Goal: Task Accomplishment & Management: Use online tool/utility

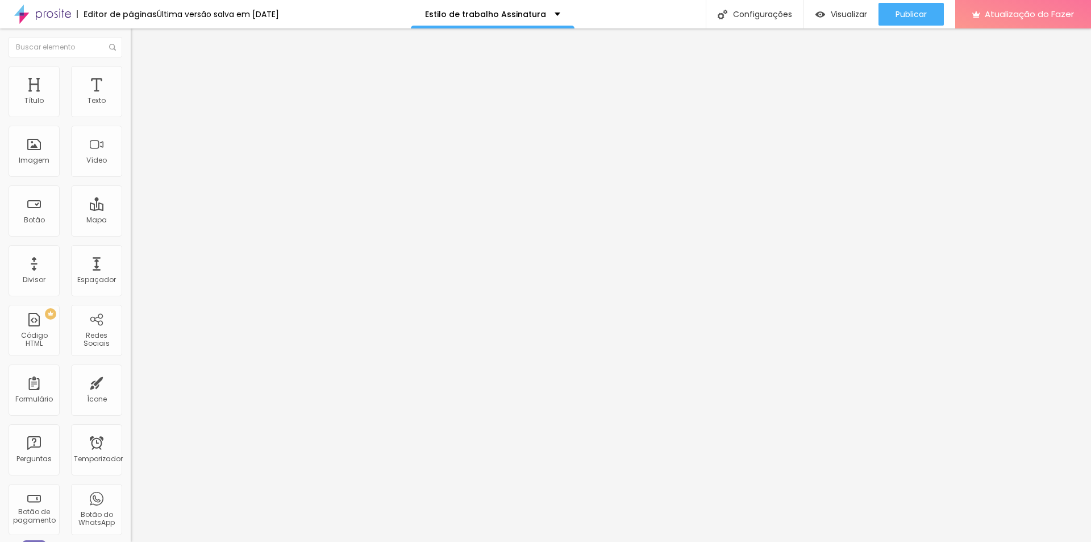
click at [131, 75] on li "Avançado" at bounding box center [196, 71] width 131 height 11
click at [131, 66] on li "Estilo" at bounding box center [196, 60] width 131 height 11
click at [131, 67] on img at bounding box center [136, 71] width 10 height 10
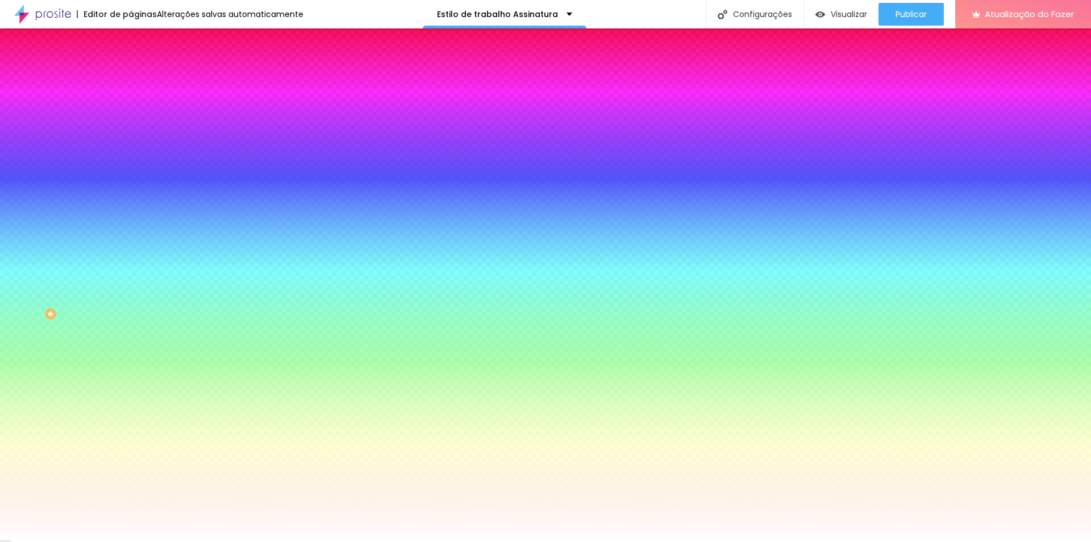
click at [131, 34] on button "Editar nulo" at bounding box center [196, 41] width 131 height 26
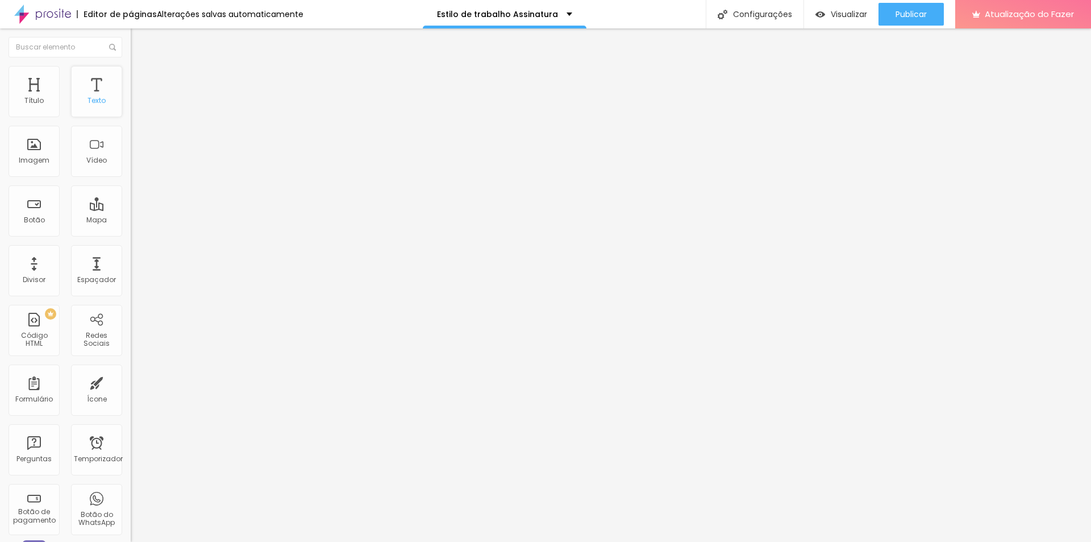
click at [100, 95] on div "Texto" at bounding box center [96, 91] width 51 height 51
click at [93, 95] on font "Texto" at bounding box center [97, 100] width 18 height 10
click at [99, 99] on div "Texto" at bounding box center [96, 88] width 51 height 51
click at [99, 98] on div "Texto" at bounding box center [96, 88] width 51 height 51
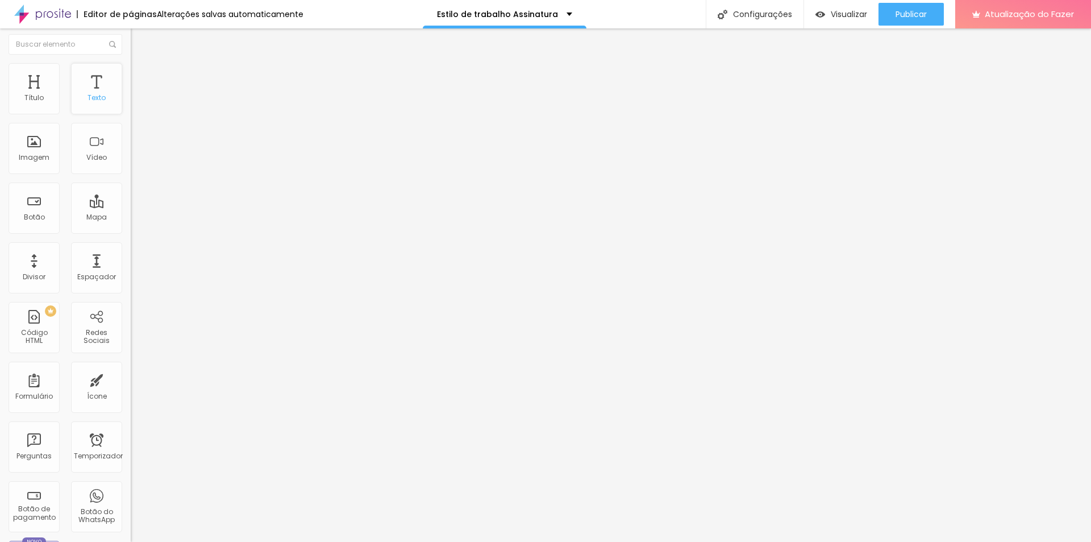
click at [97, 100] on font "Texto" at bounding box center [97, 98] width 18 height 10
click at [94, 98] on font "Texto" at bounding box center [97, 98] width 18 height 10
click at [94, 97] on font "Texto" at bounding box center [97, 98] width 18 height 10
click at [94, 95] on font "Texto" at bounding box center [97, 98] width 18 height 10
click at [105, 97] on div "Texto" at bounding box center [96, 88] width 51 height 51
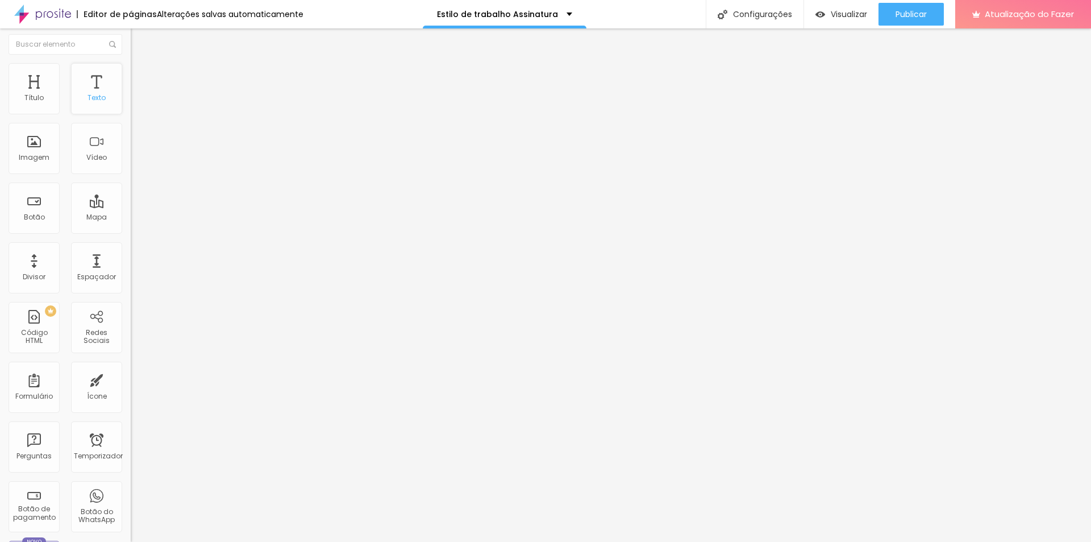
click at [105, 102] on div "Texto" at bounding box center [96, 88] width 51 height 51
click at [131, 70] on img at bounding box center [136, 71] width 10 height 10
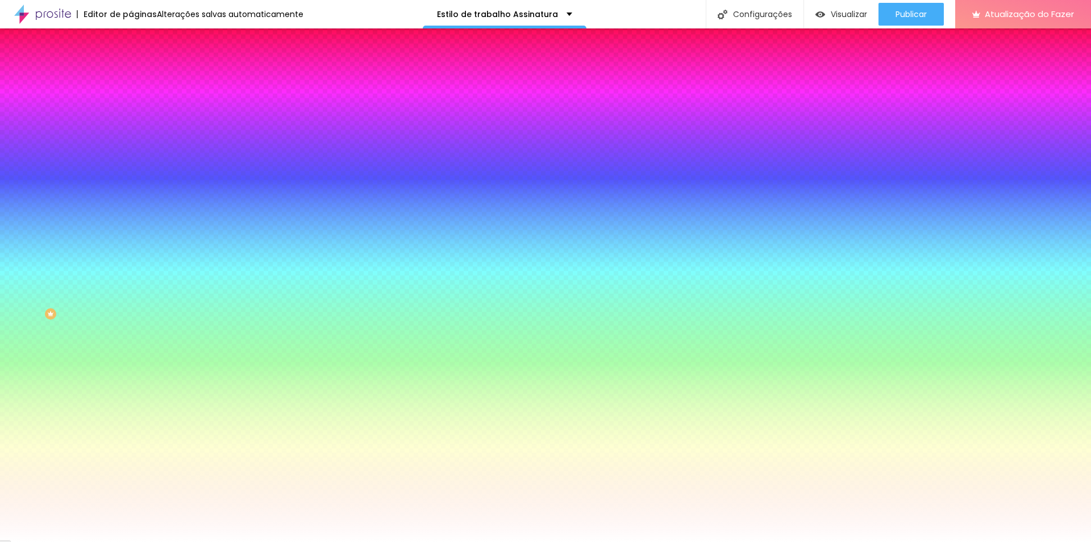
click at [131, 77] on li "Avançado" at bounding box center [196, 82] width 131 height 11
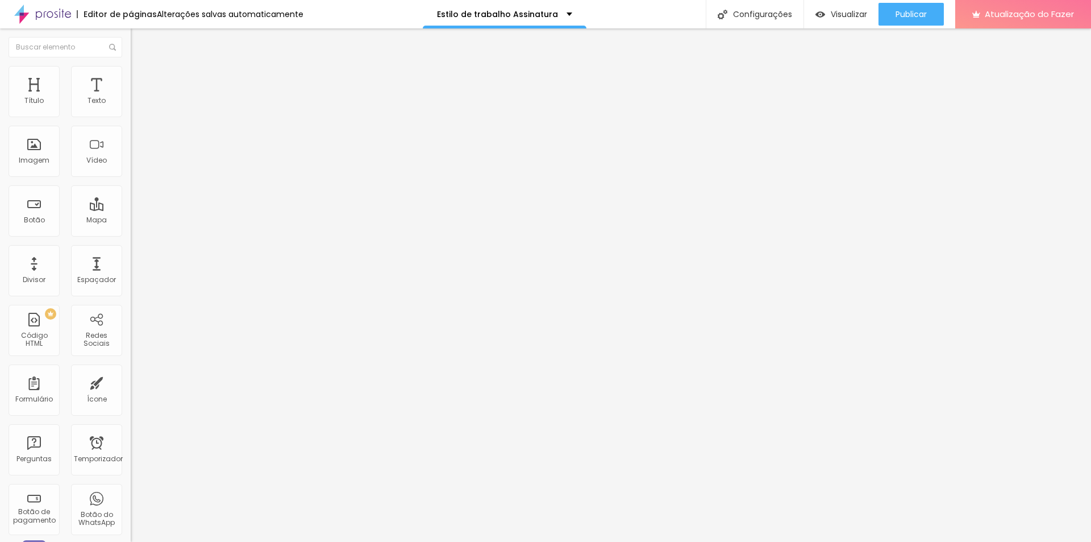
click at [131, 41] on button "Editar nulo" at bounding box center [196, 41] width 131 height 26
click at [98, 114] on div "Texto" at bounding box center [96, 91] width 51 height 51
click at [100, 90] on div "Texto" at bounding box center [96, 91] width 51 height 51
click at [101, 95] on div "Texto" at bounding box center [96, 91] width 51 height 51
click at [103, 97] on div "Texto" at bounding box center [96, 91] width 51 height 51
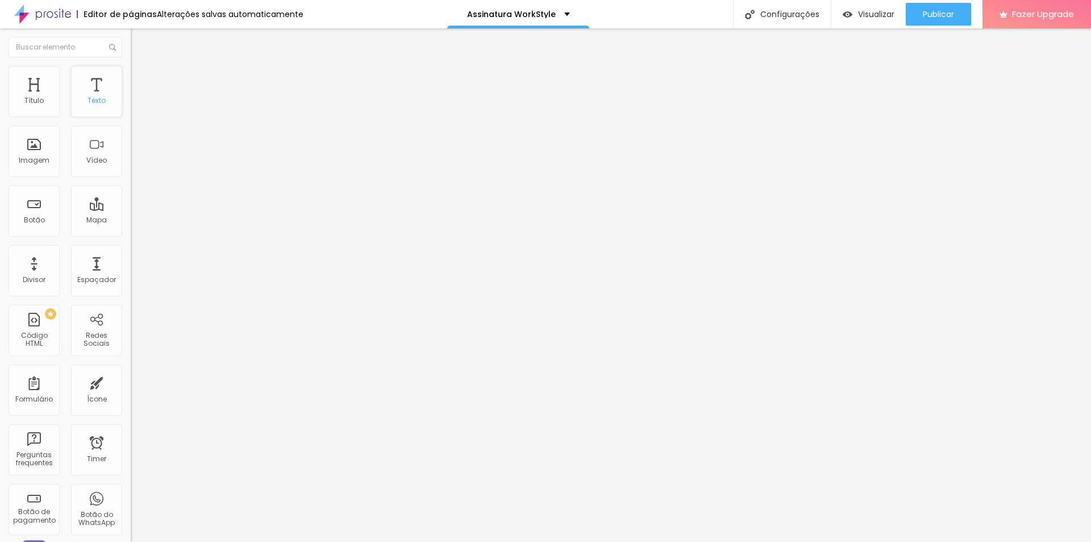
click at [103, 97] on div "Texto" at bounding box center [96, 91] width 51 height 51
click at [778, 13] on div "Configurações" at bounding box center [782, 14] width 98 height 28
click at [141, 78] on span "Avançado" at bounding box center [160, 74] width 38 height 10
click at [141, 67] on span "Conteúdo" at bounding box center [158, 62] width 35 height 10
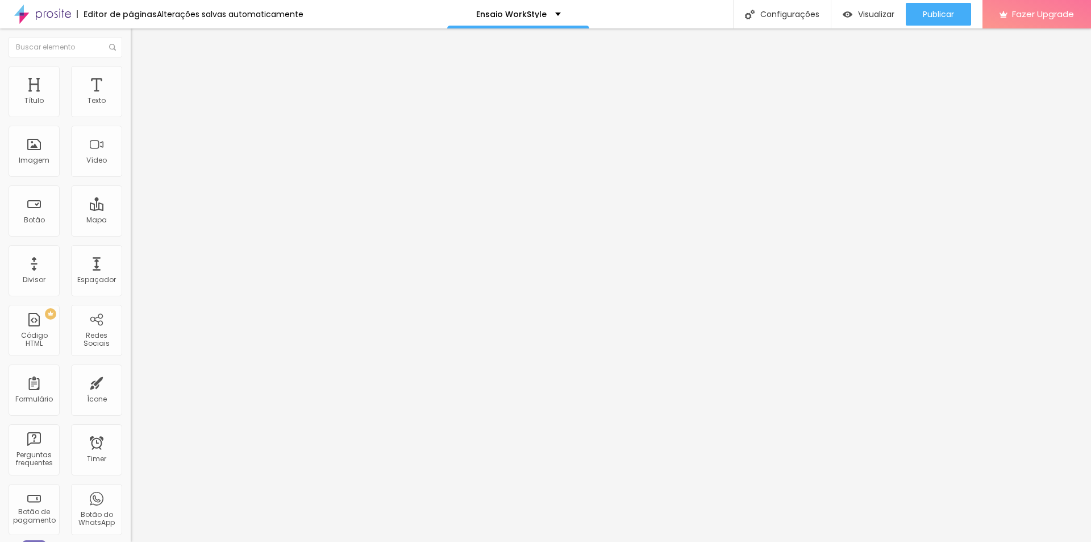
click at [131, 34] on button "Editar Coluna" at bounding box center [196, 41] width 131 height 26
click at [139, 41] on img "button" at bounding box center [143, 41] width 9 height 9
click at [131, 72] on li "Estilo" at bounding box center [196, 71] width 131 height 11
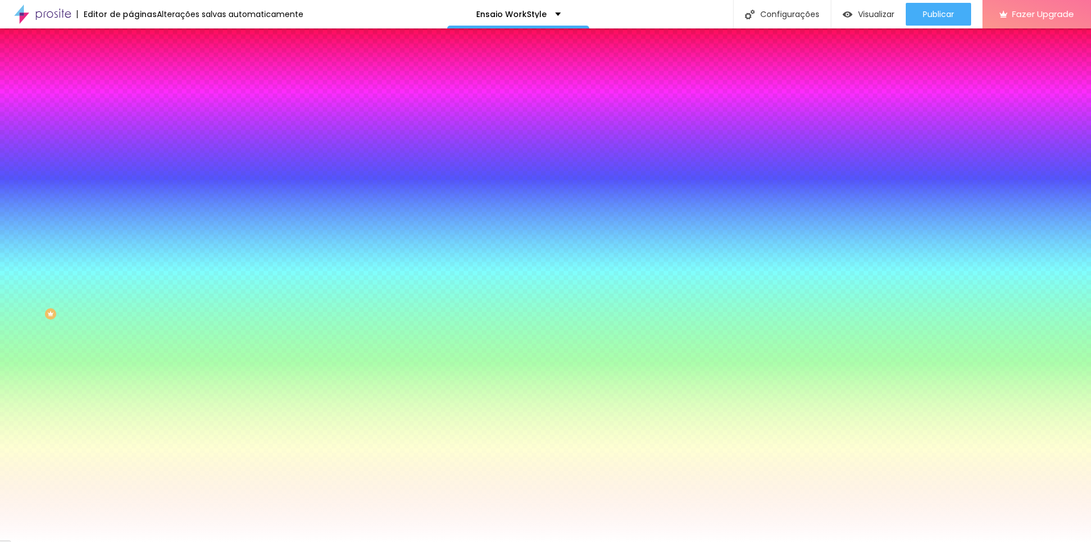
click at [131, 77] on img at bounding box center [136, 82] width 10 height 10
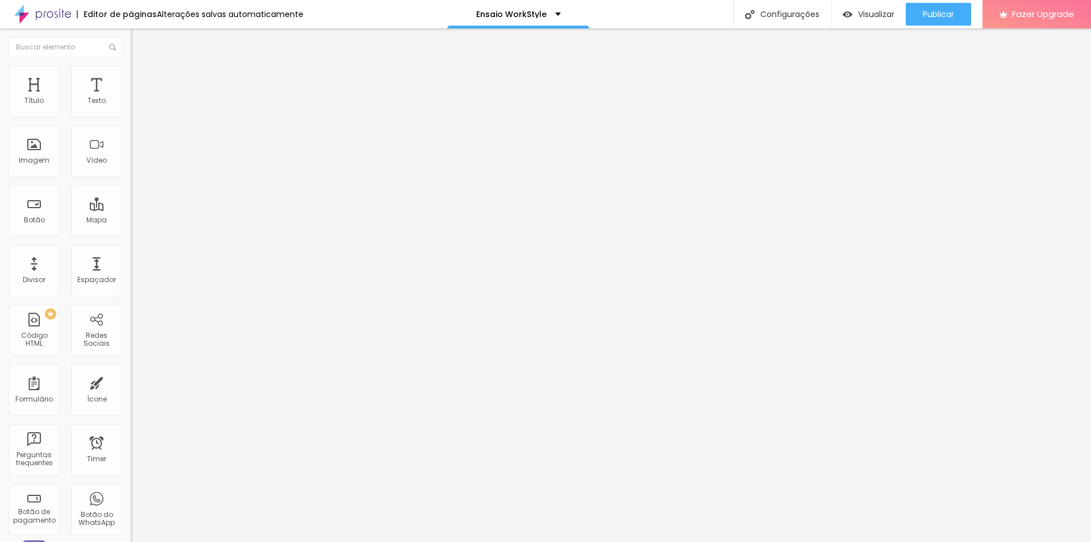
click at [131, 77] on img at bounding box center [136, 82] width 10 height 10
click at [139, 45] on img "button" at bounding box center [143, 41] width 9 height 9
click at [45, 105] on div "Título" at bounding box center [34, 91] width 51 height 51
click at [40, 111] on div "Título" at bounding box center [34, 91] width 51 height 51
click at [131, 34] on button "Editar Coluna" at bounding box center [196, 41] width 131 height 26
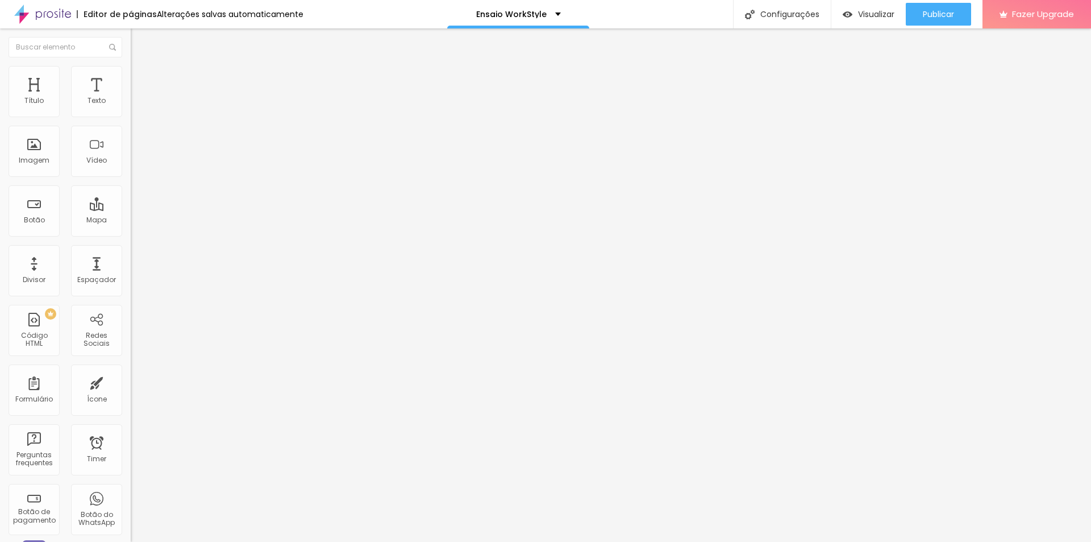
click at [131, 73] on img at bounding box center [136, 71] width 10 height 10
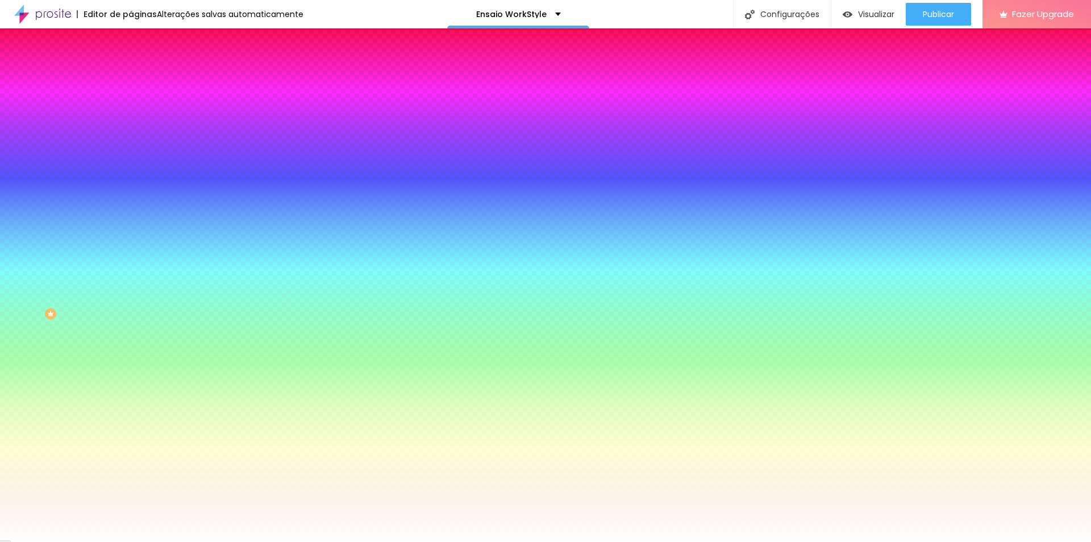
click at [131, 77] on img at bounding box center [136, 82] width 10 height 10
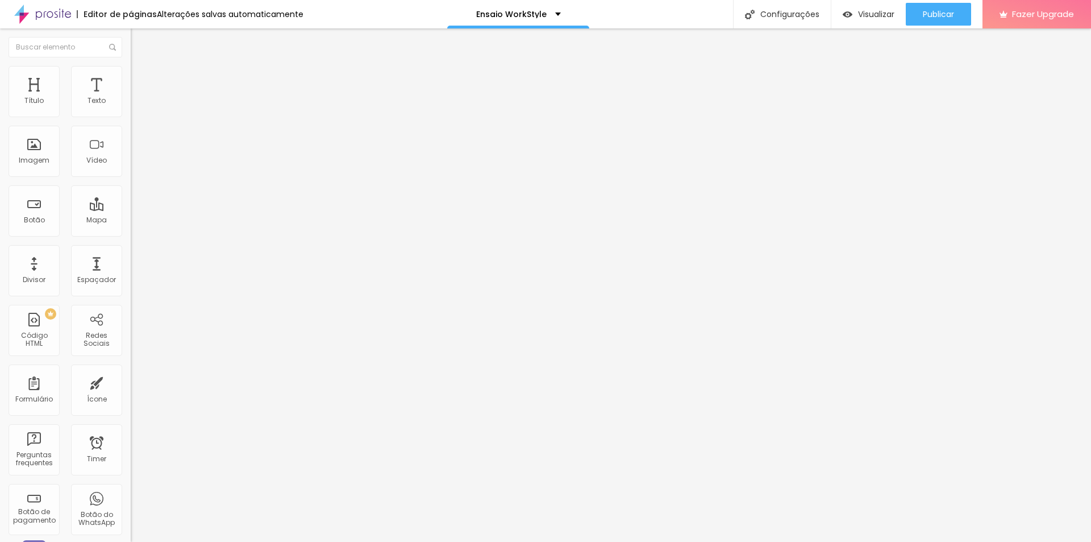
click at [131, 47] on button "Editar Coluna" at bounding box center [196, 41] width 131 height 26
click at [96, 214] on div "Mapa" at bounding box center [96, 216] width 20 height 8
click at [92, 103] on div "Texto" at bounding box center [96, 87] width 51 height 51
click at [94, 102] on div "Texto" at bounding box center [96, 87] width 51 height 51
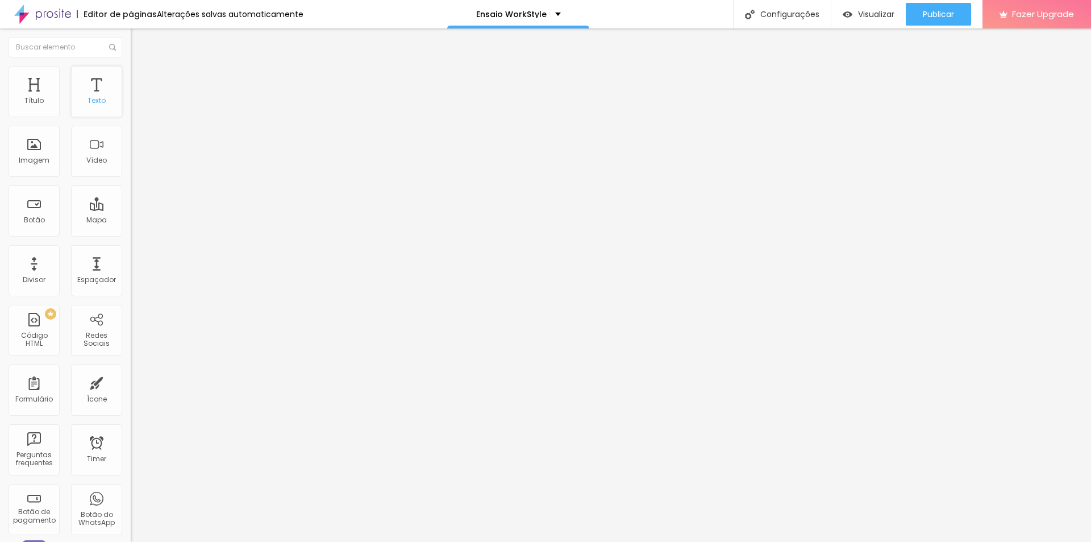
scroll to position [1, 0]
click at [84, 92] on div "Texto" at bounding box center [96, 90] width 51 height 51
type input "1"
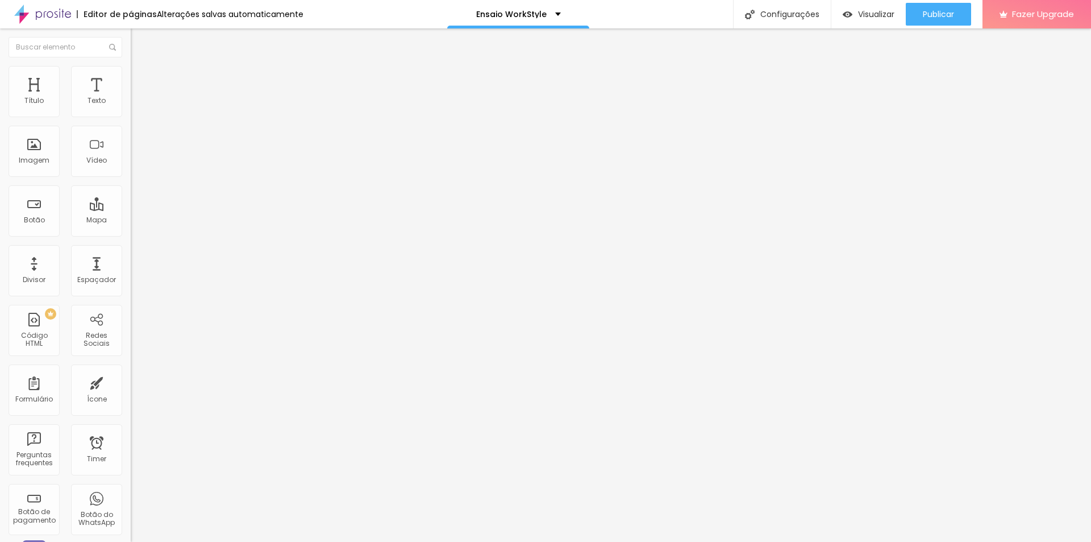
type input "5"
type input "4"
type input "2"
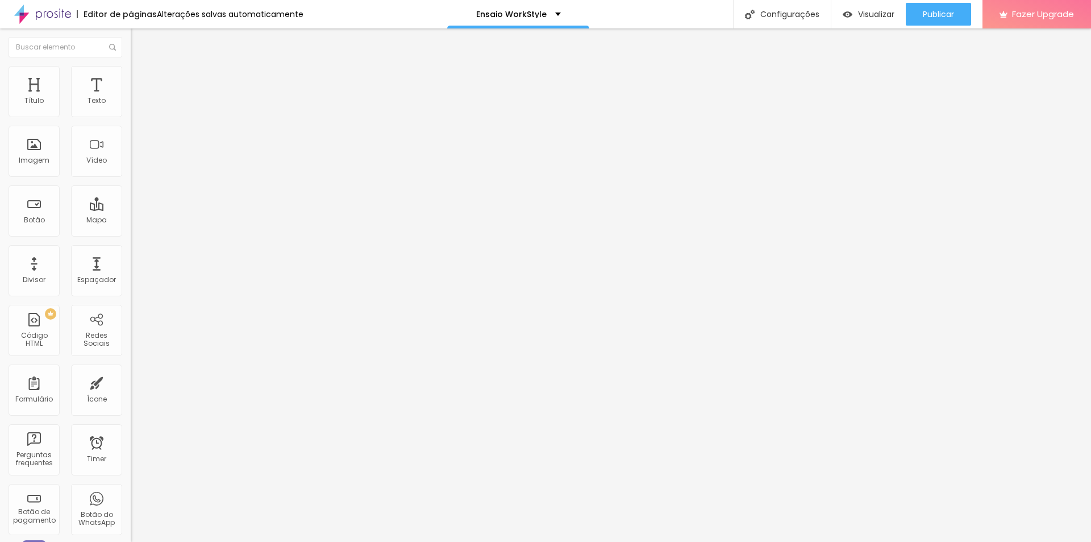
type input "2"
type input "1"
type input "0"
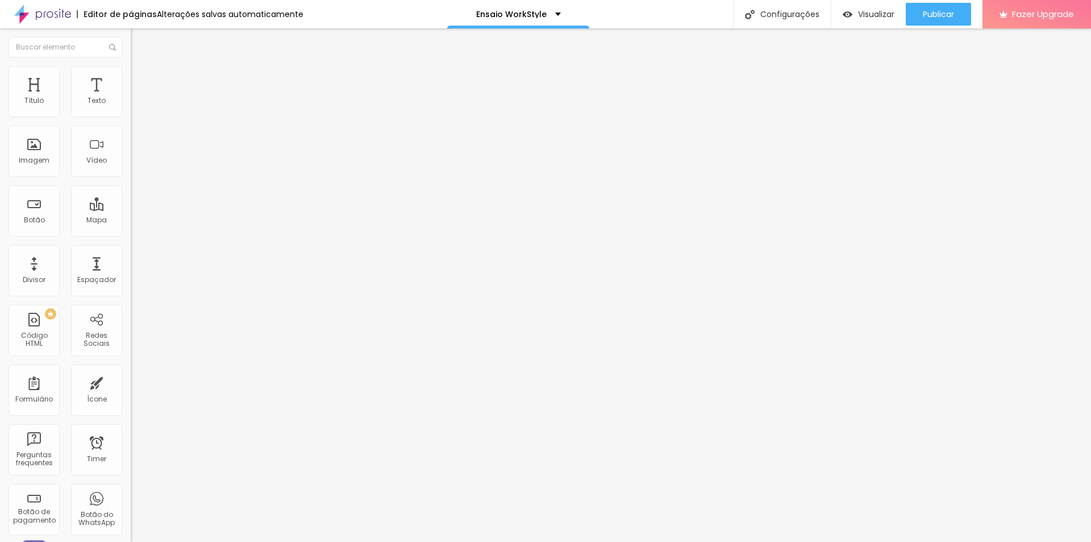
type input "1"
type input "2"
type input "3"
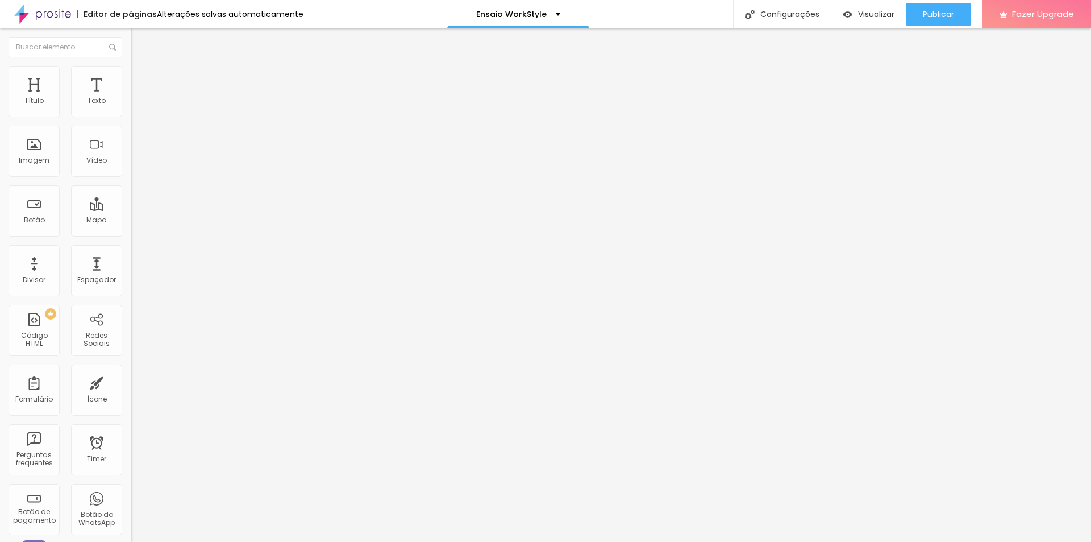
type input "3"
type input "2"
type input "3"
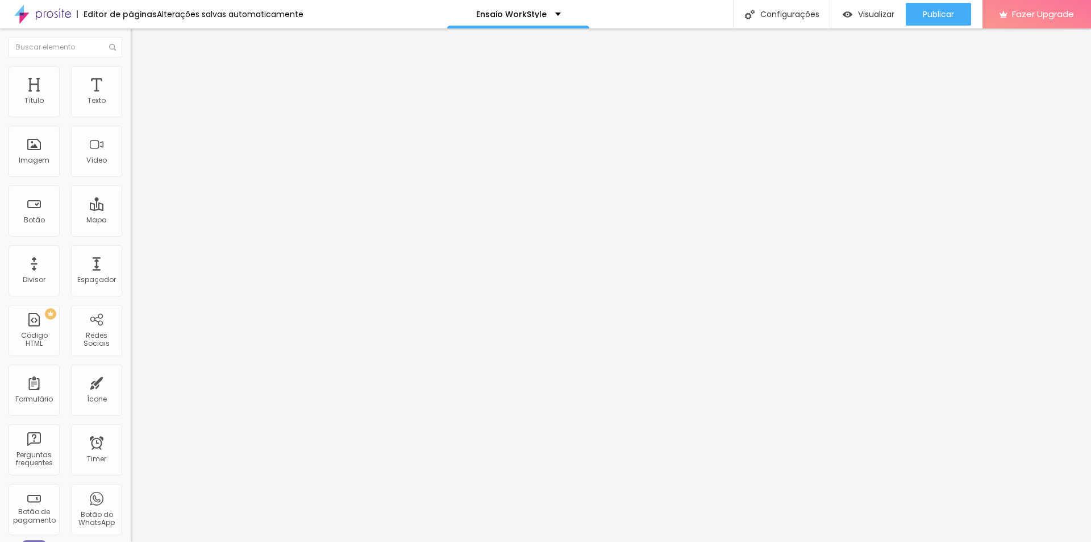
type input "4"
type input "5"
type input "6"
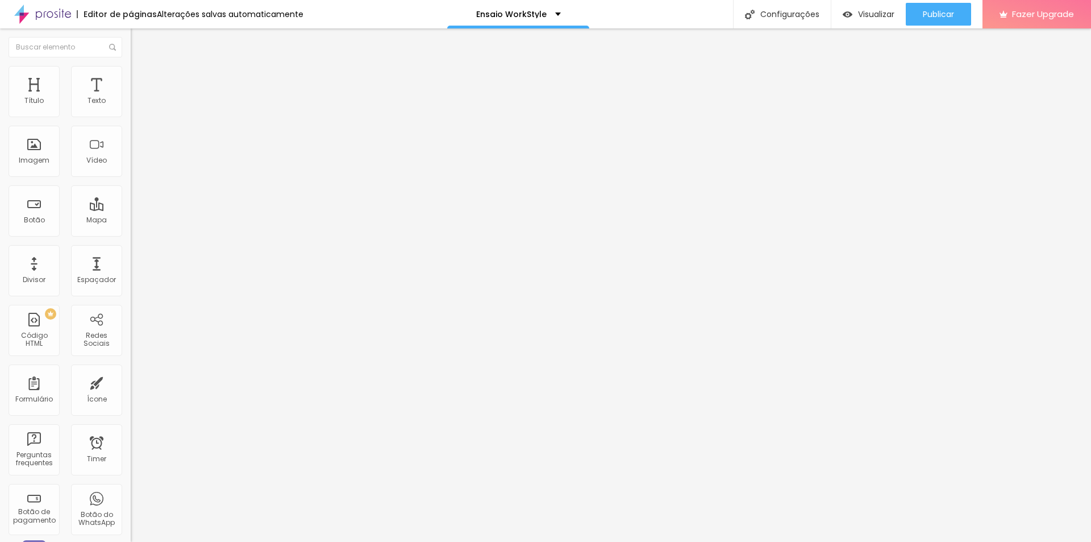
type input "6"
type input "7"
type input "8"
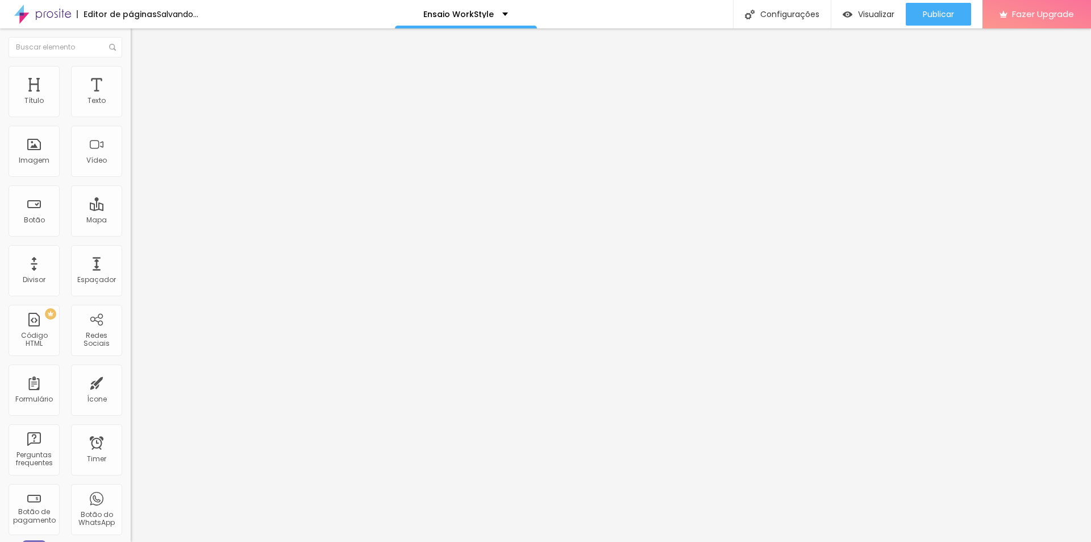
type input "7"
type input "5"
type input "3"
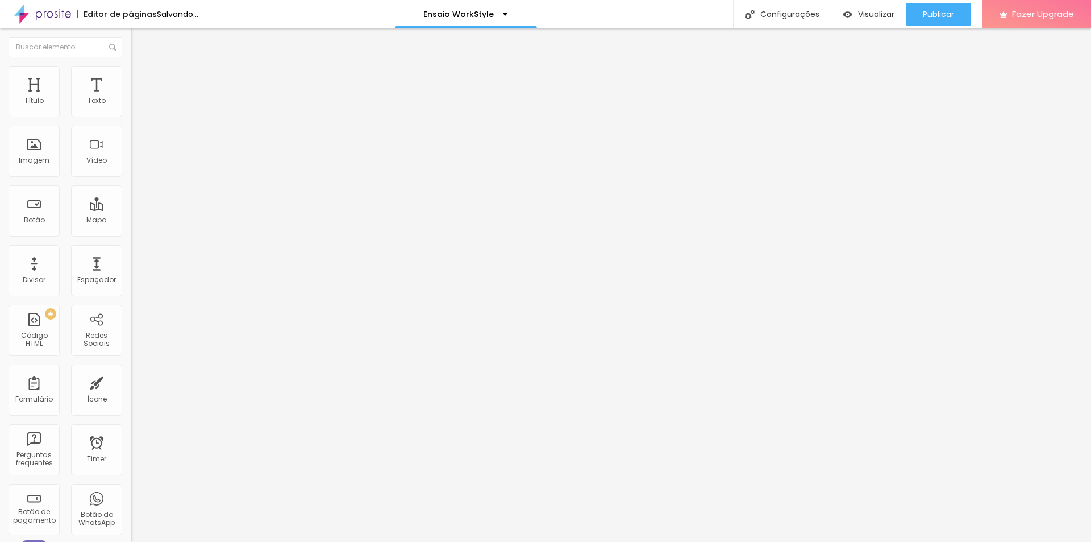
type input "3"
type input "1"
type input "0"
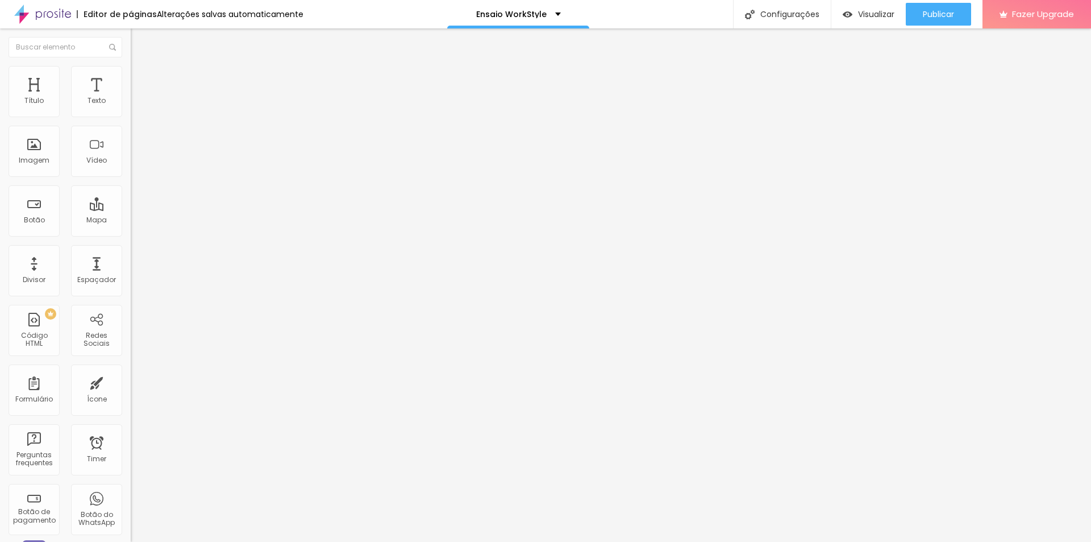
click at [131, 74] on ul "Estilo Avançado" at bounding box center [196, 66] width 131 height 23
click at [131, 68] on li "Avançado" at bounding box center [196, 71] width 131 height 11
click at [141, 67] on span "Estilo" at bounding box center [150, 62] width 18 height 10
type input "0.4"
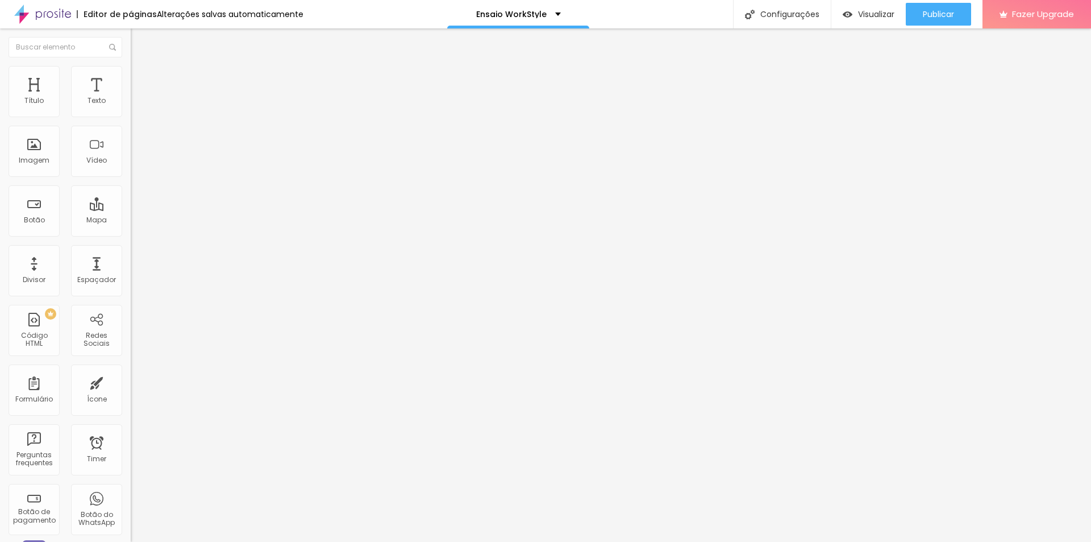
type input "3"
type input "3.5"
type input "4.3"
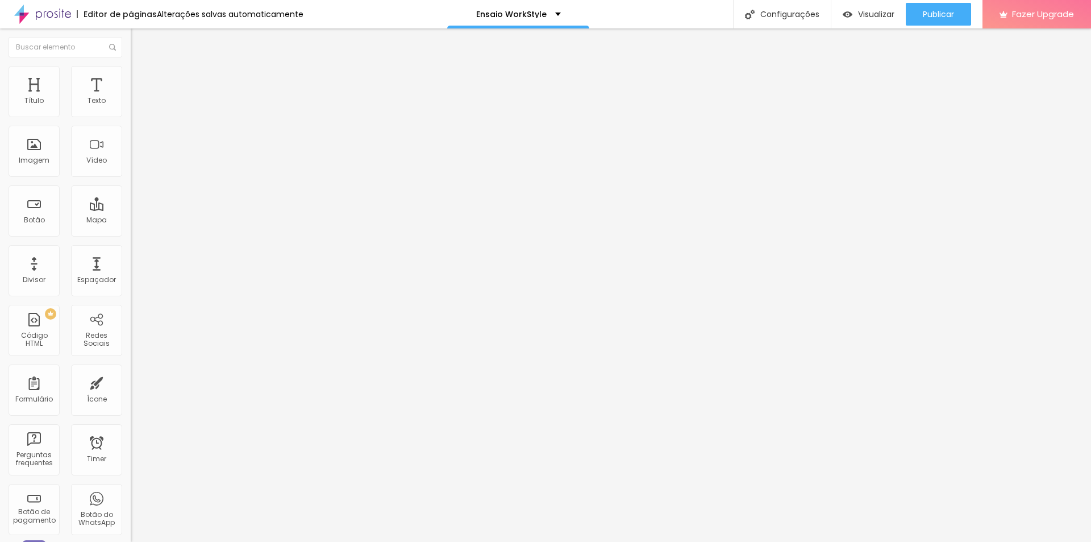
type input "4.3"
type input "5.3"
type input "6.7"
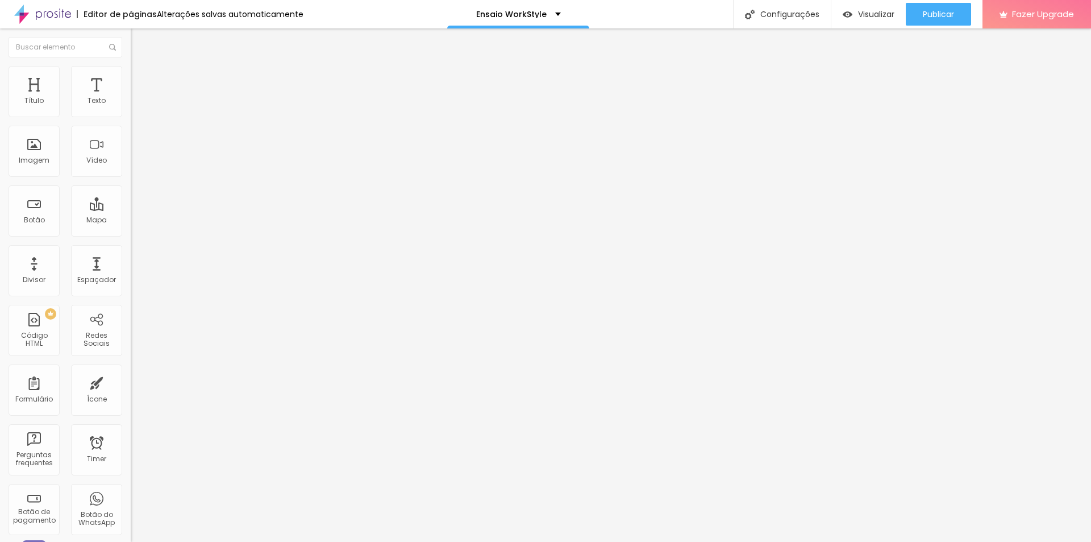
type input "7.3"
type input "7.4"
type input "7.3"
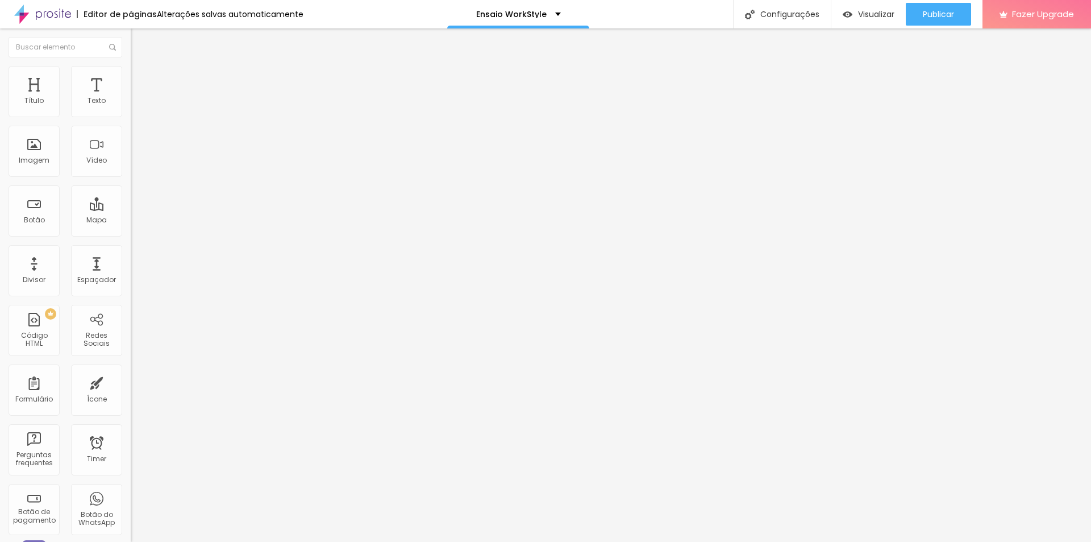
type input "7.3"
type input "0"
type input "17"
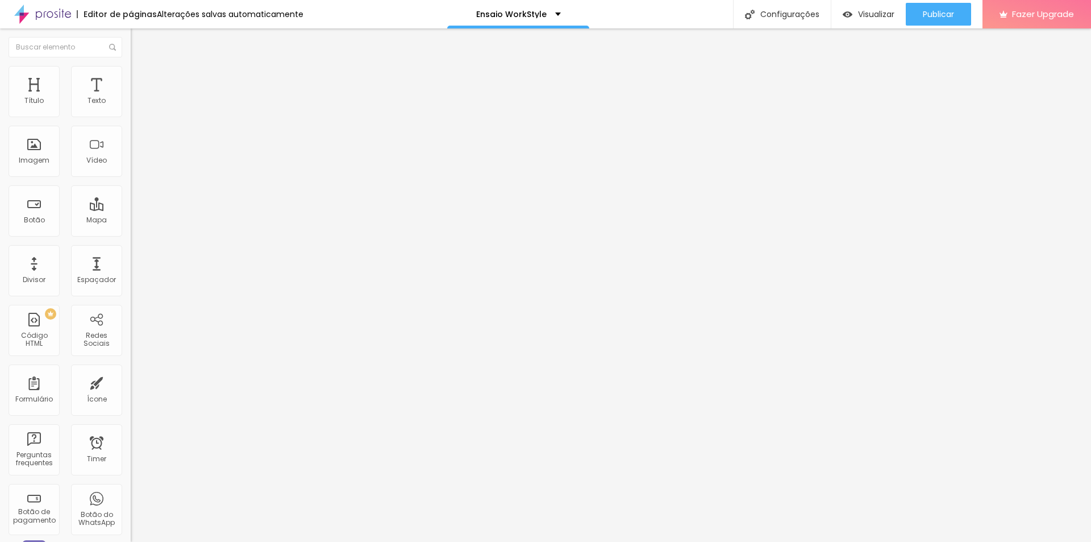
type input "9"
type input "10"
type input "11"
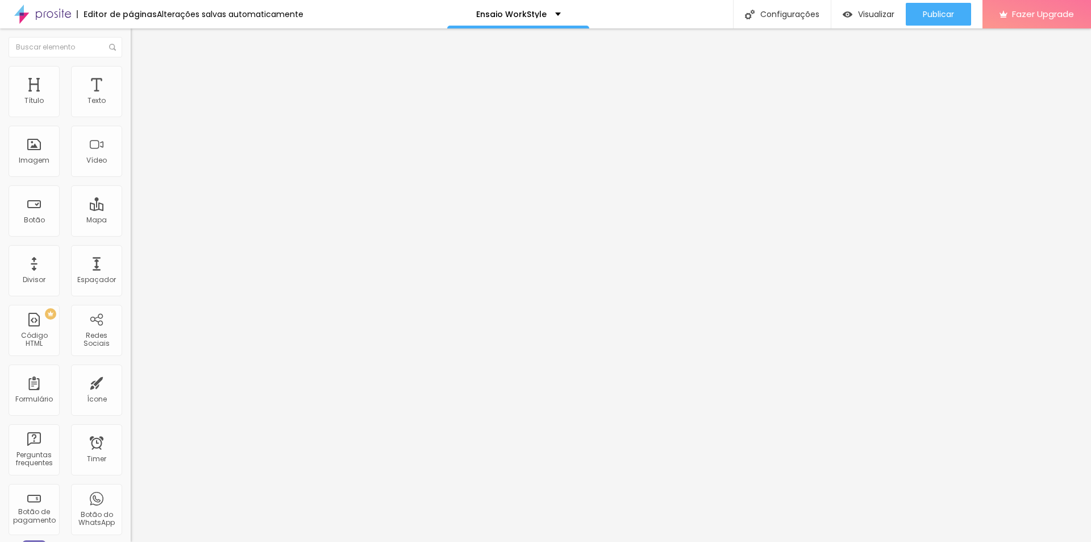
type input "11"
type input "12"
type input "13"
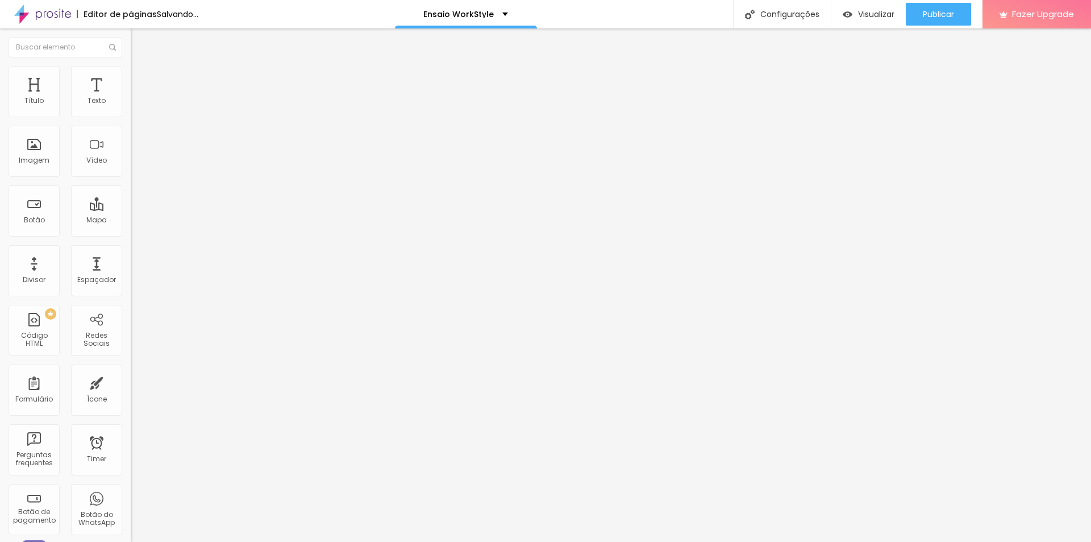
type input "14"
type input "15"
type input "16"
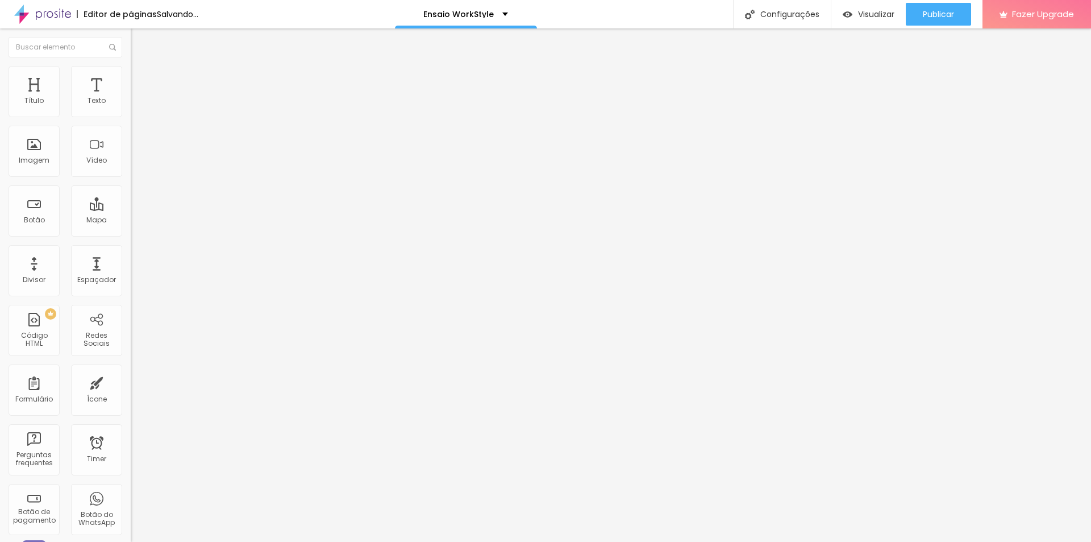
type input "16"
type input "17"
type input "18"
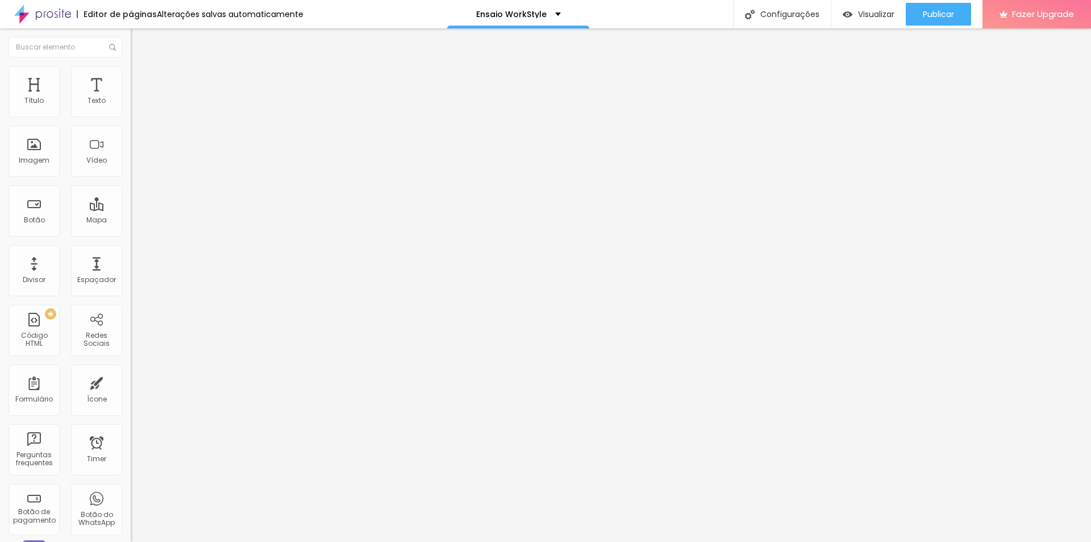
type input "19"
type input "20"
type input "21"
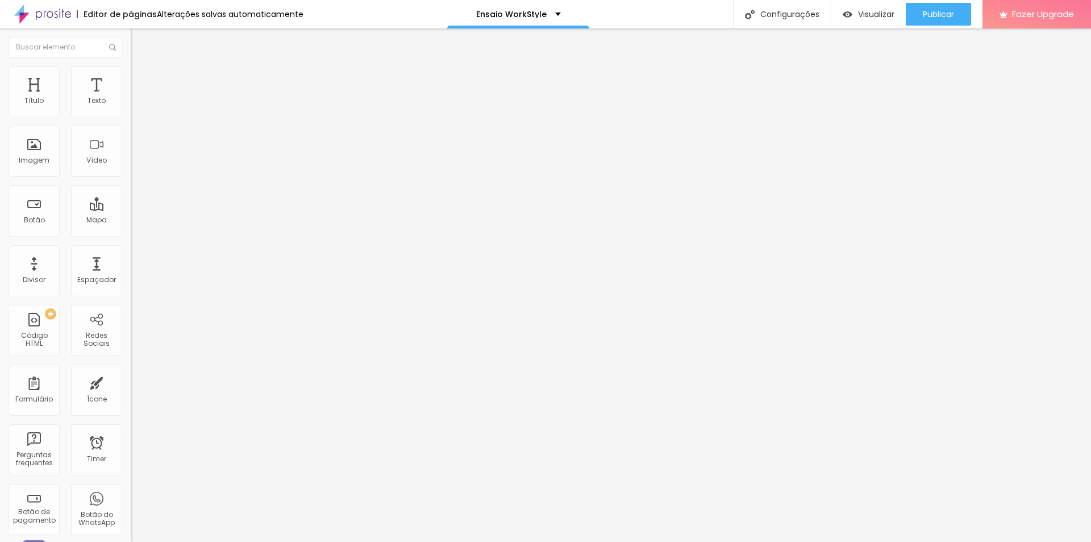
type input "21"
type input "20"
type input "18"
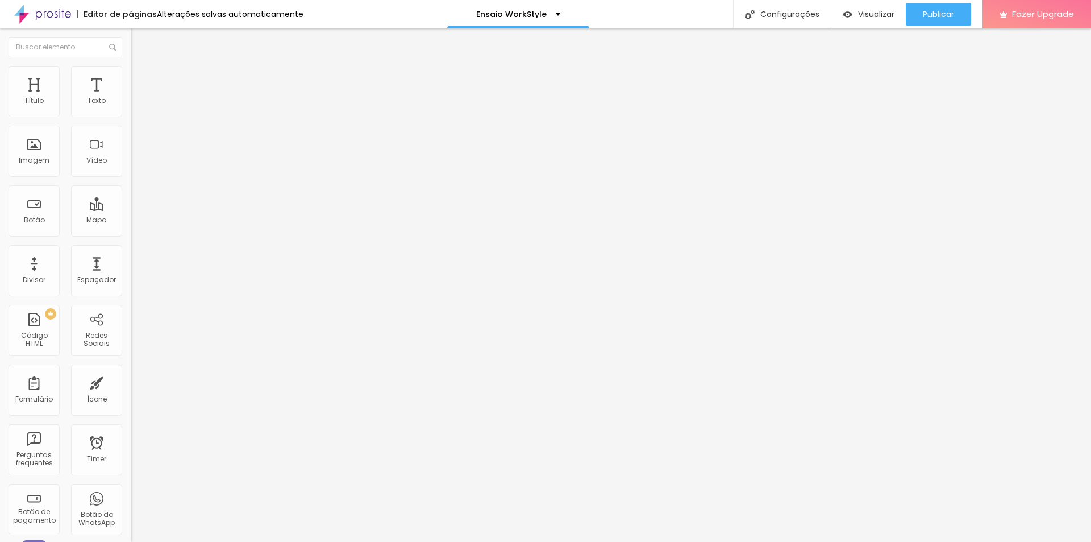
type input "17"
type input "16"
type input "17"
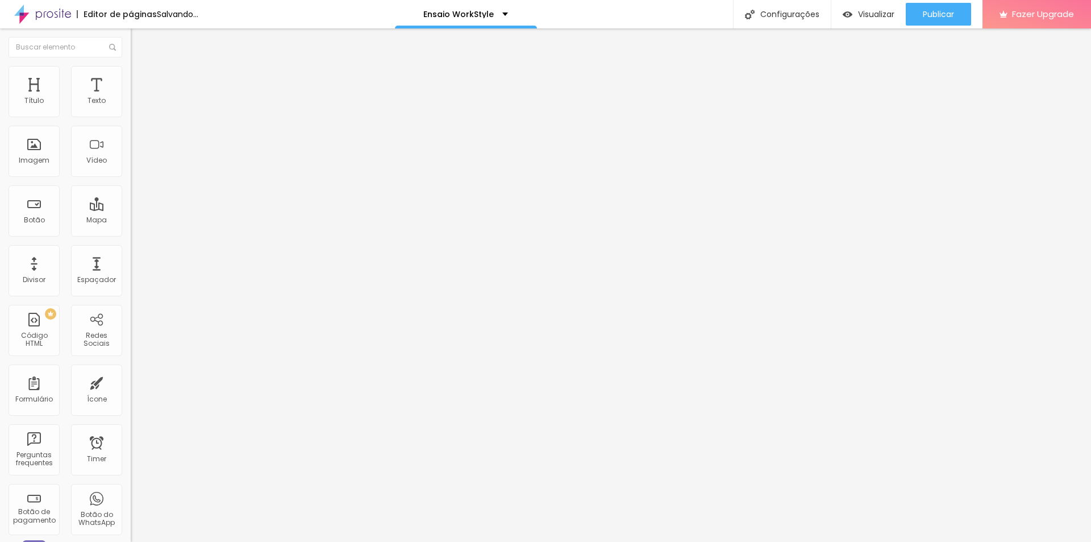
type input "17"
type input "18"
type input "17"
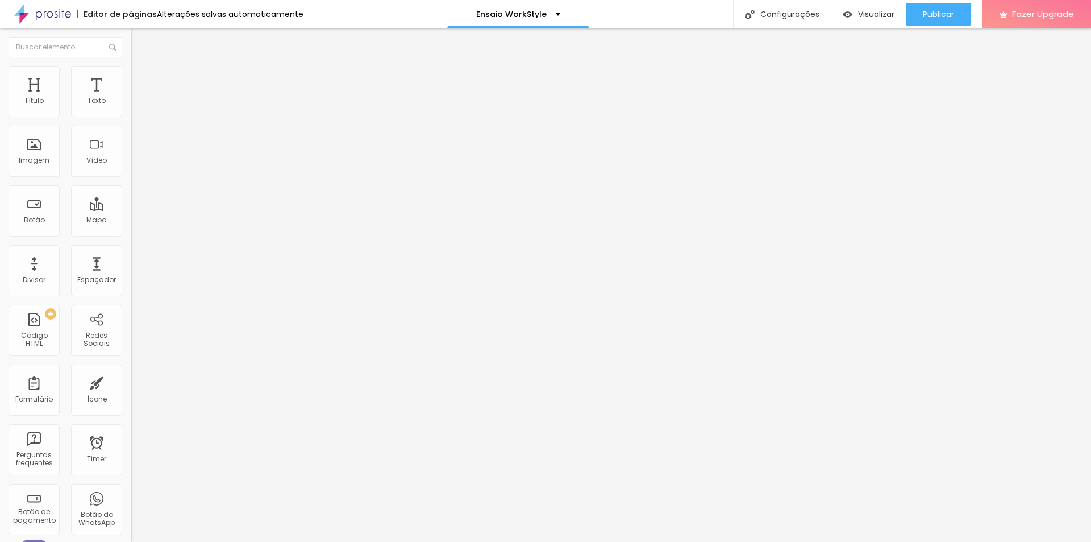
type input "20"
type input "19"
type input "18"
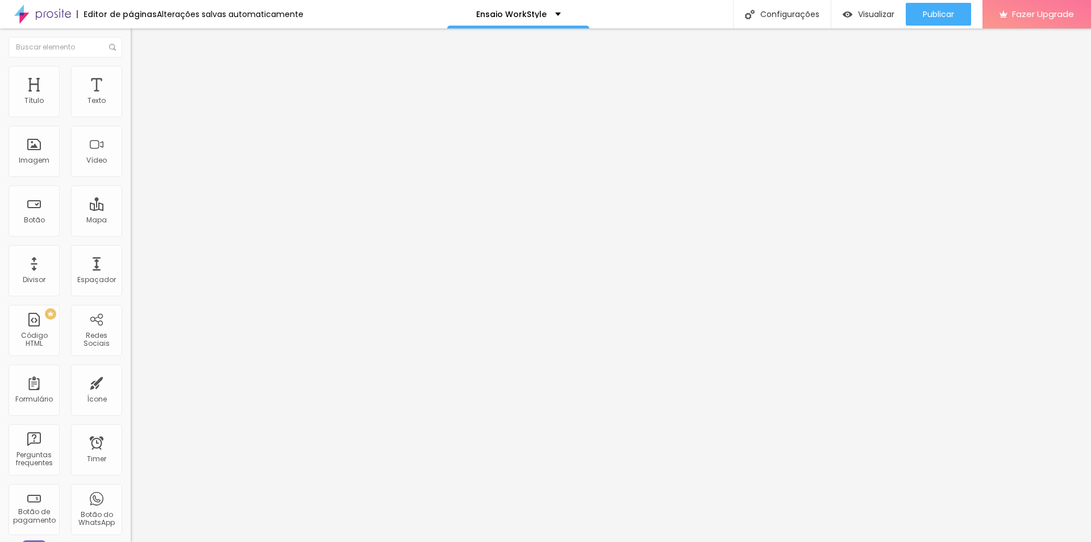
type input "18"
type input "17"
type input "18"
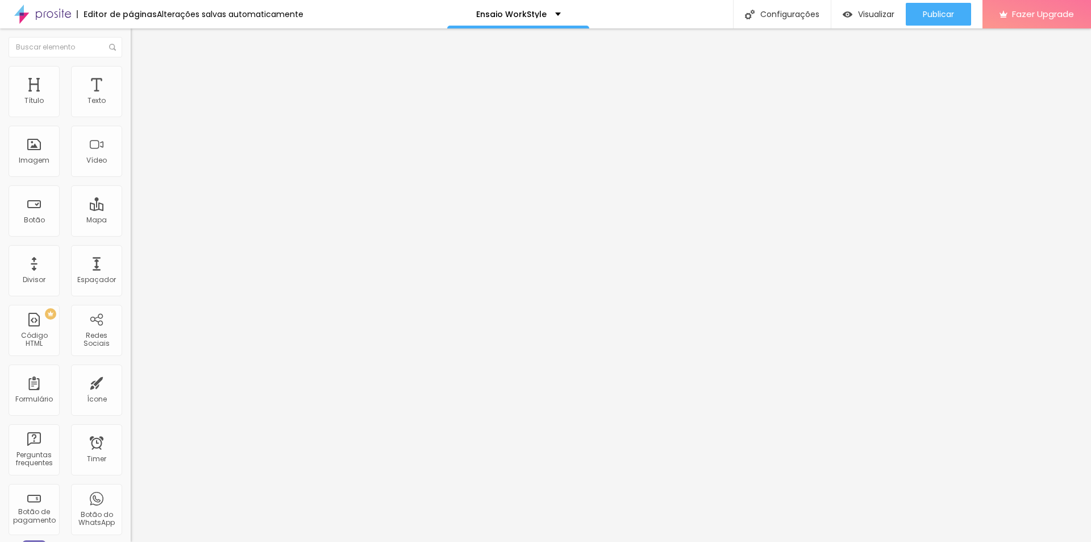
type input "19"
type input "20"
type input "19"
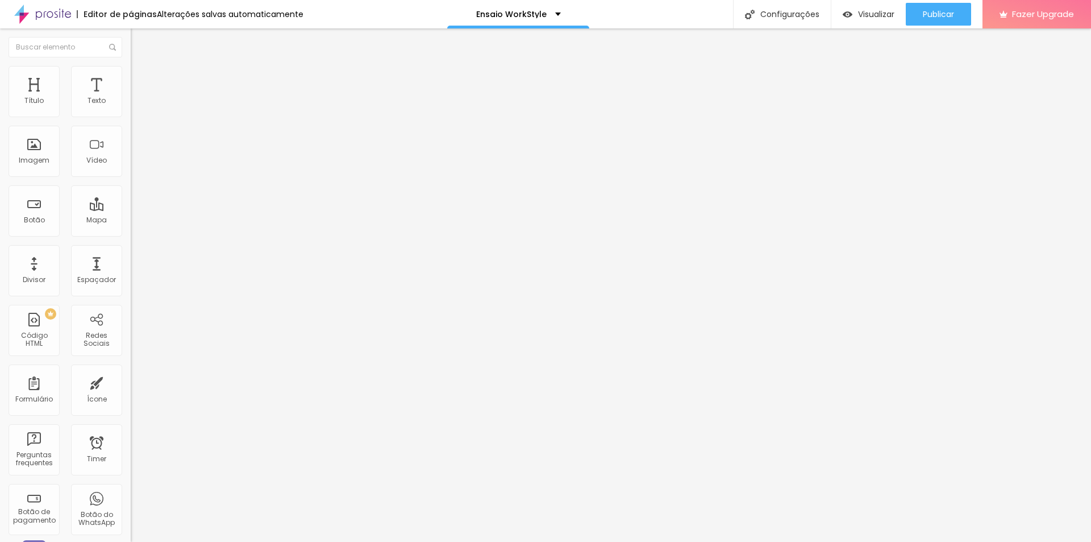
type input "19"
type input "18"
click at [131, 74] on li "Avançado" at bounding box center [196, 71] width 131 height 11
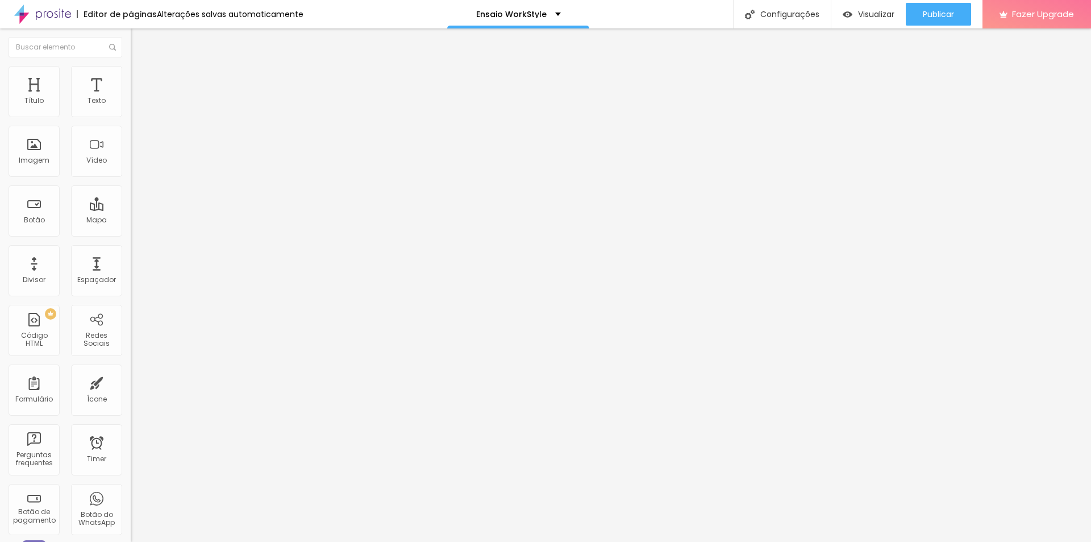
click at [131, 66] on li "Estilo" at bounding box center [196, 60] width 131 height 11
type input "17"
type input "16"
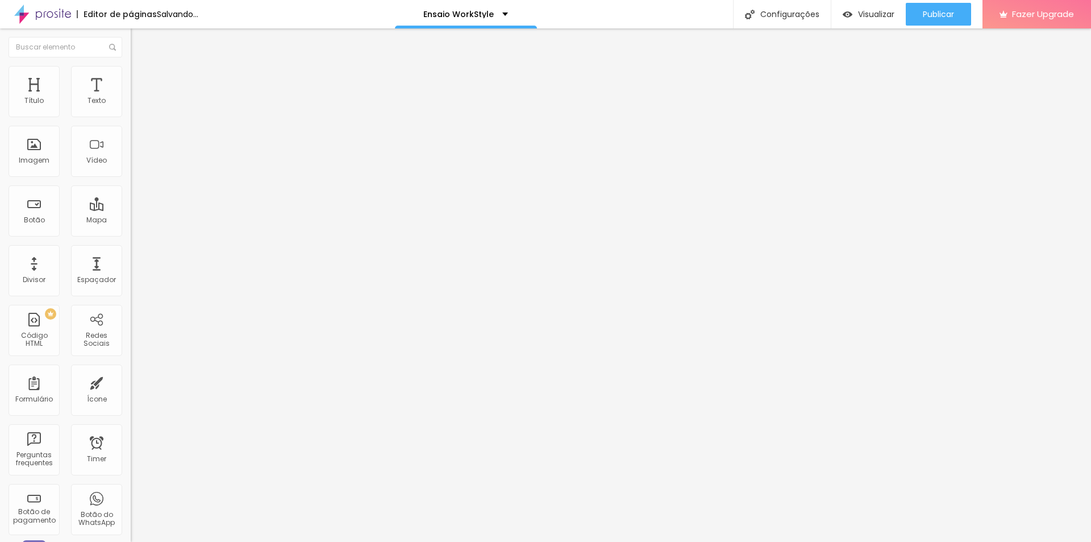
type input "15"
type input "17"
type input "19"
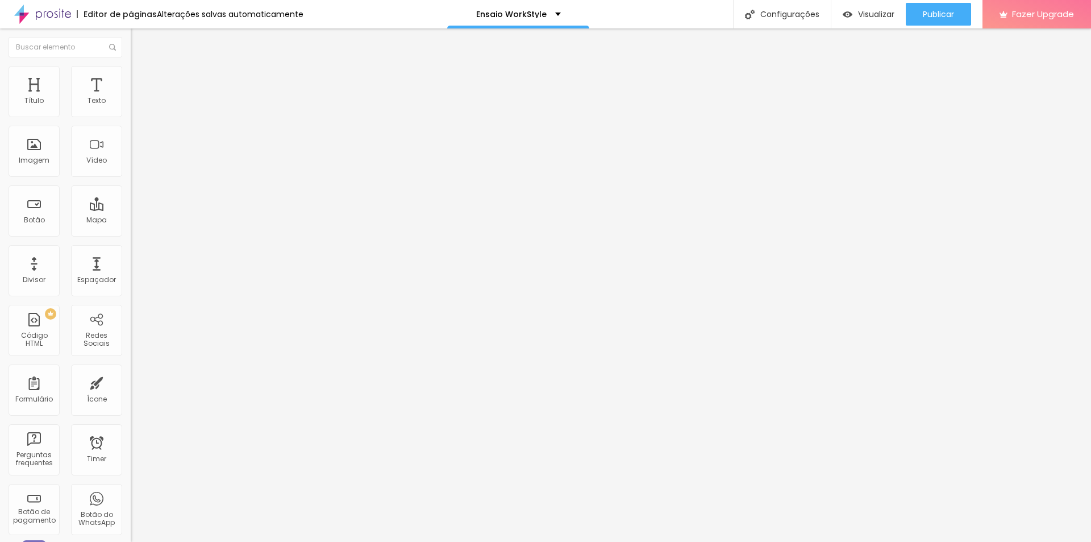
type input "19"
type input "22"
click at [141, 78] on span "Avançado" at bounding box center [160, 74] width 38 height 10
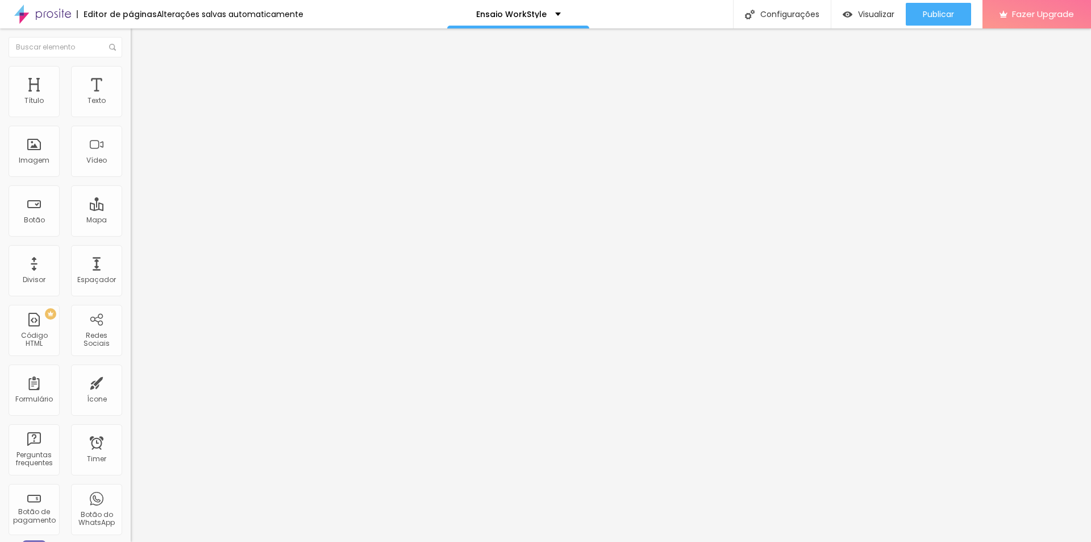
click at [131, 65] on img at bounding box center [136, 60] width 10 height 10
click at [770, 16] on div "Configurações" at bounding box center [782, 14] width 98 height 28
click at [131, 70] on img at bounding box center [136, 71] width 10 height 10
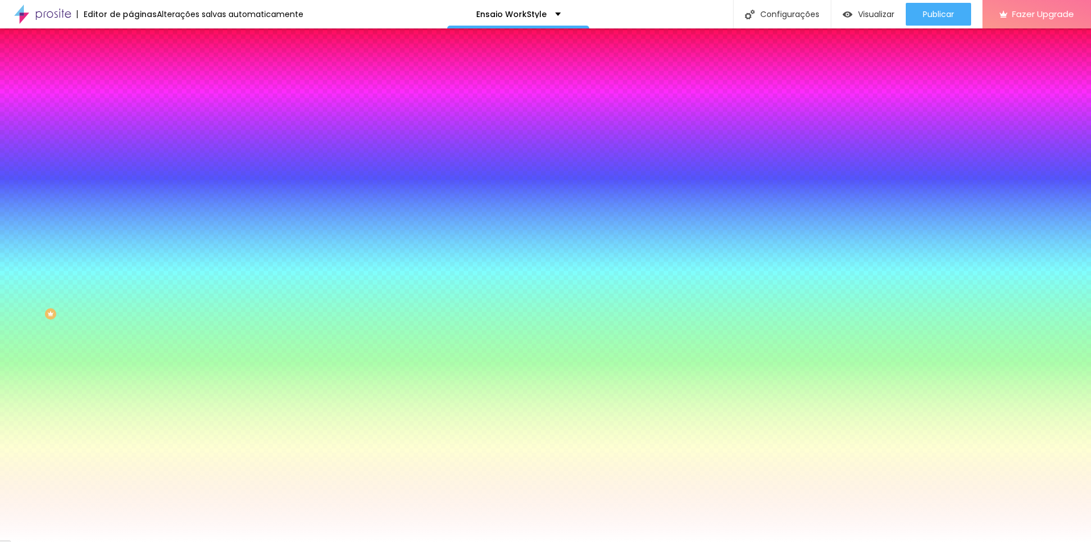
click at [131, 66] on li "Conteúdo" at bounding box center [196, 60] width 131 height 11
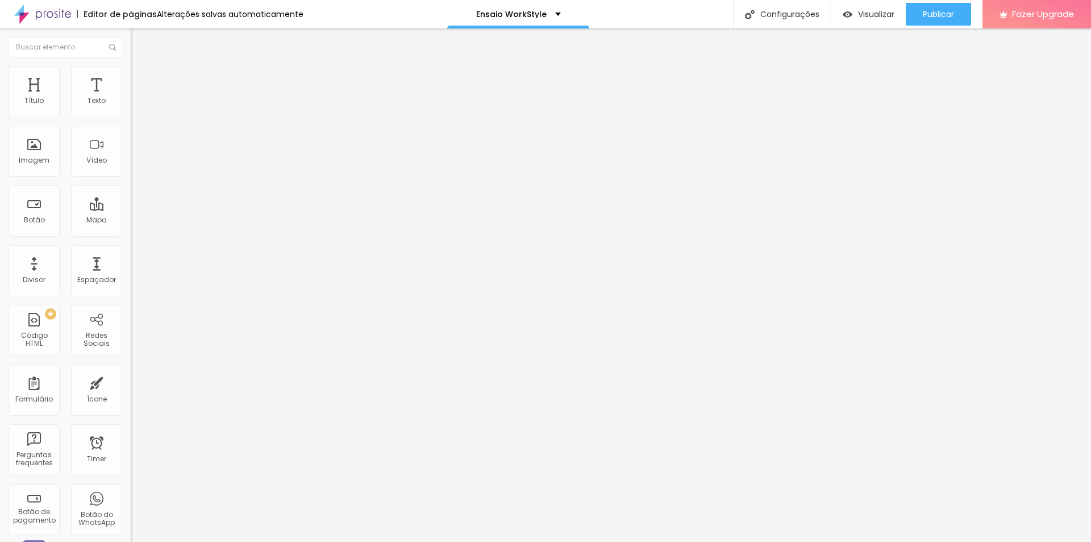
click at [148, 118] on div "Conectar" at bounding box center [168, 114] width 41 height 10
click at [131, 98] on span "Trocar imagem" at bounding box center [162, 93] width 62 height 10
click at [131, 66] on img at bounding box center [136, 71] width 10 height 10
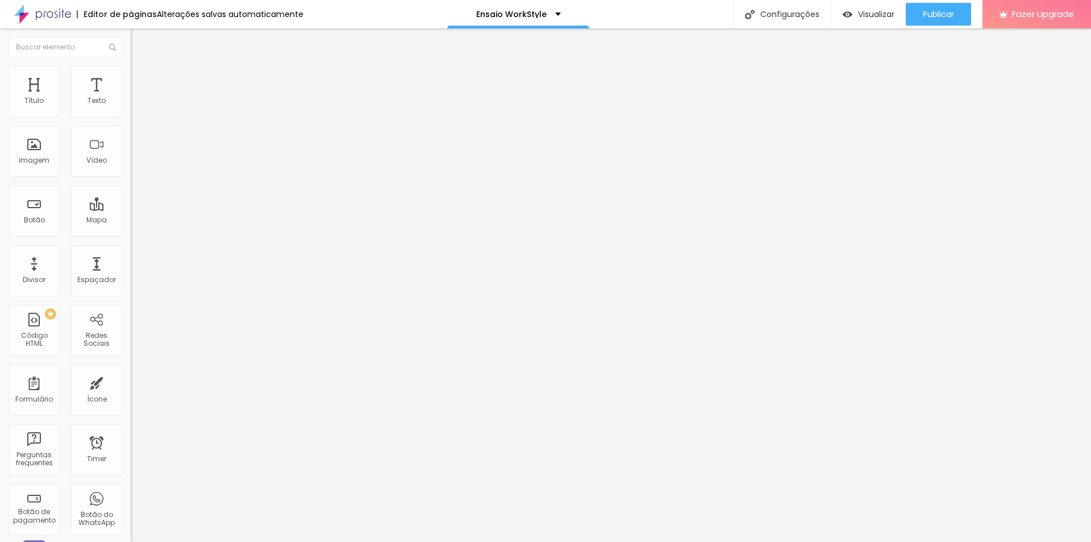
click at [131, 77] on img at bounding box center [136, 82] width 10 height 10
click at [131, 70] on ul "Conteúdo Estilo Avançado" at bounding box center [196, 72] width 131 height 34
click at [131, 88] on ul "Conteúdo Estilo Avançado" at bounding box center [196, 72] width 131 height 34
click at [131, 74] on li "Estilo" at bounding box center [196, 71] width 131 height 11
type input "71"
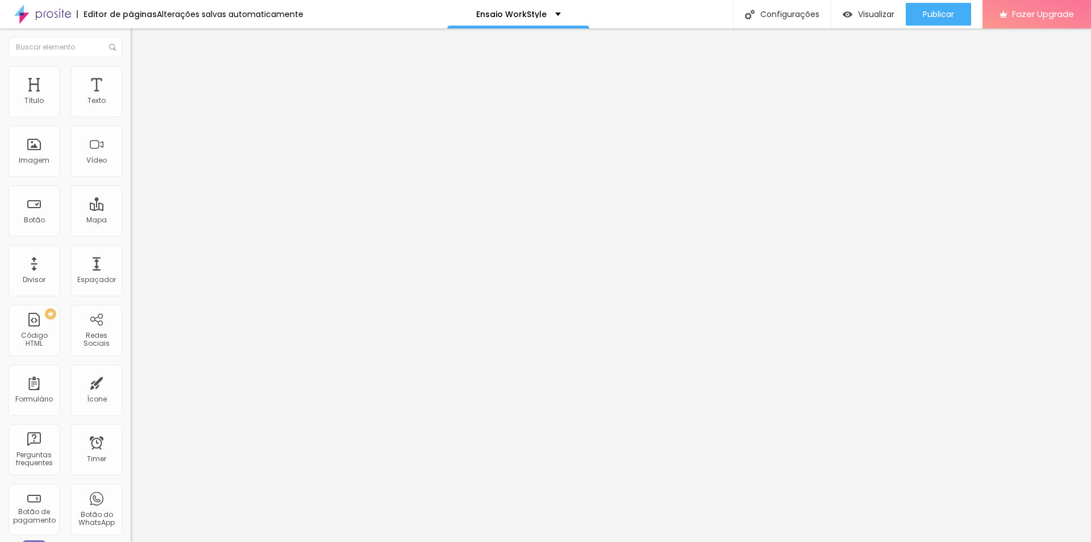
type input "71"
type input "72"
type input "71"
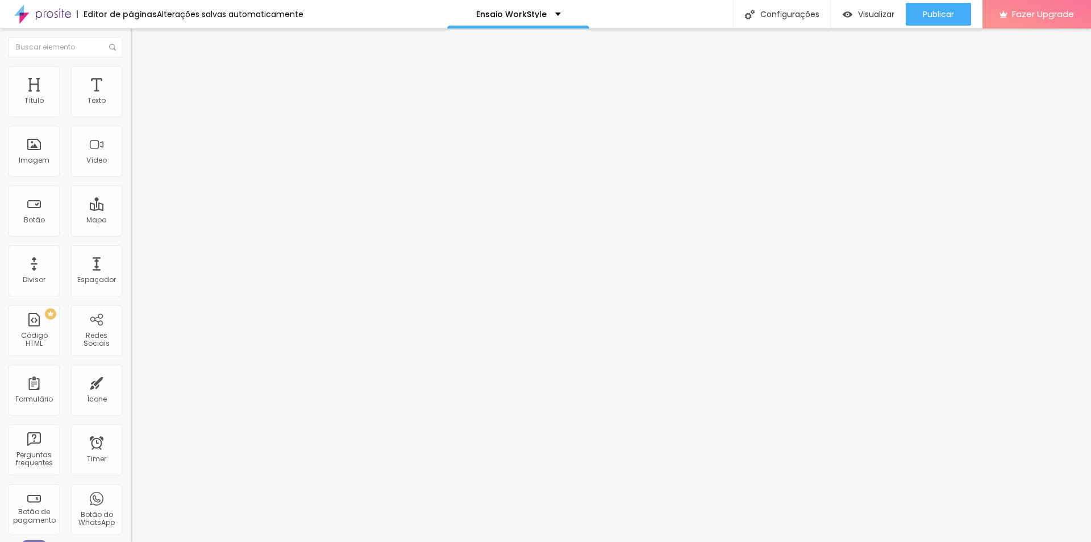
type input "69"
type input "66"
type input "59"
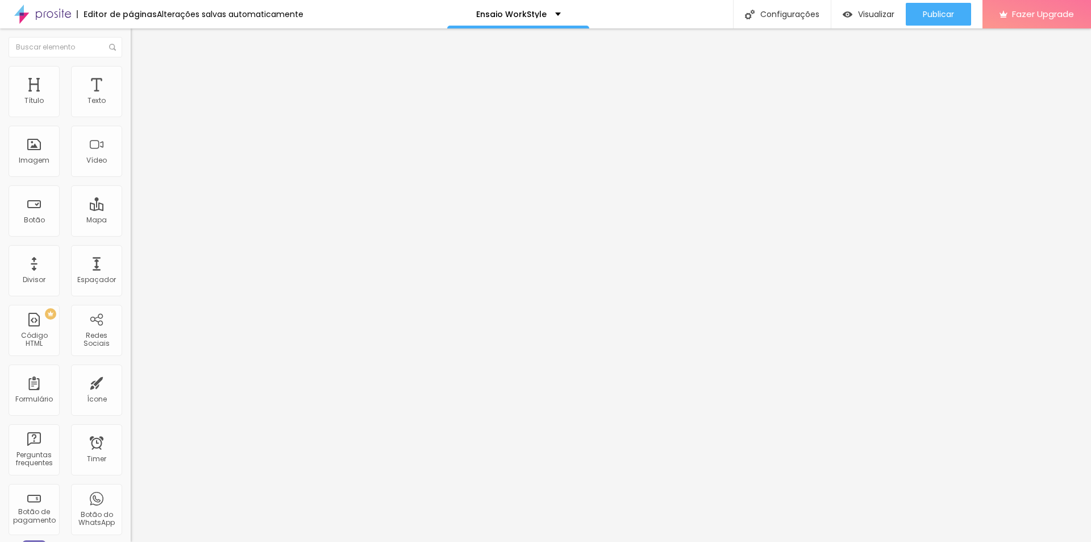
type input "59"
type input "56"
type input "51"
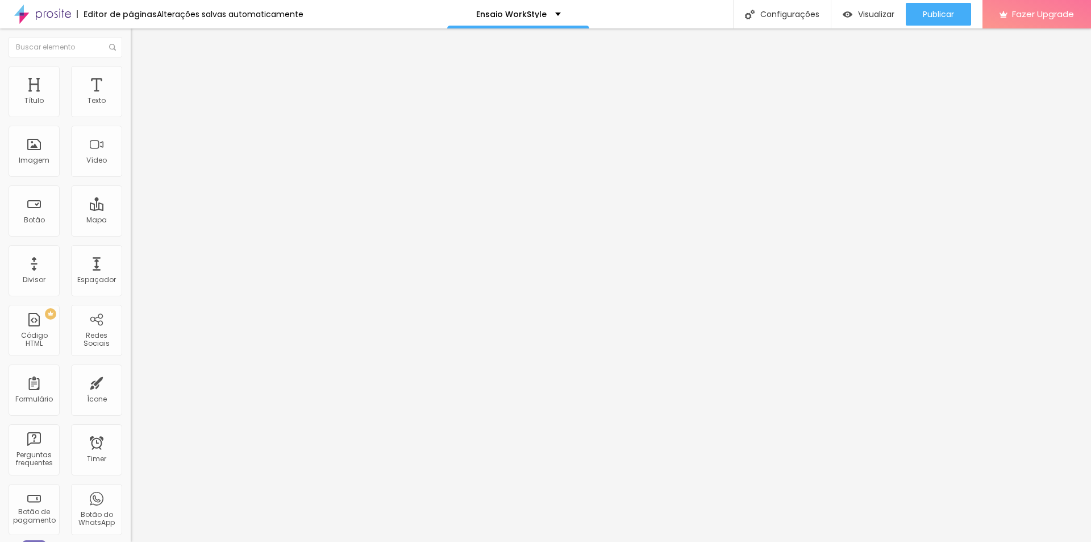
type input "44"
type input "43"
type input "39"
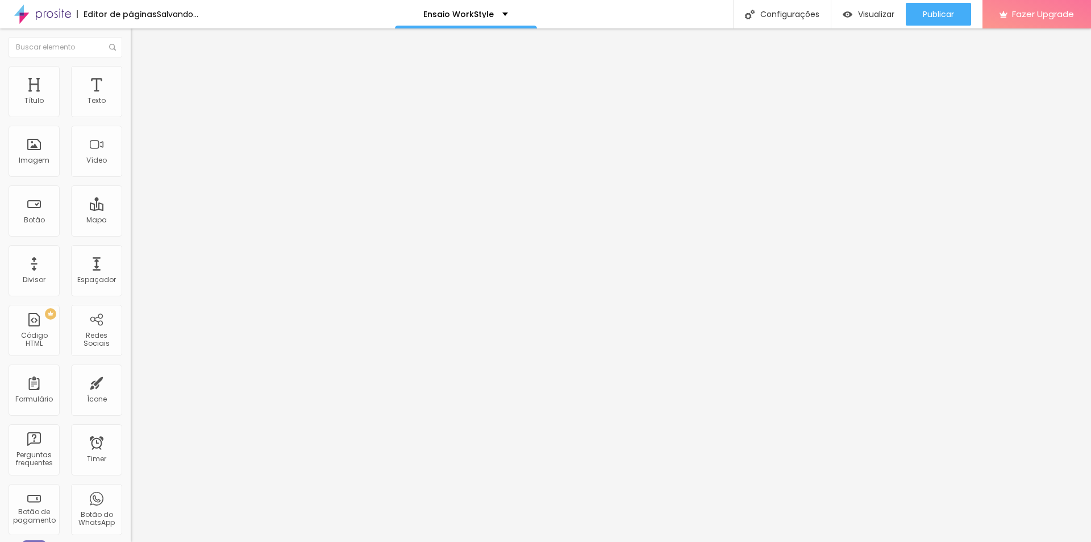
type input "39"
type input "35"
type input "31"
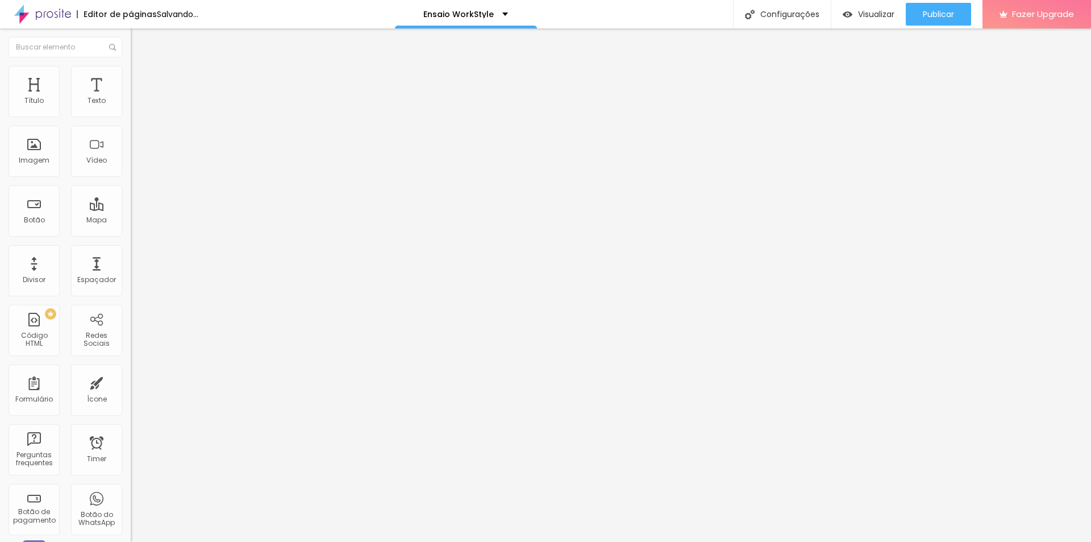
type input "28"
type input "26"
type input "30"
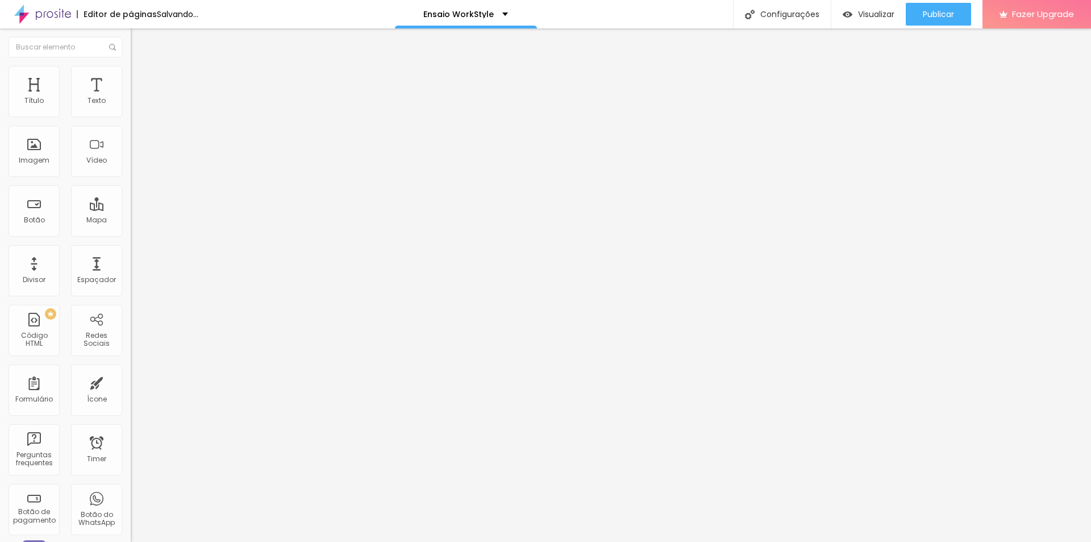
type input "30"
type input "43"
type input "44"
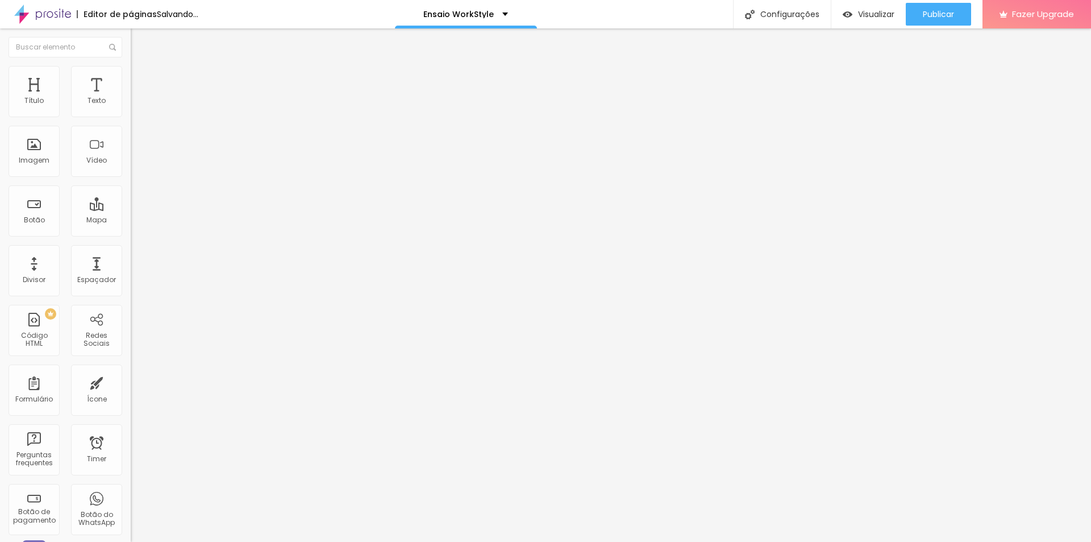
type input "46"
type input "48"
type input "46"
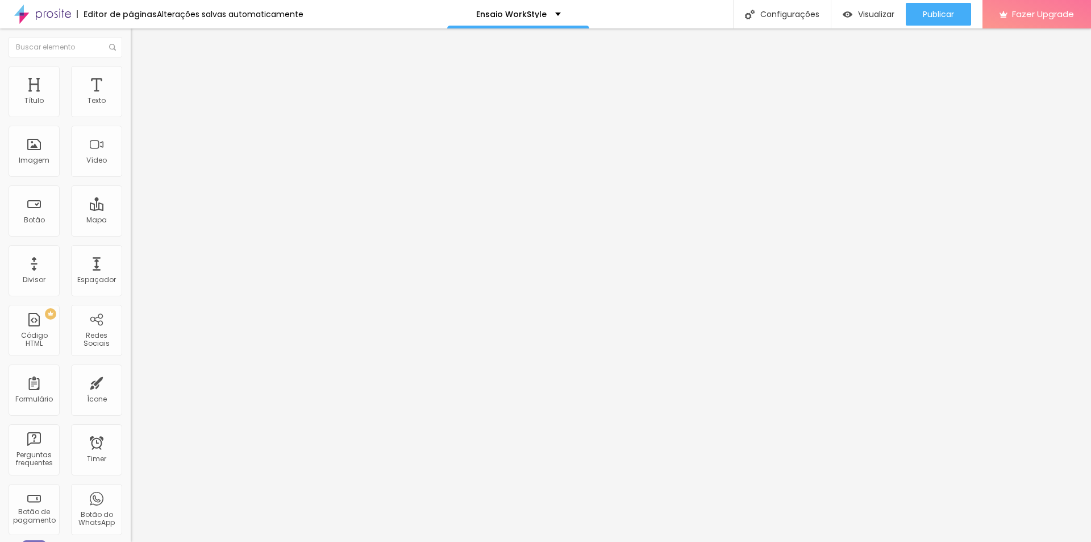
type input "46"
type input "44"
type input "43"
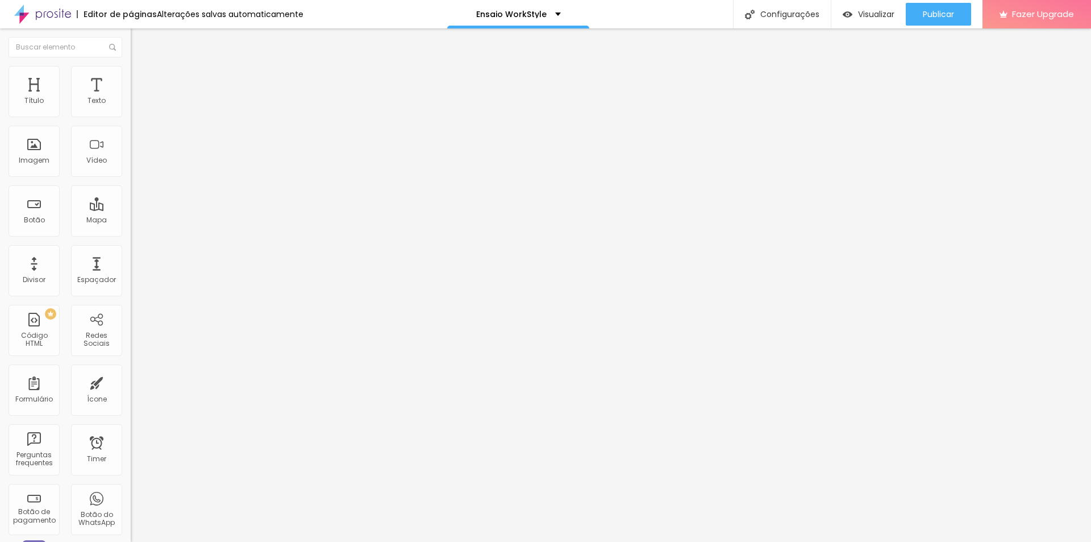
type input "46"
click at [113, 125] on div "Título Texto Imagem Vídeo Botão Mapa Divisor Espaçador PREMIUM Código HTML Rede…" at bounding box center [65, 334] width 131 height 537
click at [96, 108] on div "Texto" at bounding box center [96, 91] width 51 height 51
click at [131, 75] on li "Estilo" at bounding box center [196, 71] width 131 height 11
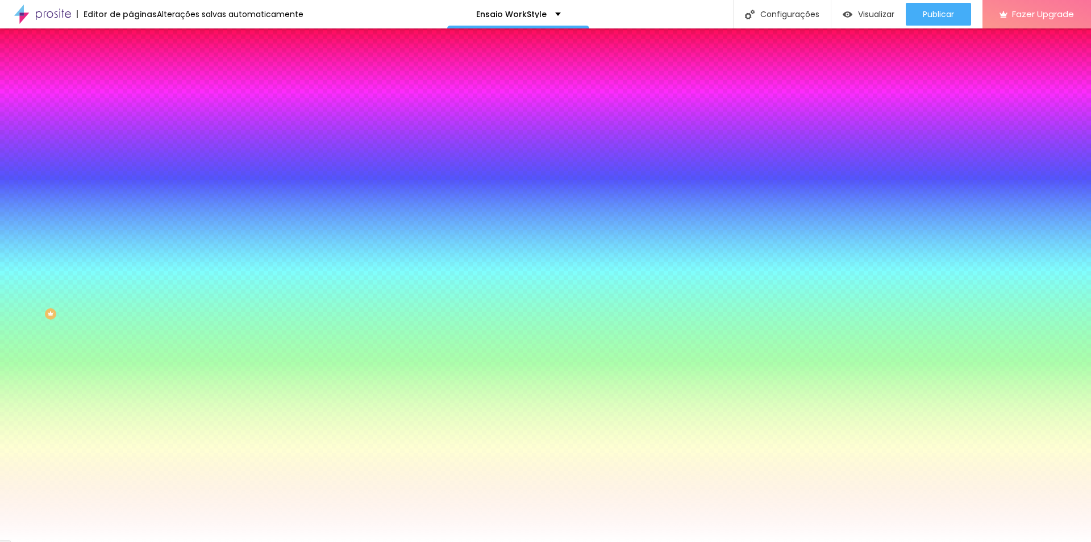
click at [131, 77] on img at bounding box center [136, 82] width 10 height 10
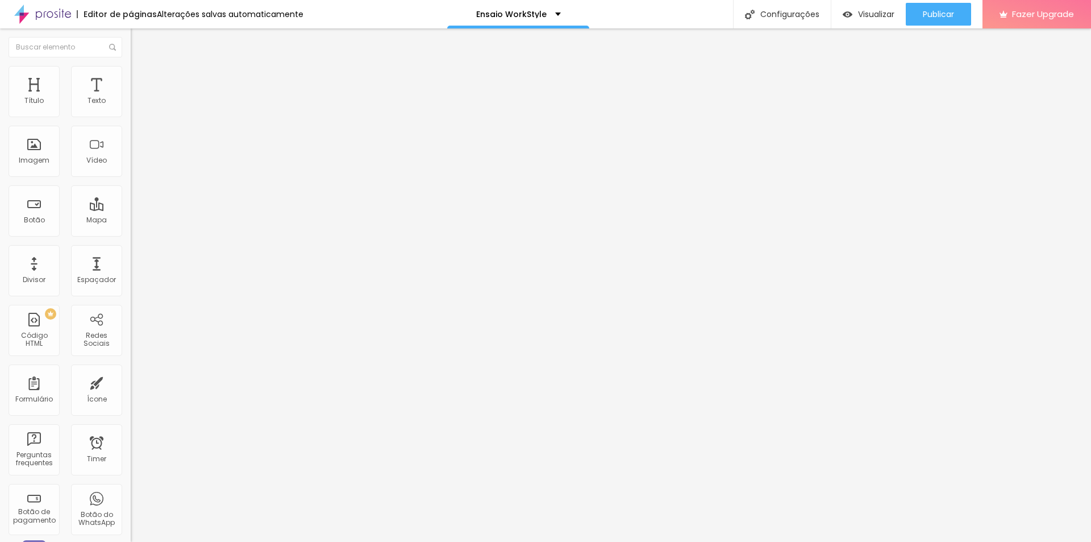
click at [139, 38] on img "button" at bounding box center [143, 41] width 9 height 9
click at [68, 118] on div "Título Texto Imagem Vídeo Botão Mapa Divisor Espaçador PREMIUM Código HTML Rede…" at bounding box center [65, 334] width 131 height 537
click at [78, 101] on div "Texto" at bounding box center [96, 91] width 51 height 51
click at [77, 101] on div "Texto" at bounding box center [96, 91] width 51 height 51
click at [88, 102] on div "Texto" at bounding box center [97, 101] width 18 height 8
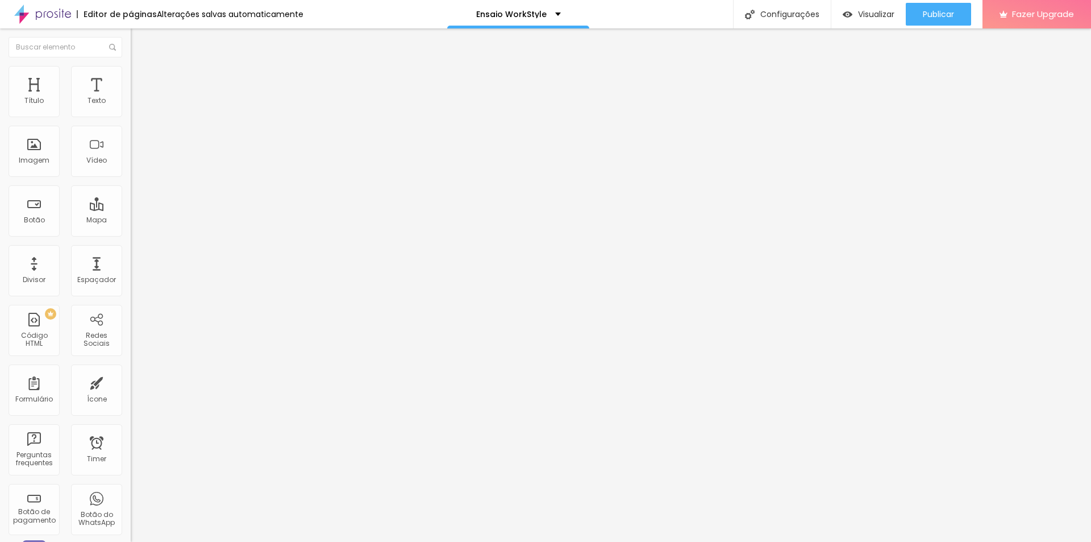
type input "39"
type input "1.4"
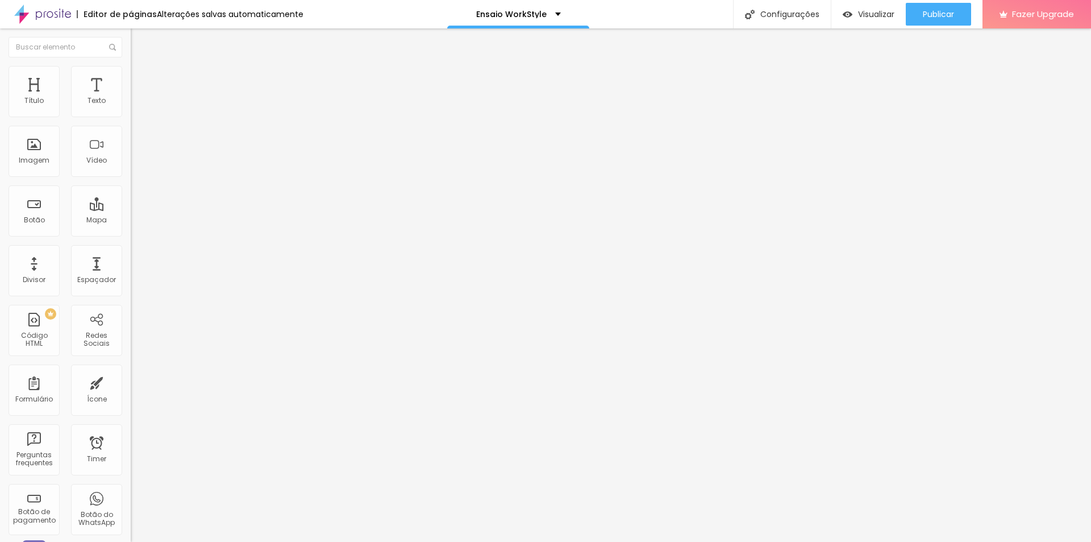
type input "1.1"
type input "1"
type input "0.9"
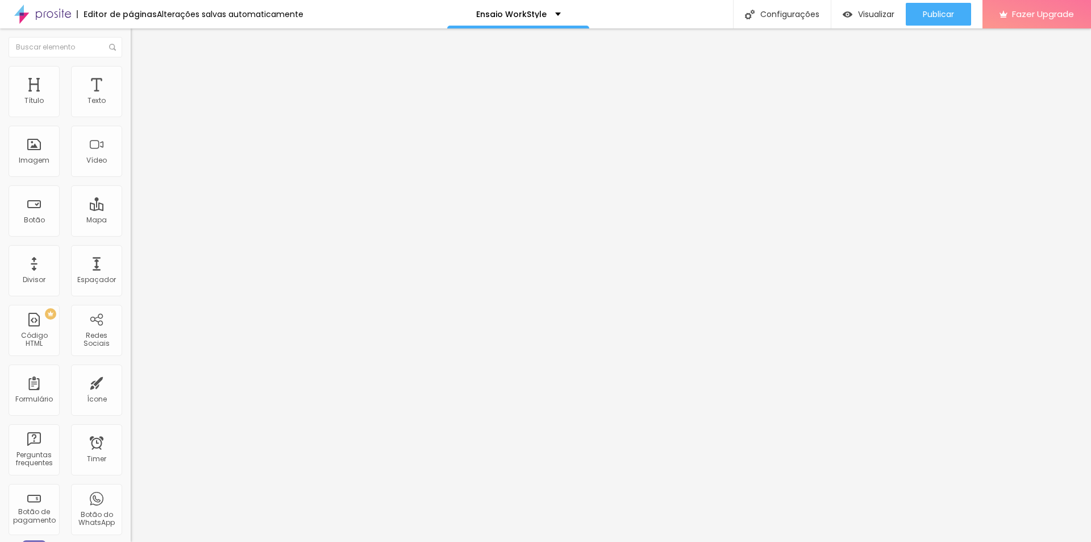
type input "0.9"
type input "1"
type input "1.2"
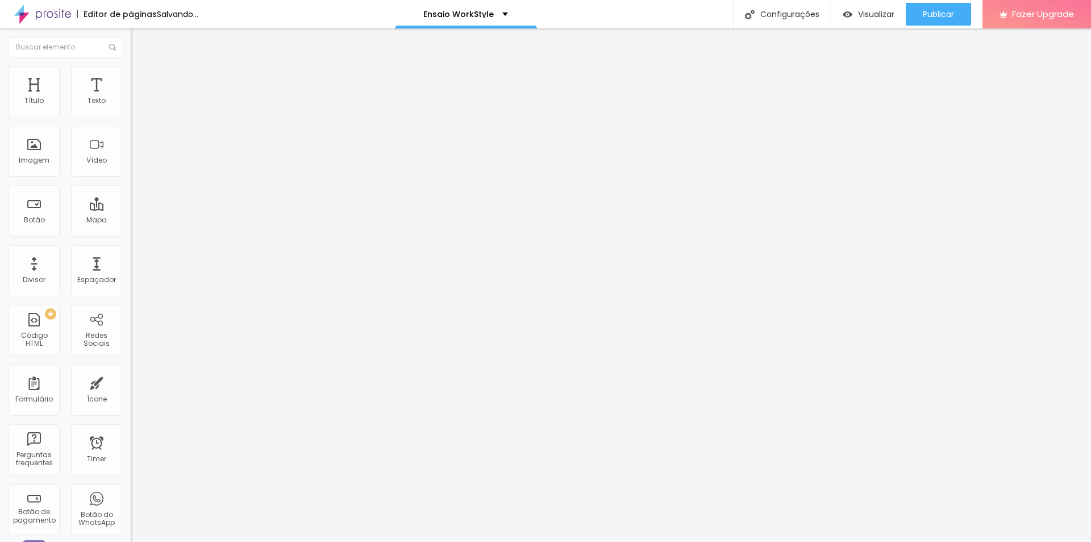
type input "1.2"
type input "6"
type input "13"
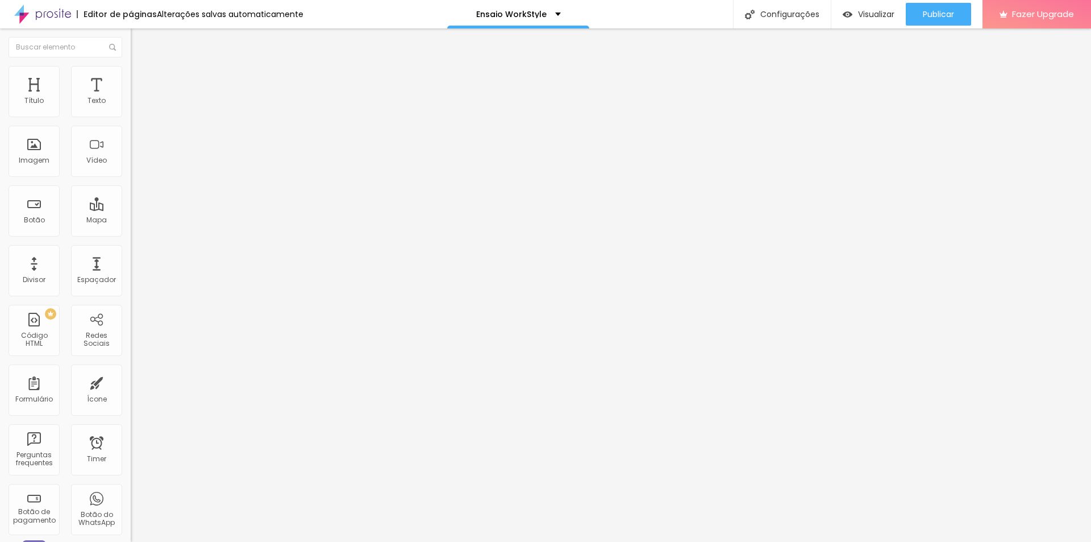
type input "14"
type input "13"
type input "12"
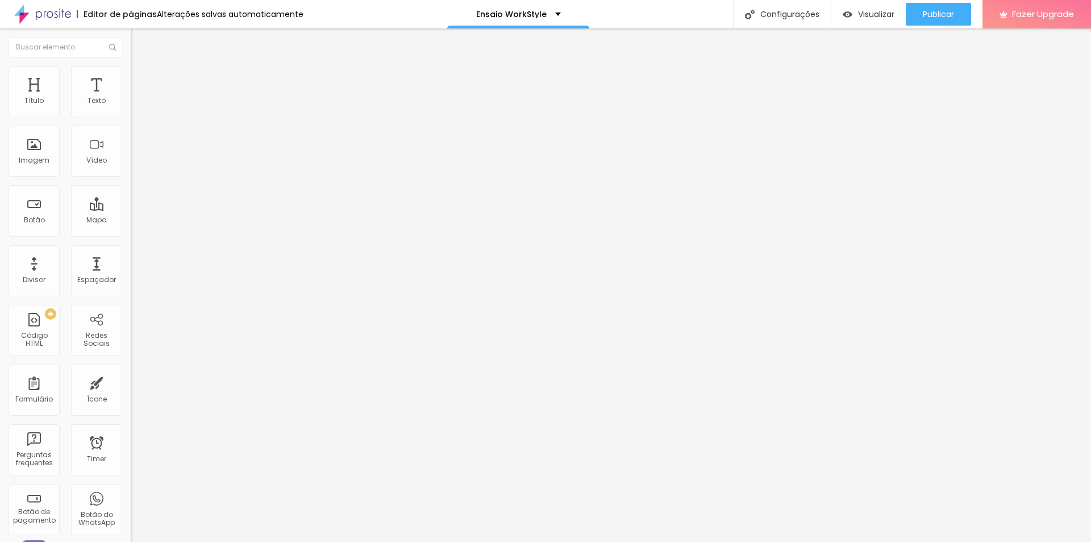
type input "12"
type input "11"
type input "9"
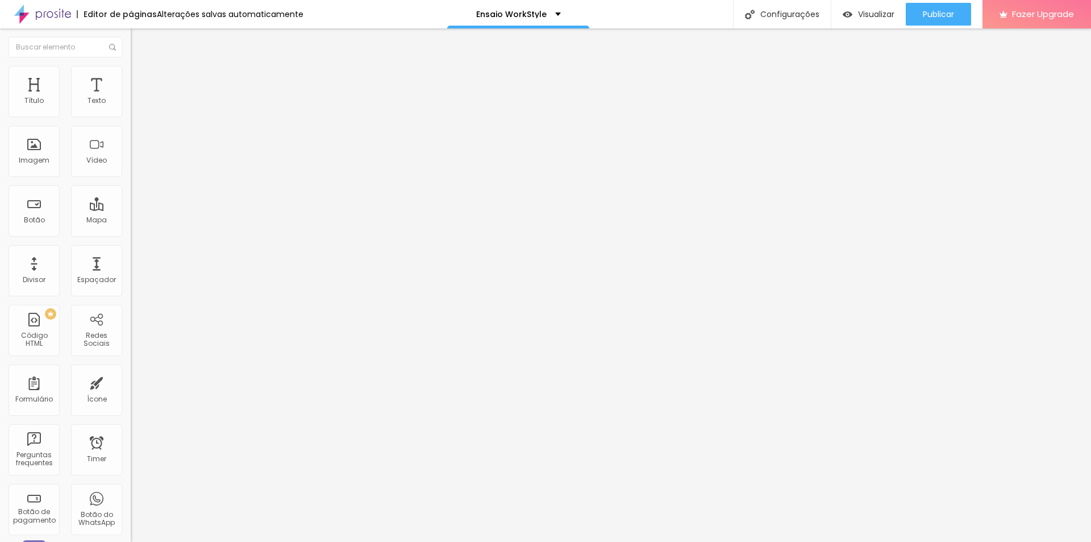
type input "7"
type input "5"
type input "4"
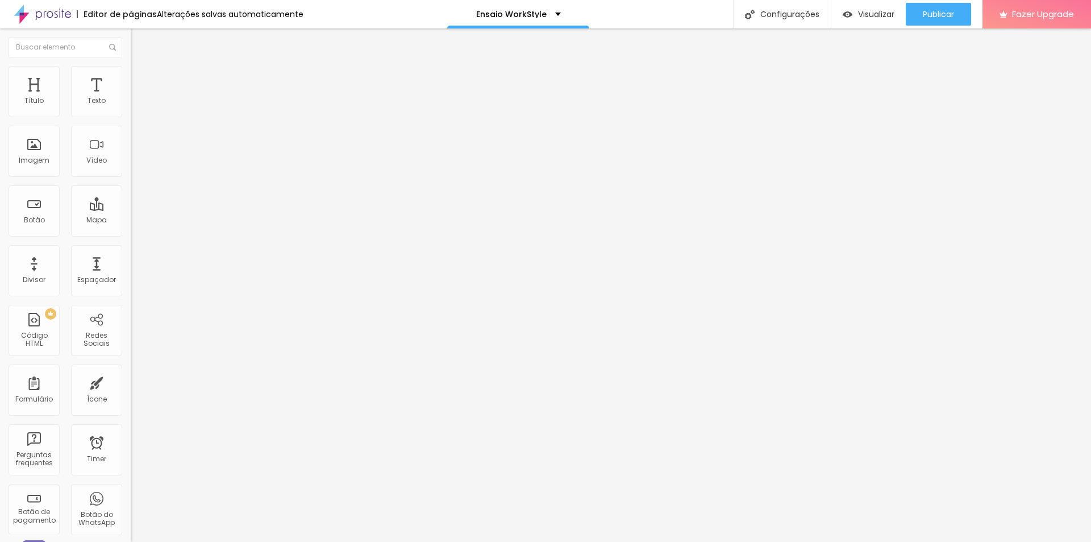
type input "4"
type input "3"
type input "2"
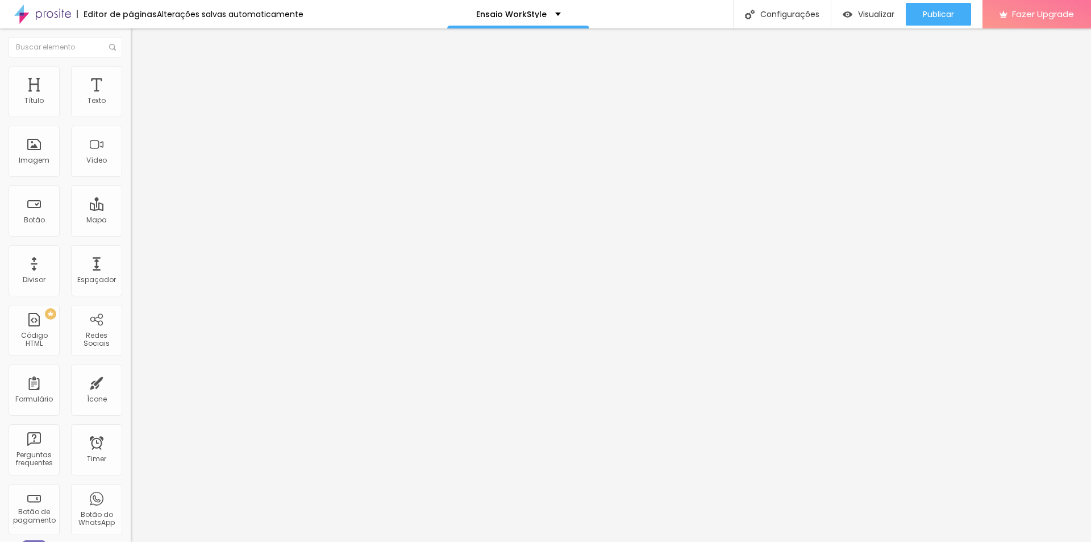
type input "1"
type input "2"
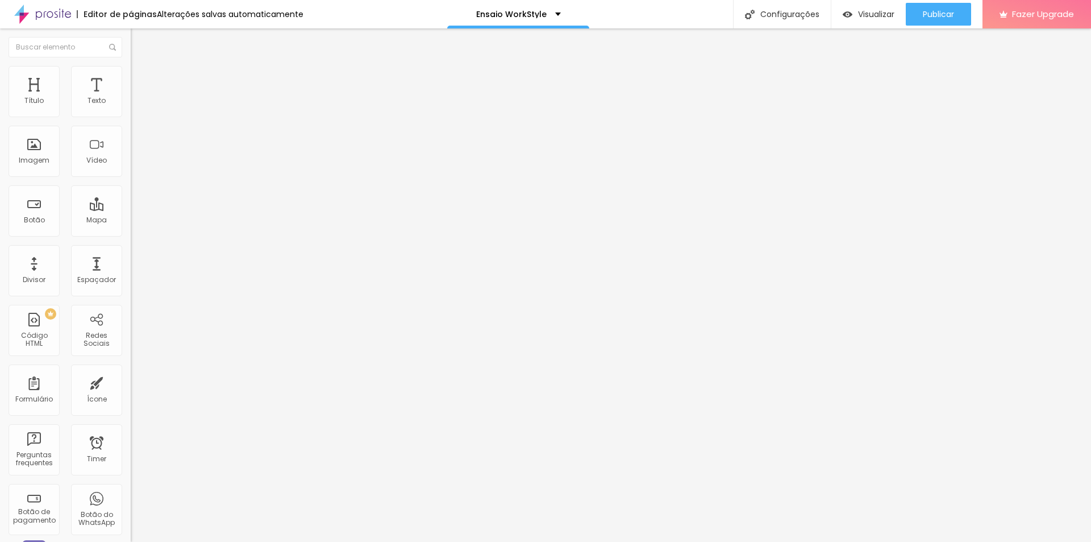
type input "2.5"
type input "8.7"
type input "8.9"
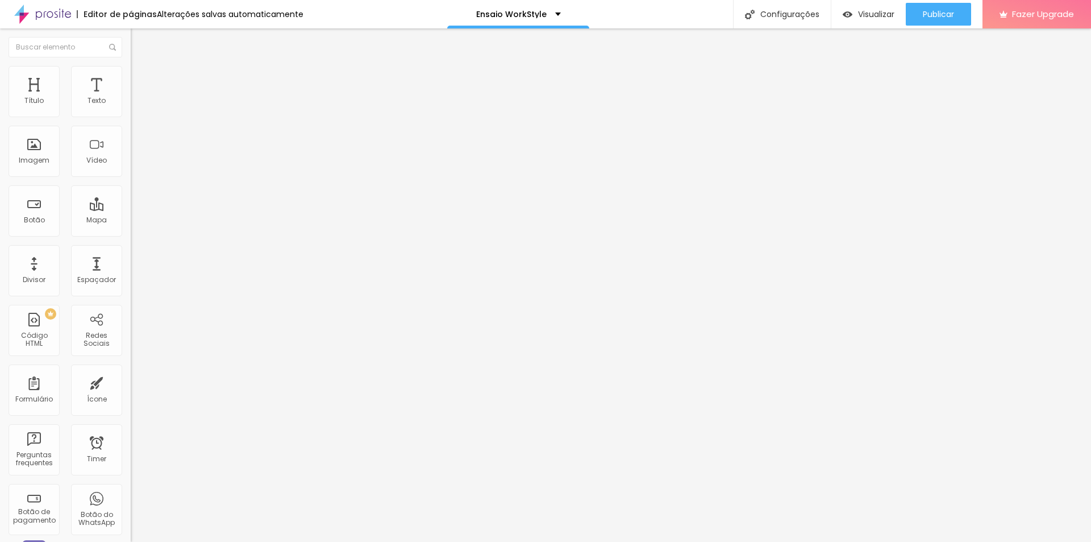
type input "8.9"
type input "8.7"
type input "8.6"
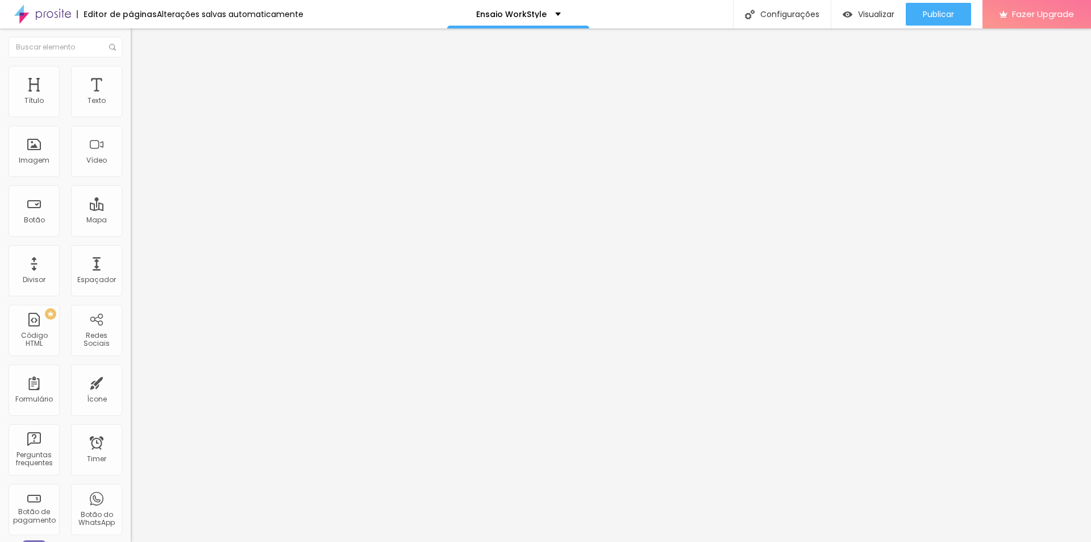
type input "8.4"
type input "8.1"
type input "7.2"
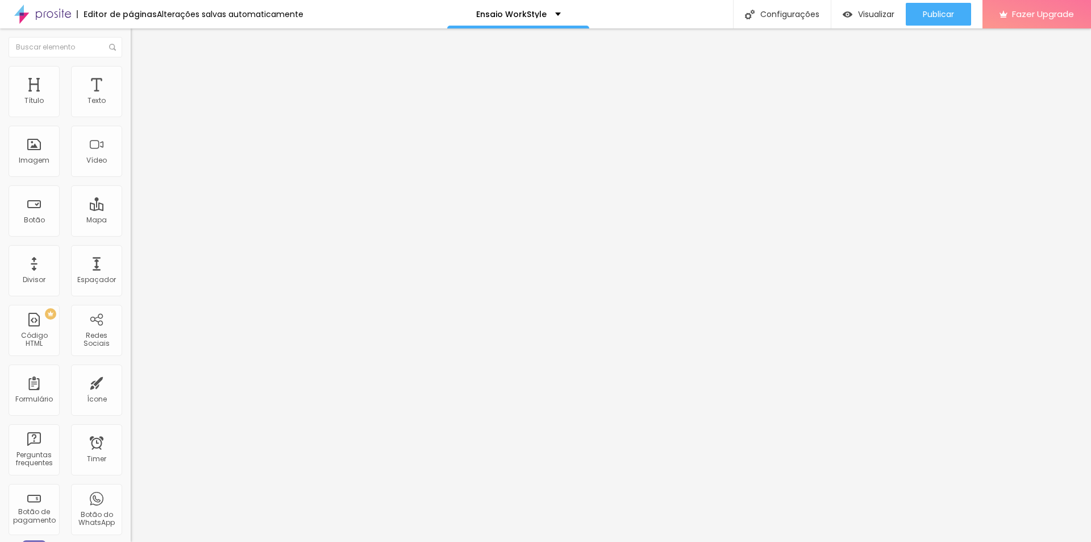
type input "7.2"
type input "6.7"
type input "5.6"
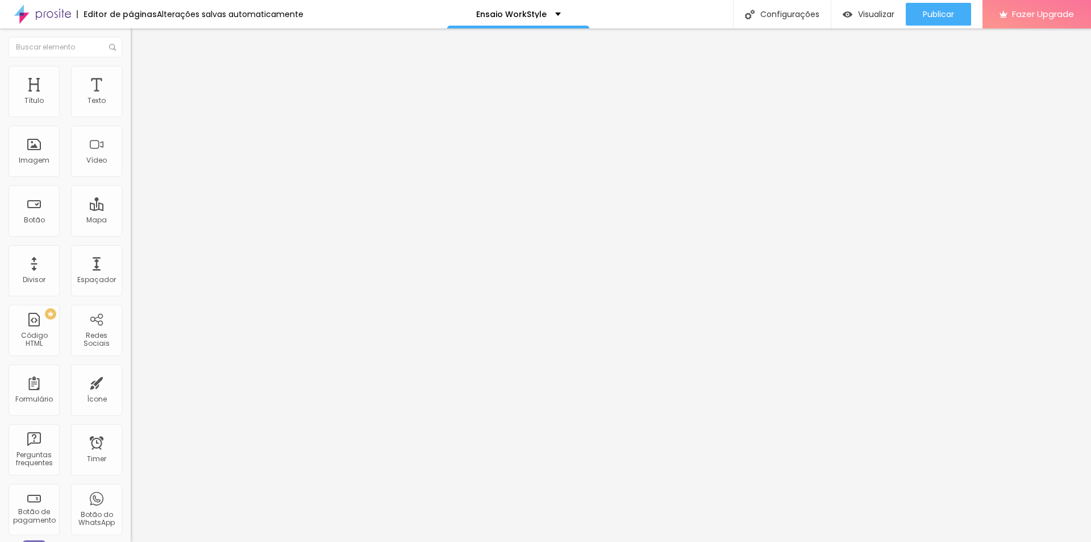
type input "4.8"
type input "3.9"
type input "3"
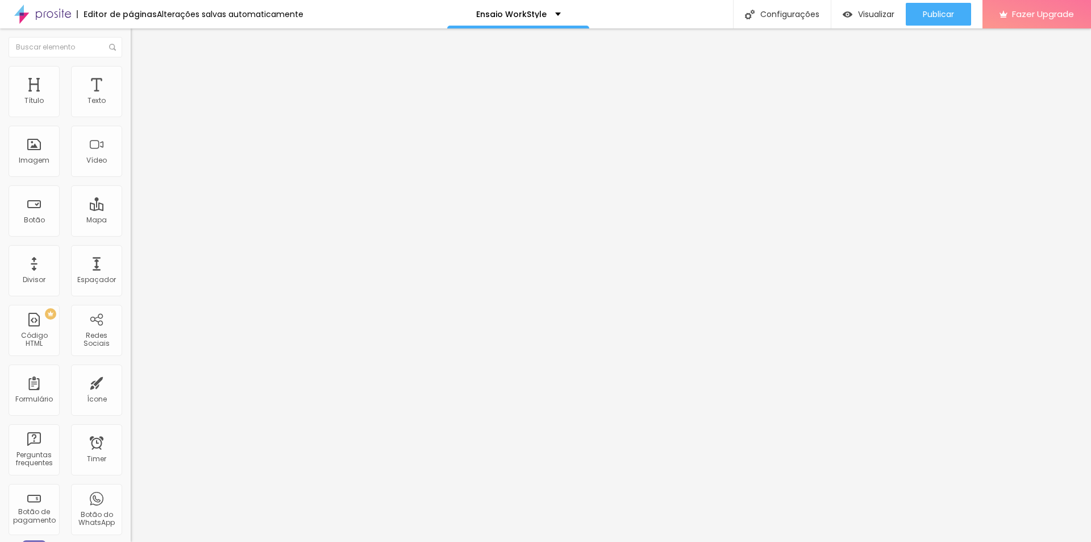
type input "3"
type input "2"
type input "1.5"
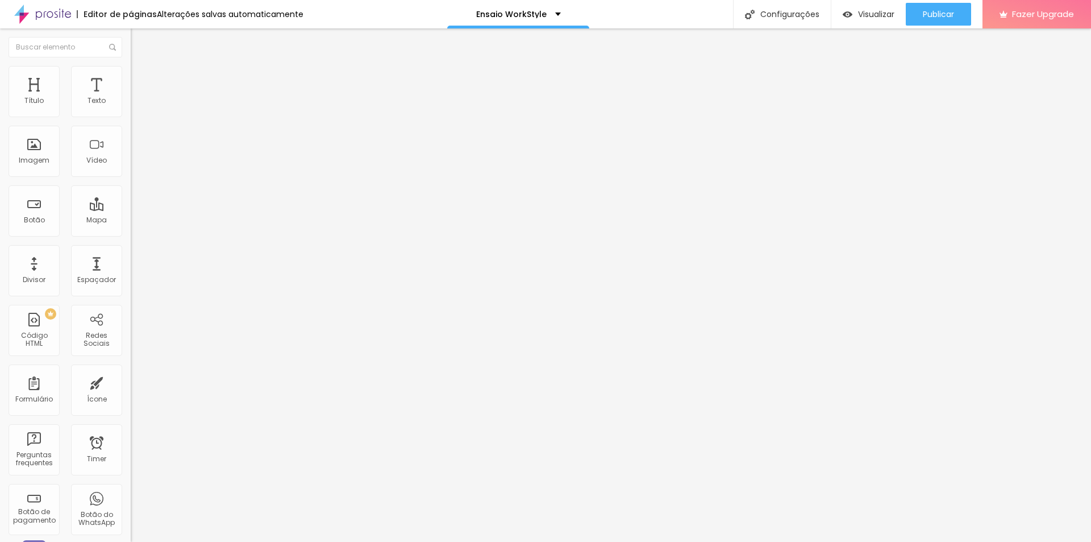
type input "0.8"
type input "0.2"
type input "0"
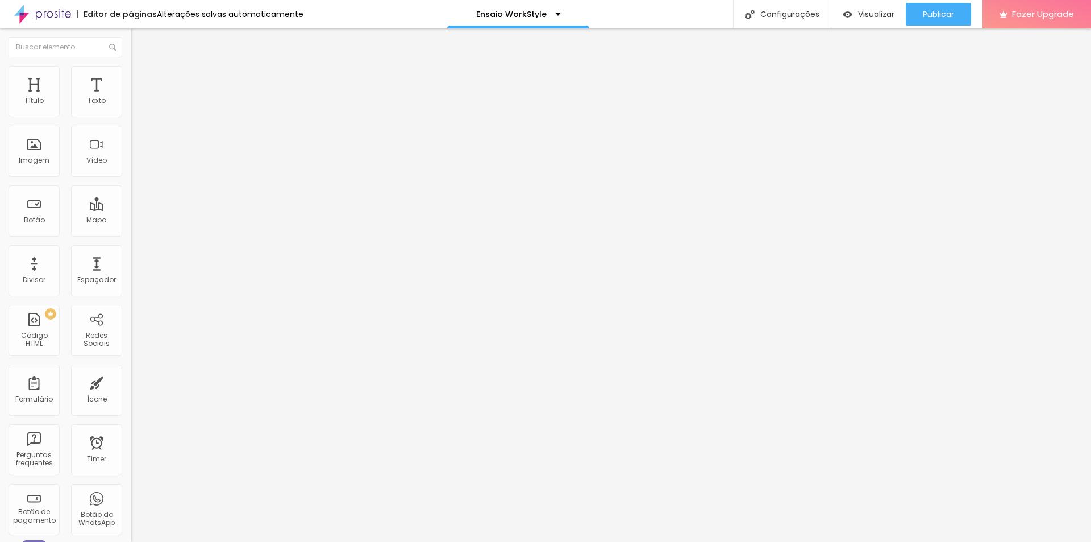
type input "0"
type input "0.2"
type input "0.8"
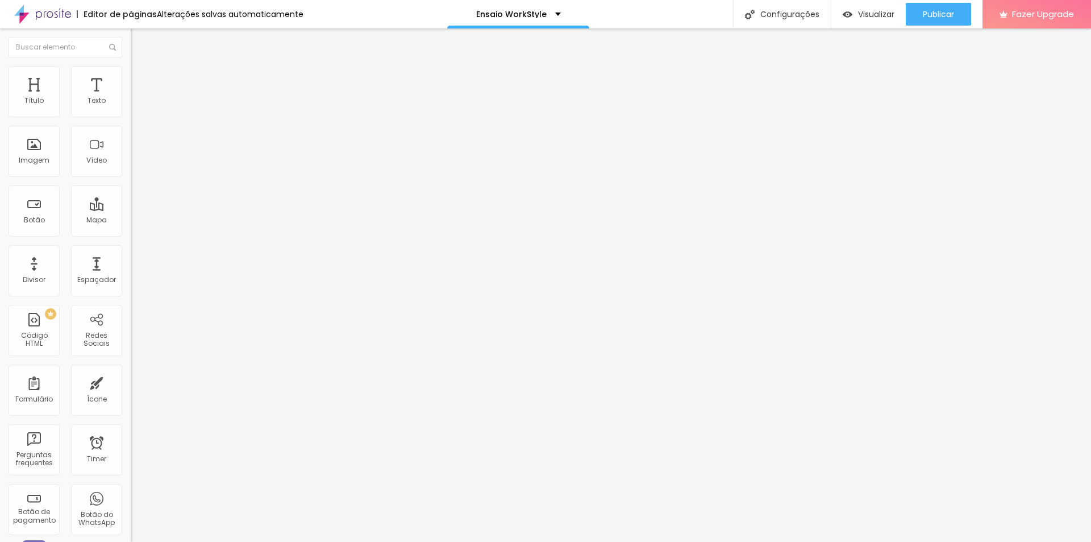
type input "1.1"
type input "1.5"
type input "1.6"
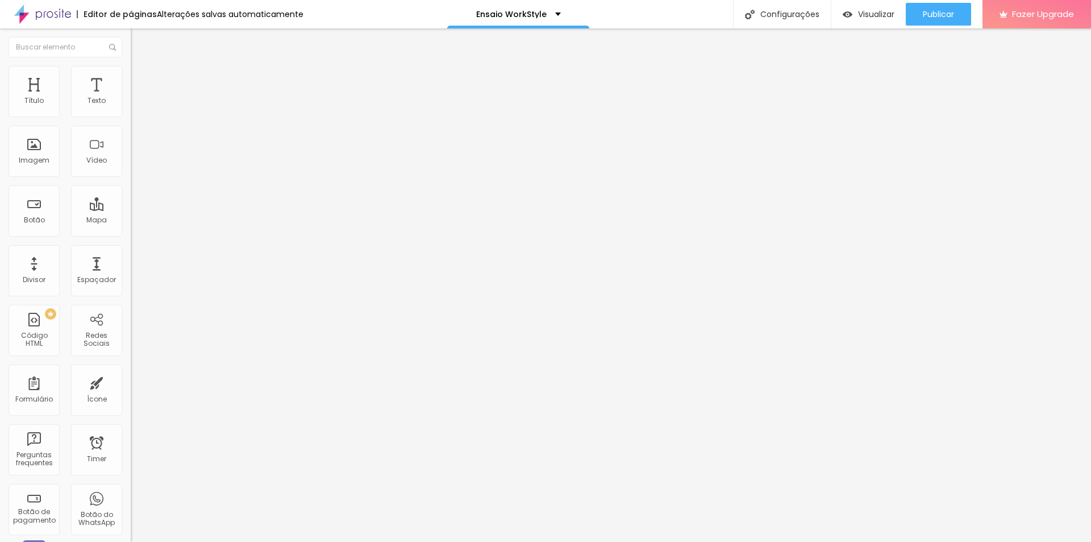
type input "1.6"
type input "1.8"
type input "1.6"
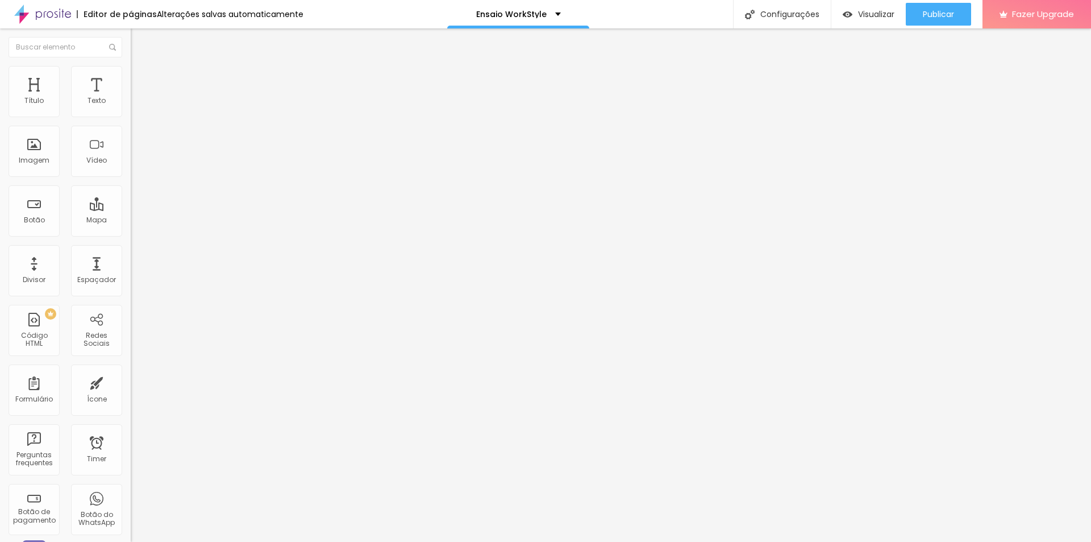
type input "1.5"
type input "1.1"
type input "1"
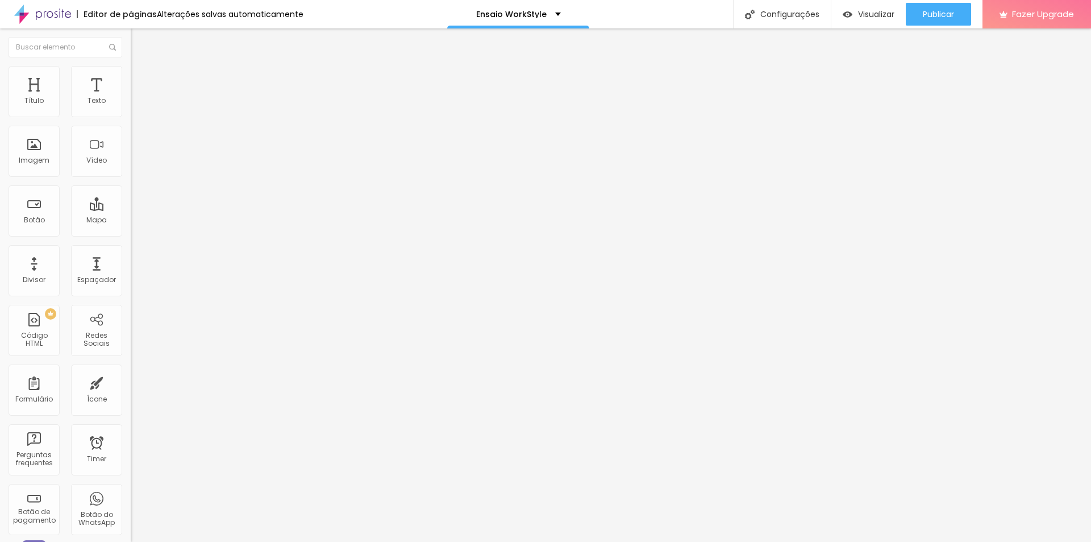
type input "1"
type input "0.5"
type input "0.2"
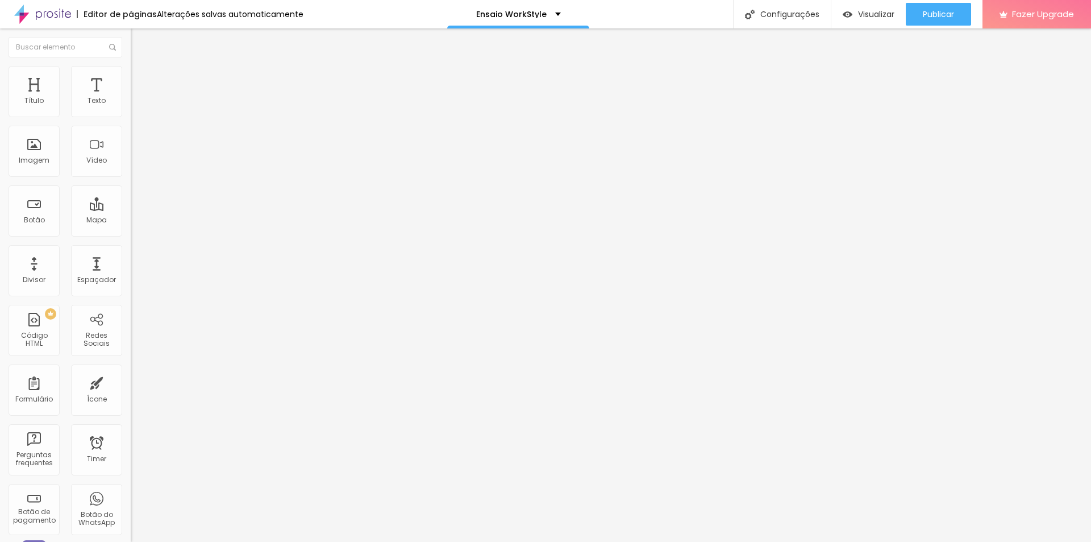
type input "0"
type input "59"
click at [131, 268] on input "range" at bounding box center [167, 272] width 73 height 9
type input "59"
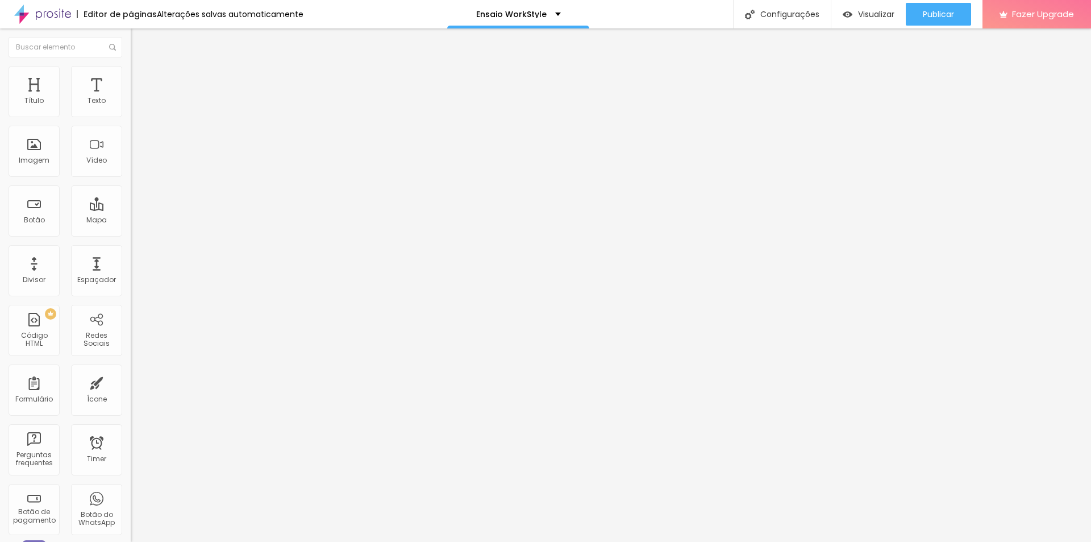
click at [131, 268] on input "range" at bounding box center [167, 272] width 73 height 9
type input "37"
type input "36"
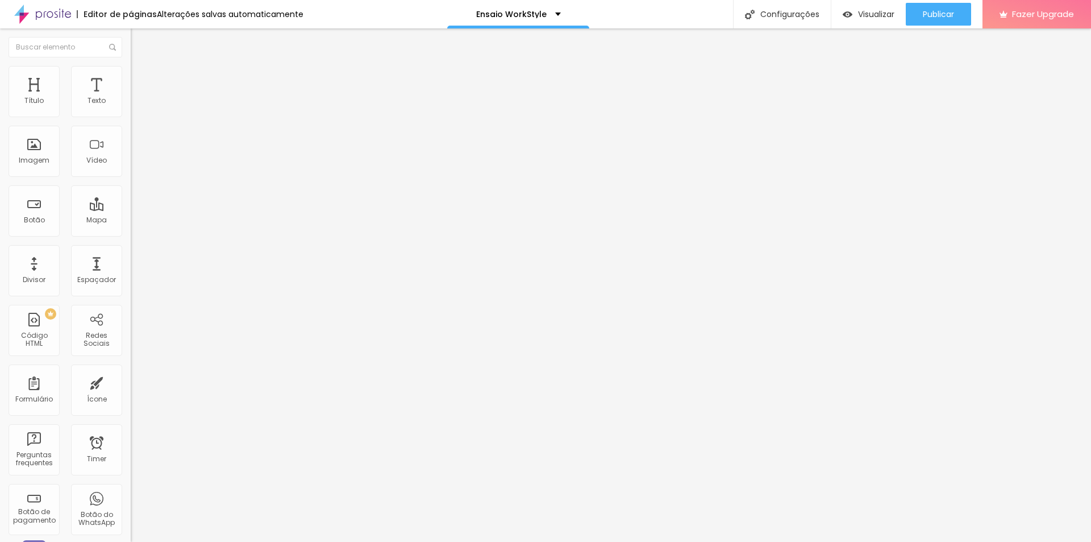
type input "37"
type input "38"
type input "39"
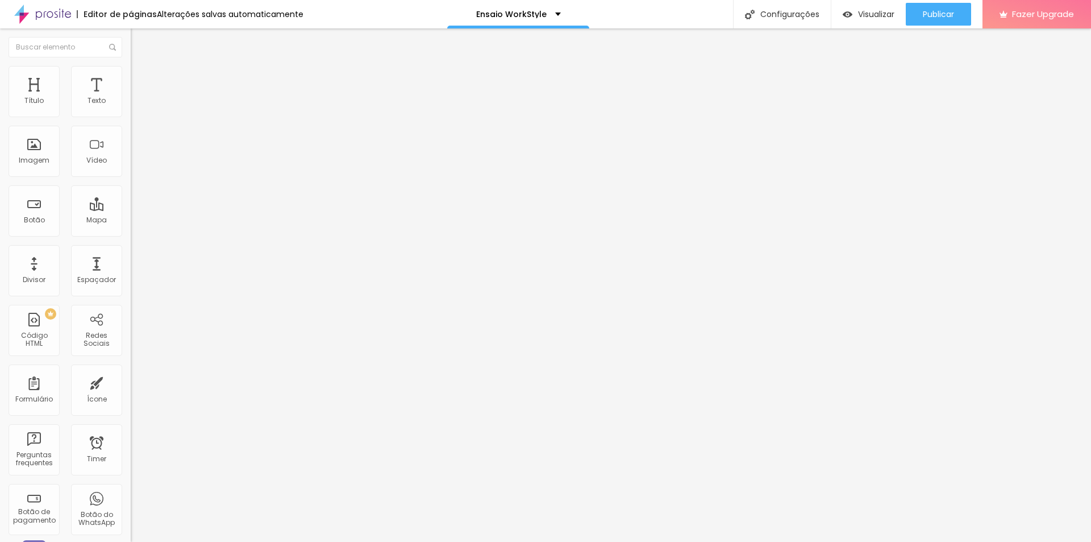
type input "39"
type input "40"
type input "42"
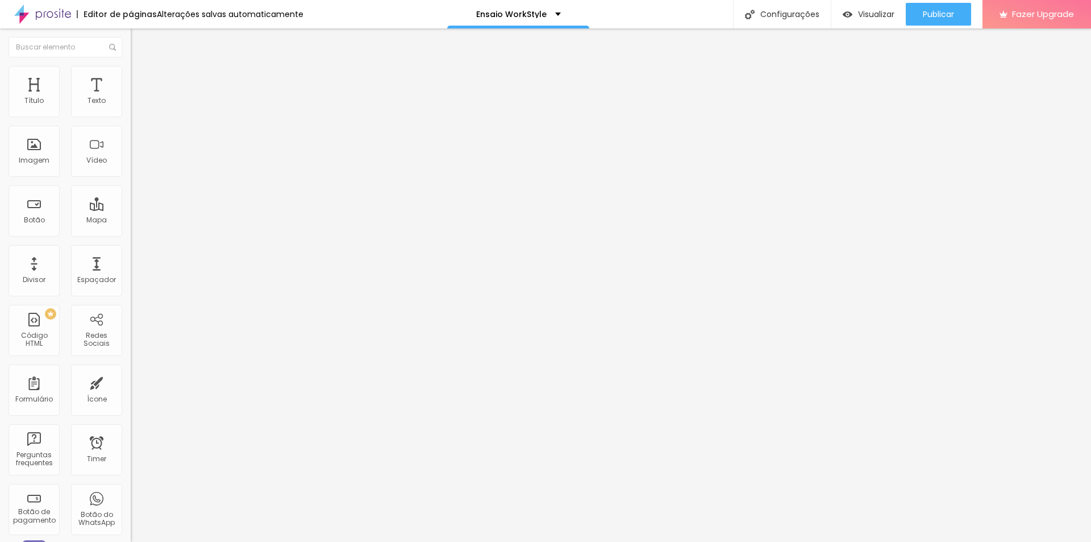
type input "44"
type input "47"
type input "51"
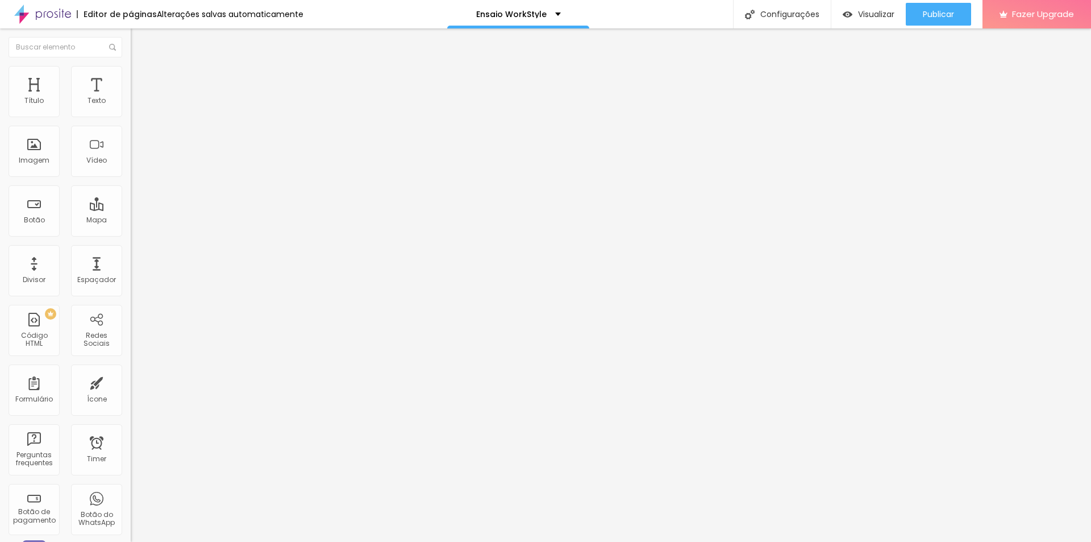
type input "51"
type input "56"
type input "61"
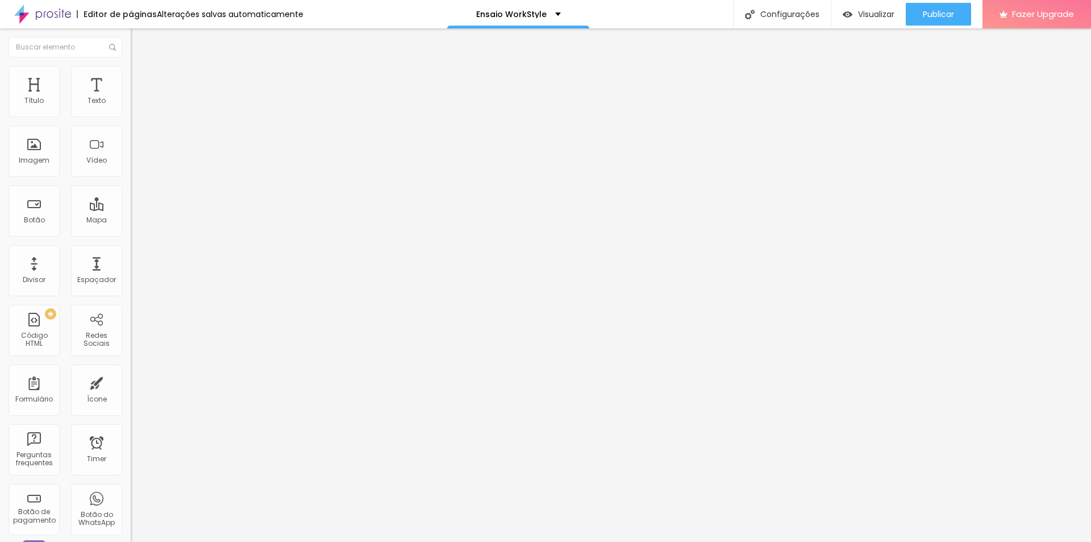
type input "65"
type input "66"
type input "65"
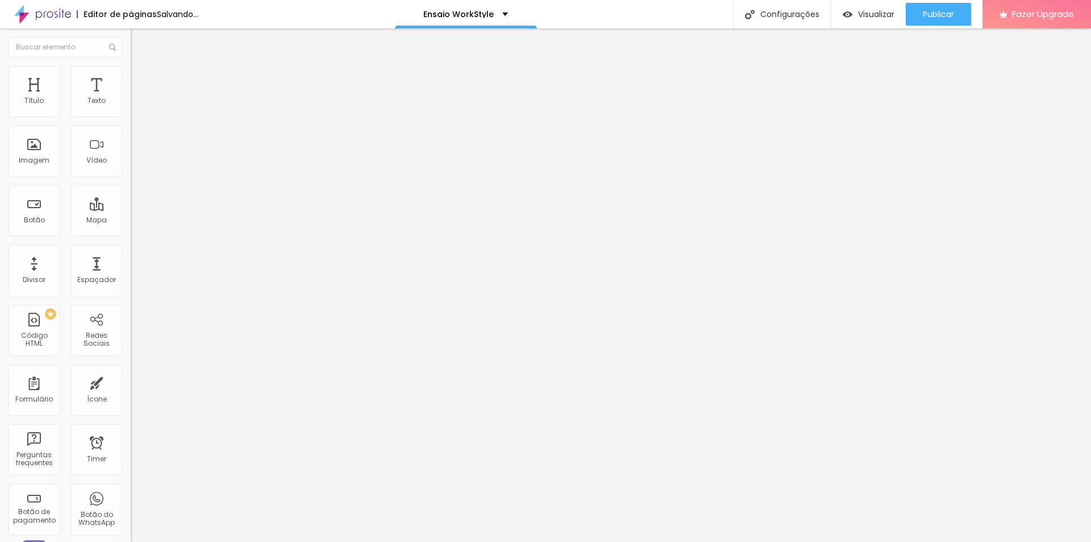
type input "65"
type input "64"
type input "61"
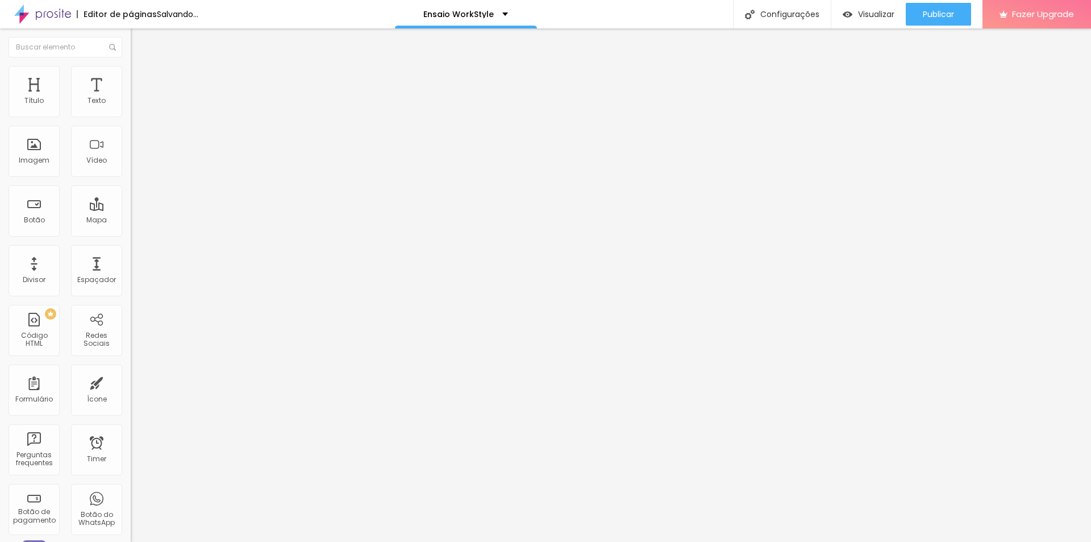
type input "60"
type input "57"
type input "56"
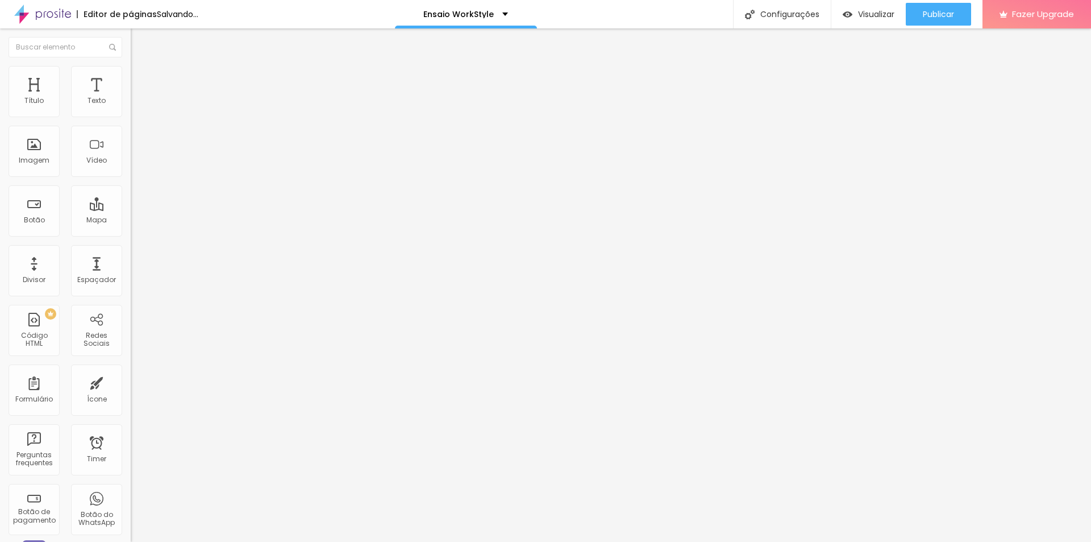
type input "56"
type input "55"
type input "54"
click at [131, 279] on input "39" at bounding box center [155, 285] width 49 height 12
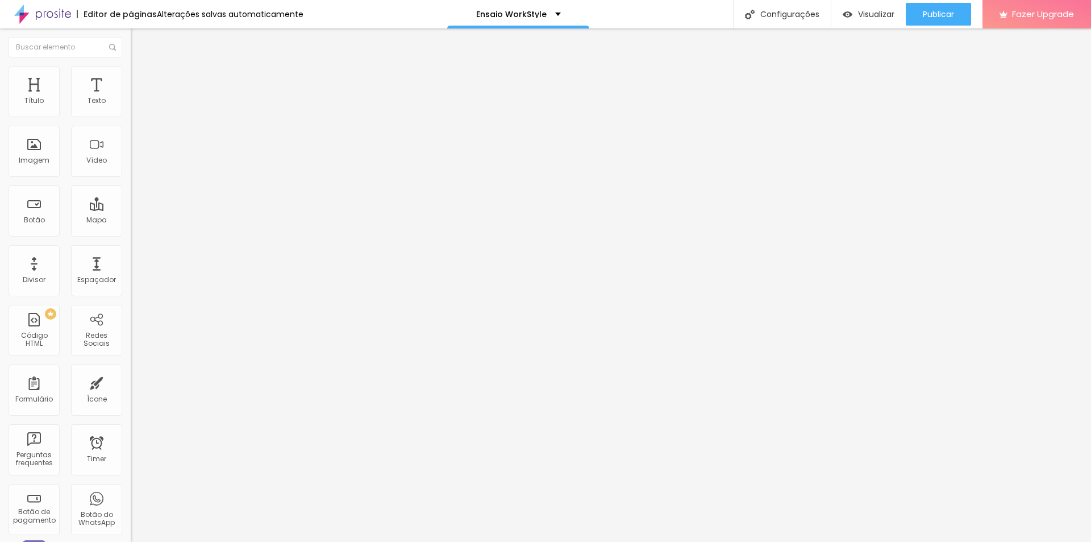
click at [131, 279] on input "39" at bounding box center [155, 285] width 49 height 12
click at [141, 78] on span "Avançado" at bounding box center [160, 74] width 38 height 10
click at [131, 370] on input "range" at bounding box center [167, 374] width 73 height 9
click at [131, 68] on li "Estilo" at bounding box center [196, 71] width 131 height 11
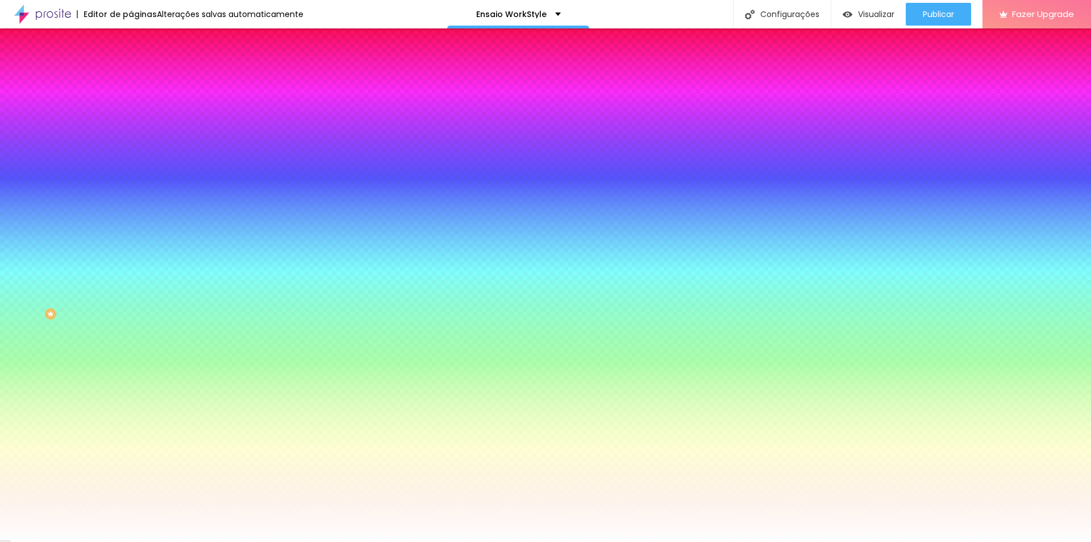
click at [141, 80] on span "Avançado" at bounding box center [160, 85] width 38 height 10
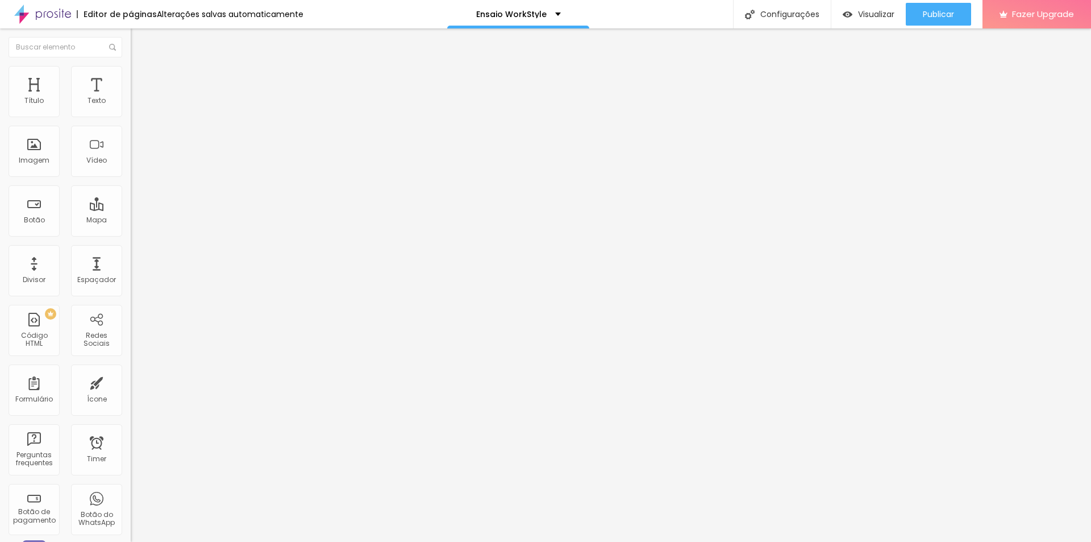
click at [131, 47] on button "Editar Instagram" at bounding box center [196, 41] width 131 height 26
click at [141, 77] on span "Estilo" at bounding box center [150, 74] width 18 height 10
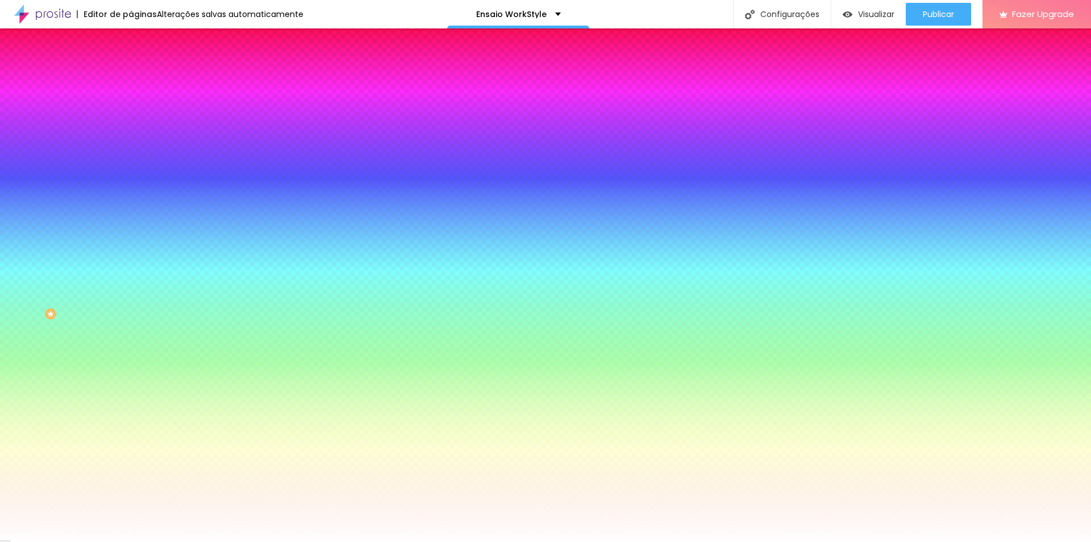
click at [131, 109] on div at bounding box center [196, 109] width 131 height 0
click at [131, 35] on button "Editar Instagram" at bounding box center [196, 41] width 131 height 26
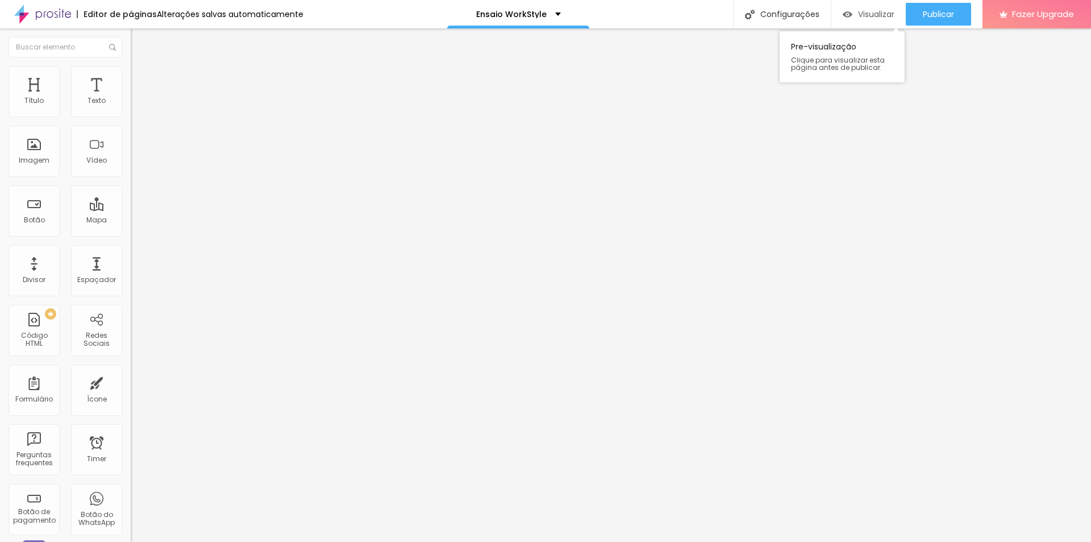
click at [867, 12] on span "Visualizar" at bounding box center [876, 14] width 36 height 9
click at [952, 10] on span "Publicar" at bounding box center [938, 14] width 31 height 9
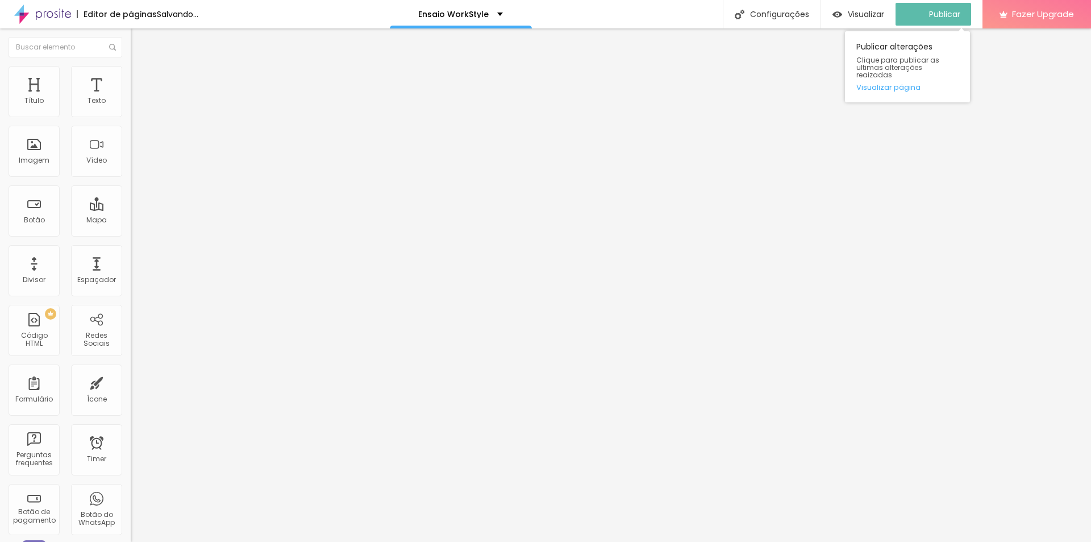
click at [858, 16] on span "Visualizar" at bounding box center [866, 14] width 36 height 9
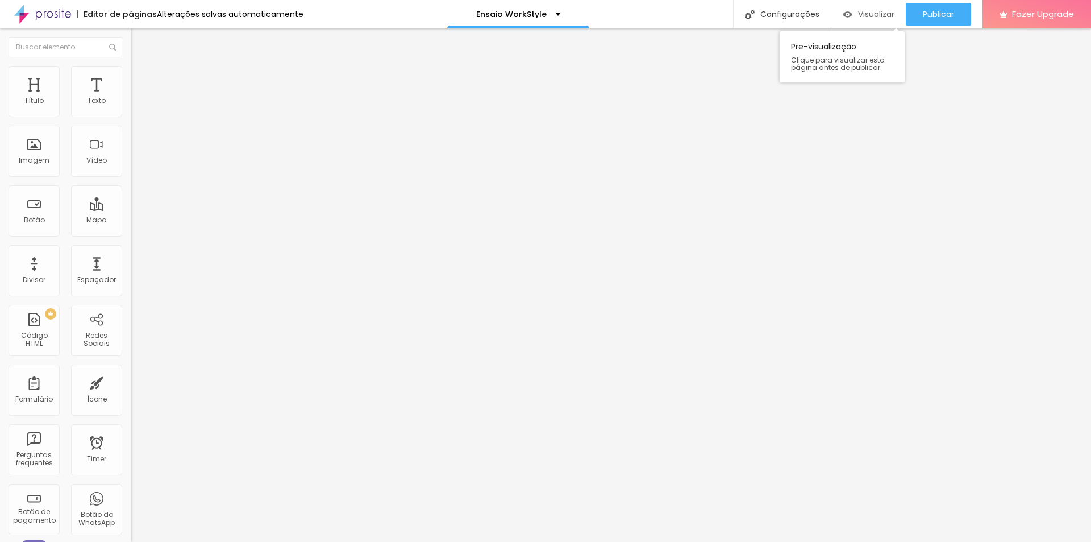
click at [868, 20] on div "Visualizar" at bounding box center [869, 14] width 52 height 23
click at [923, 13] on span "Publicar" at bounding box center [938, 14] width 31 height 9
click at [860, 15] on span "Visualizar" at bounding box center [866, 14] width 36 height 9
click at [933, 5] on div "Publicar" at bounding box center [938, 14] width 31 height 23
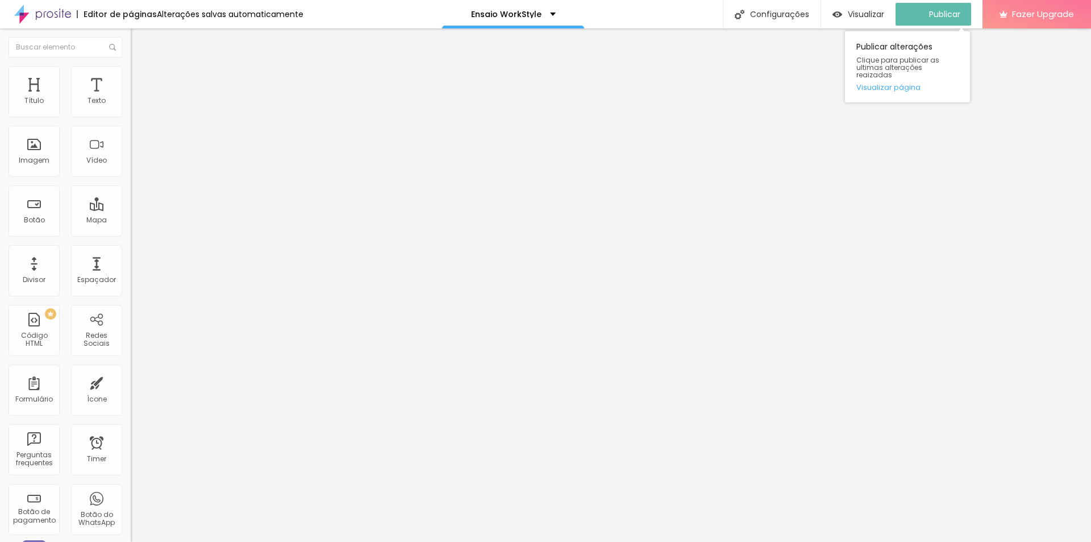
click at [858, 4] on div "Visualizar" at bounding box center [859, 14] width 52 height 23
click at [148, 125] on div "Conectar" at bounding box center [168, 113] width 41 height 23
click at [131, 39] on button "Editar Instagram" at bounding box center [196, 41] width 131 height 26
click at [139, 46] on img "button" at bounding box center [143, 41] width 9 height 9
click at [131, 43] on button "Editar Seção" at bounding box center [196, 41] width 131 height 26
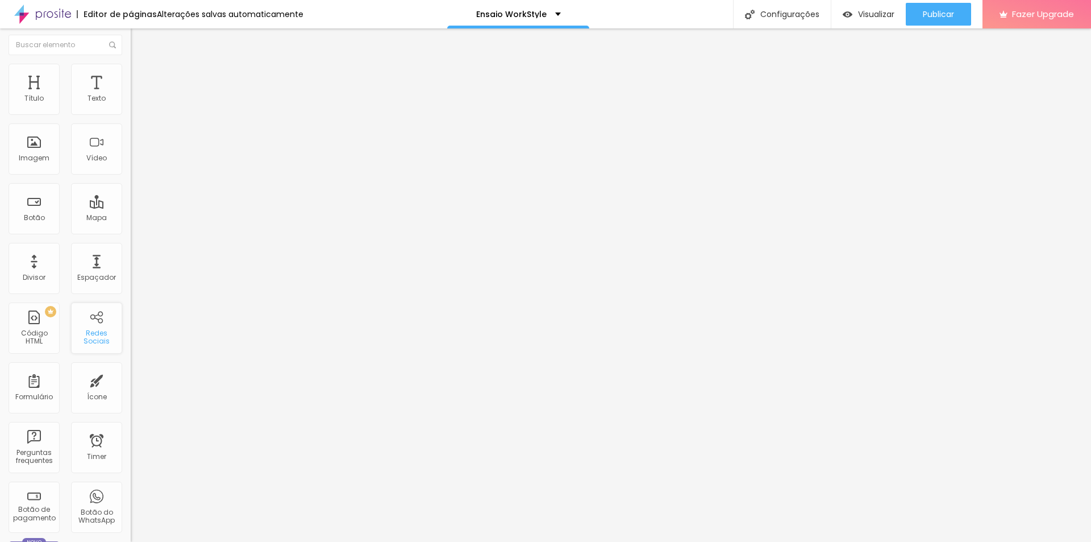
scroll to position [3, 0]
click at [104, 335] on div "Redes Sociais" at bounding box center [96, 337] width 45 height 16
click at [953, 6] on div "Publicar" at bounding box center [938, 14] width 31 height 23
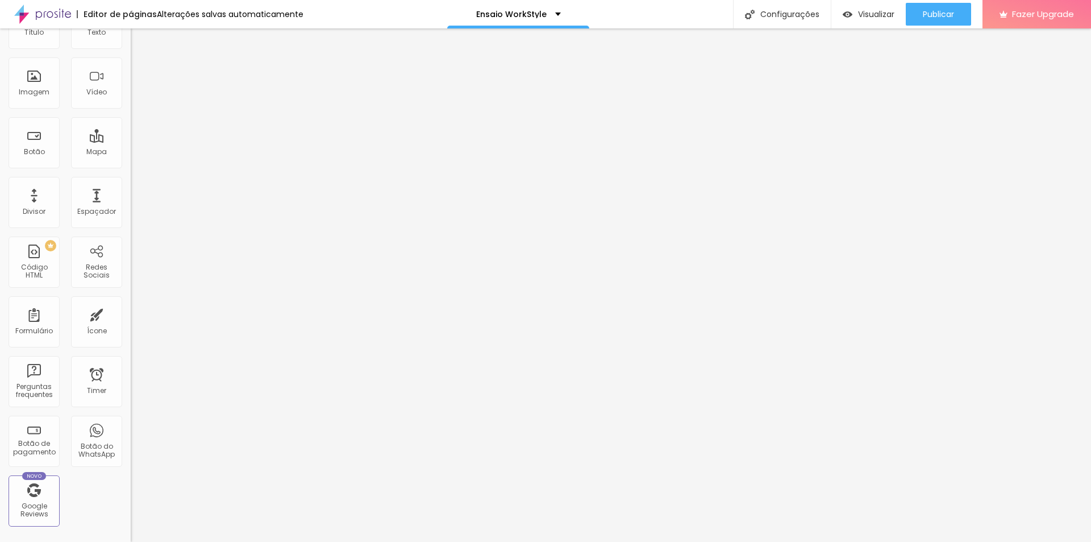
scroll to position [68, 0]
click at [96, 446] on div "Botão do WhatsApp" at bounding box center [96, 451] width 45 height 16
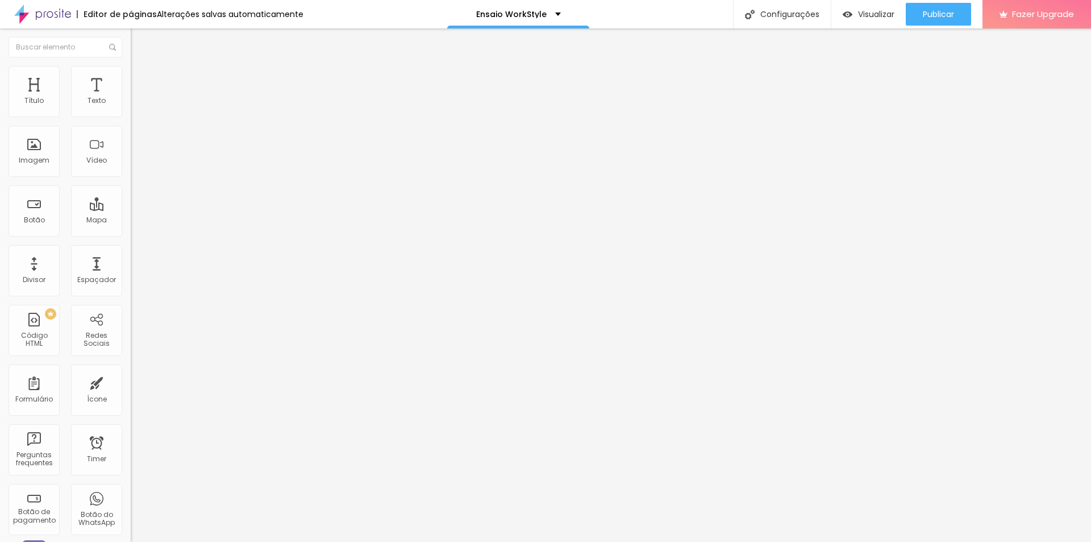
click at [131, 47] on button "Editar Seção" at bounding box center [196, 41] width 131 height 26
click at [111, 417] on div "Título Texto Imagem Vídeo Botão Mapa Divisor Espaçador PREMIUM Código HTML Rede…" at bounding box center [65, 334] width 131 height 537
click at [148, 125] on div "Conectar" at bounding box center [168, 113] width 41 height 23
click at [923, 19] on span "Publicar" at bounding box center [938, 14] width 31 height 9
click at [858, 16] on span "Visualizar" at bounding box center [866, 14] width 36 height 9
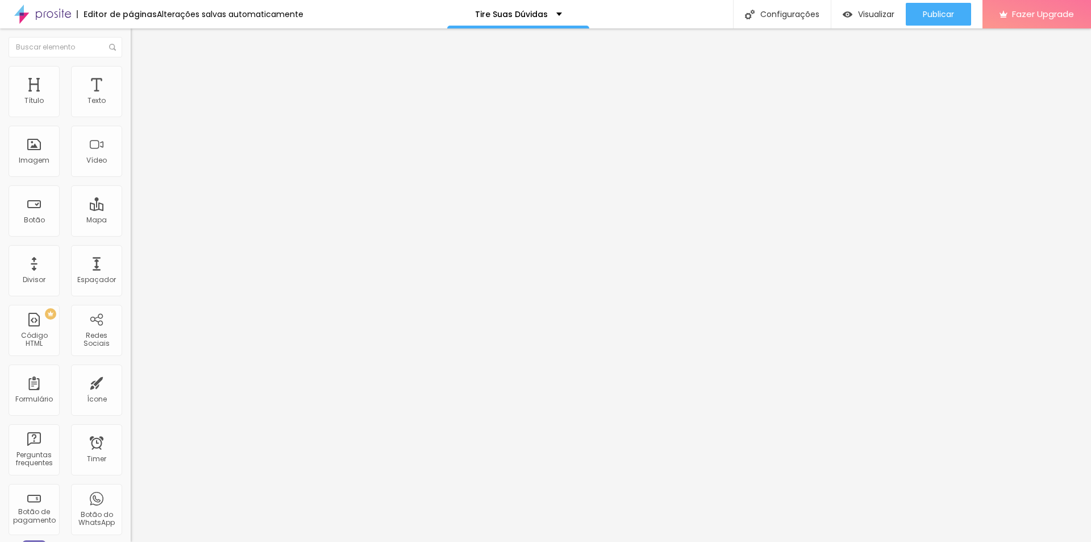
click at [131, 66] on img at bounding box center [136, 71] width 10 height 10
click at [131, 70] on ul "Estilo Avançado" at bounding box center [196, 66] width 131 height 23
click at [131, 66] on li "Avançado" at bounding box center [196, 71] width 131 height 11
click at [131, 65] on img at bounding box center [136, 60] width 10 height 10
click at [131, 73] on img at bounding box center [136, 71] width 10 height 10
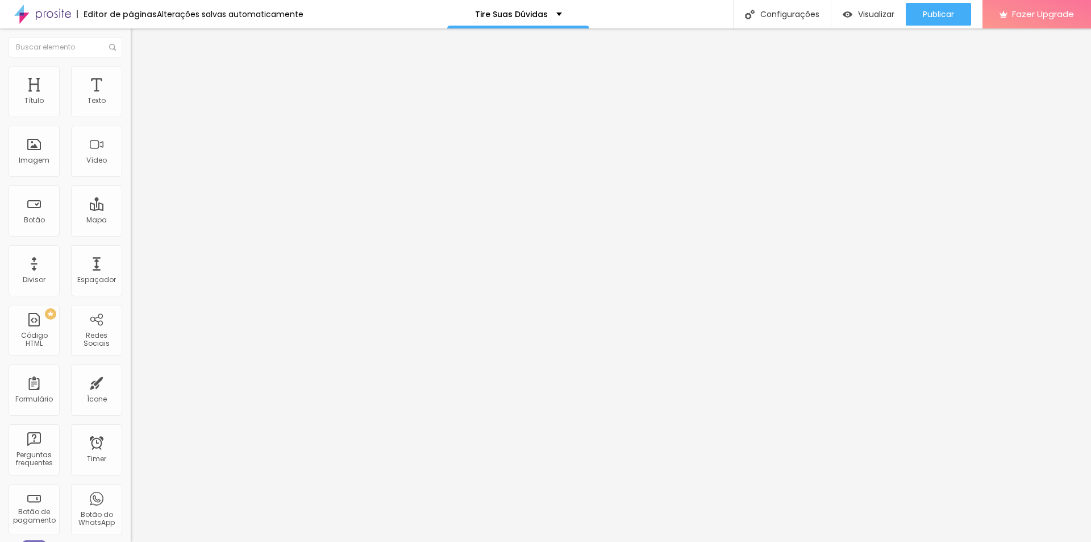
click at [141, 67] on span "Estilo" at bounding box center [150, 62] width 18 height 10
click at [131, 95] on div "Titulo 1 H1" at bounding box center [196, 89] width 131 height 11
click at [140, 96] on span "Titulo 1" at bounding box center [158, 91] width 37 height 10
click at [131, 106] on span "Titulo 2" at bounding box center [149, 102] width 37 height 10
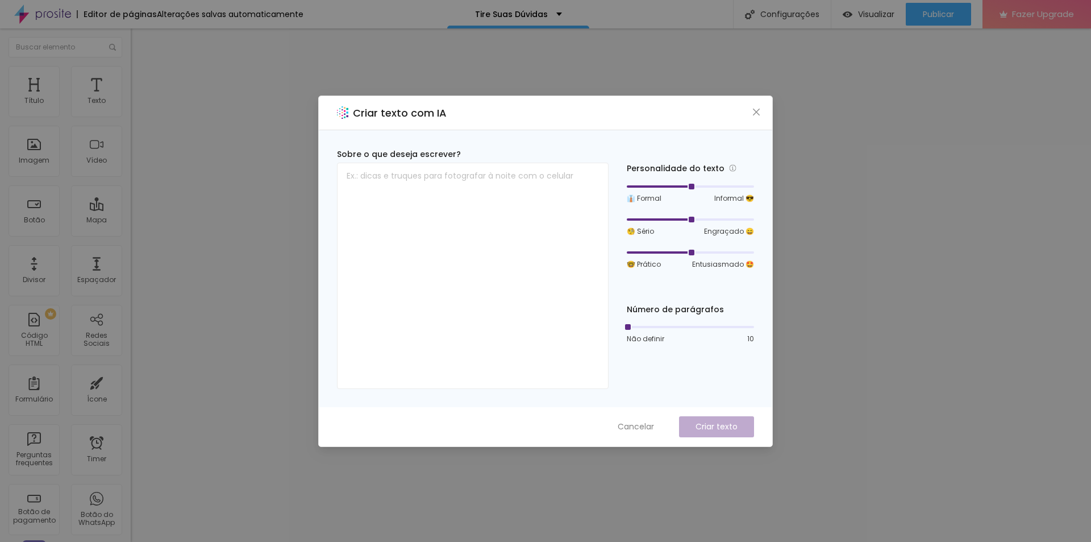
click at [755, 113] on icon "close" at bounding box center [756, 111] width 7 height 7
click at [755, 109] on icon "close" at bounding box center [756, 111] width 9 height 9
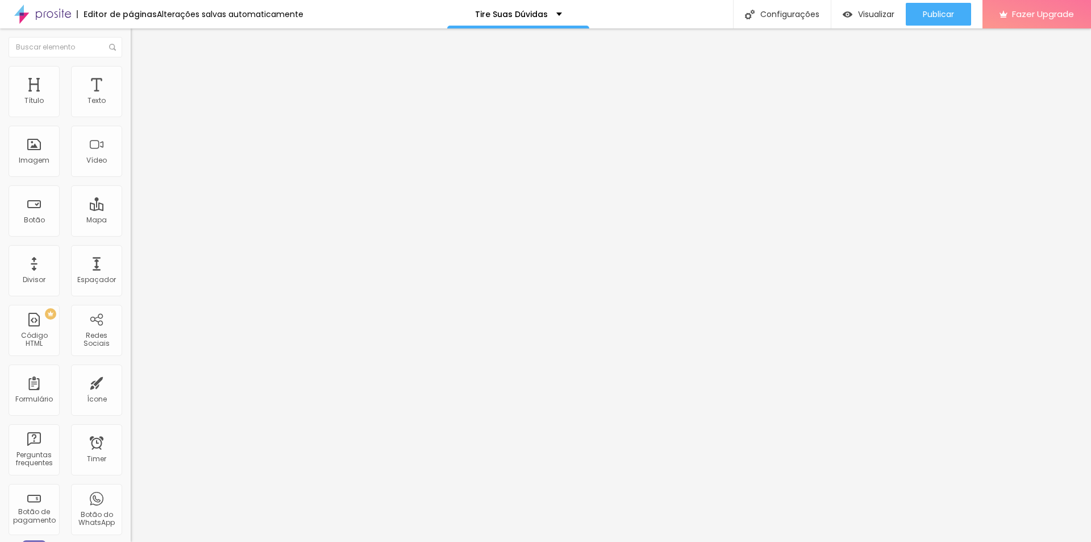
click at [131, 73] on img at bounding box center [136, 71] width 10 height 10
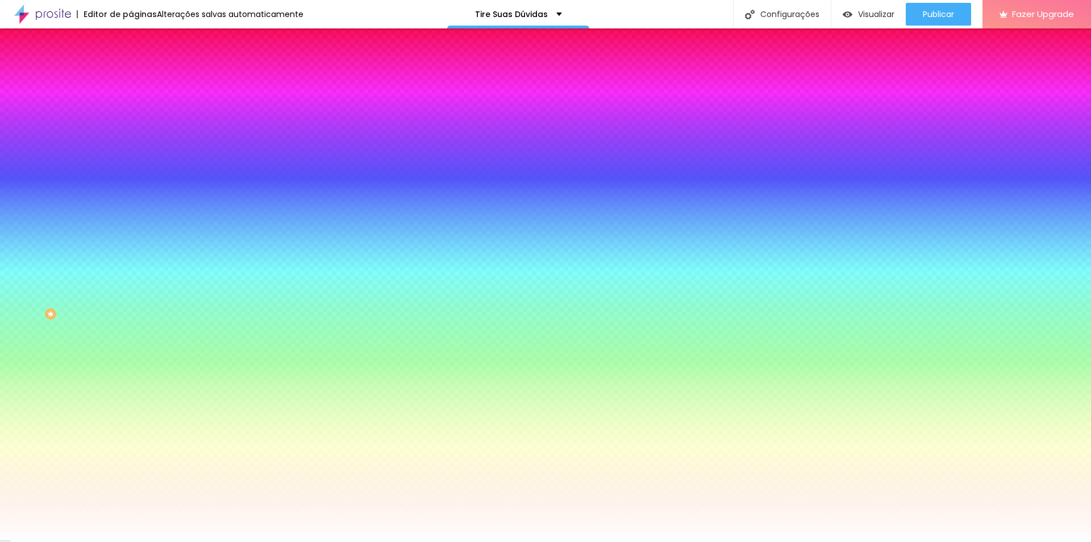
click at [131, 77] on img at bounding box center [136, 82] width 10 height 10
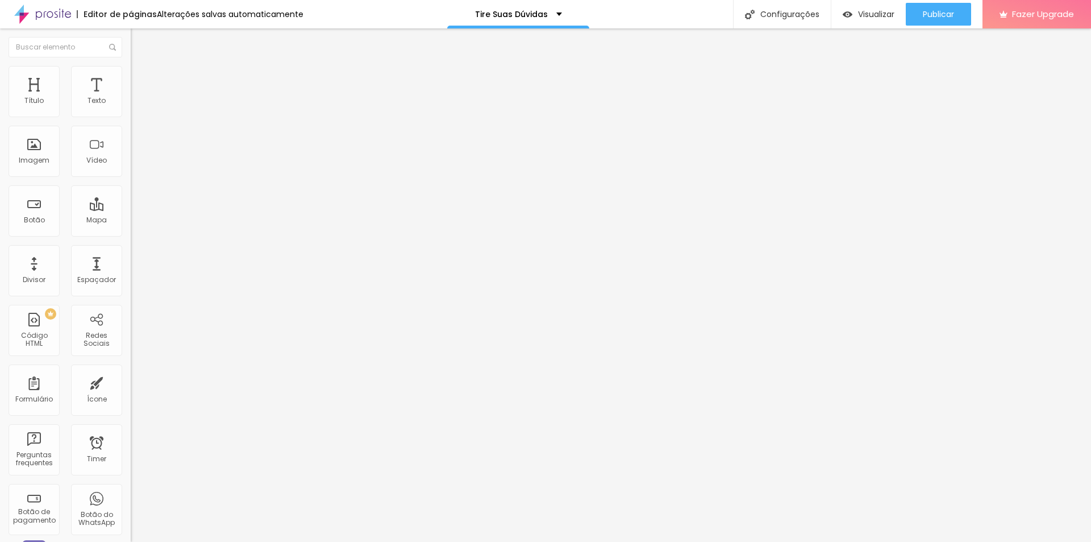
click at [131, 61] on li "Conteúdo" at bounding box center [196, 60] width 131 height 11
click at [131, 107] on input "Solicite um orçamento" at bounding box center [199, 100] width 136 height 11
type input "ENTRE EM CONTATO"
click at [131, 68] on img at bounding box center [136, 71] width 10 height 10
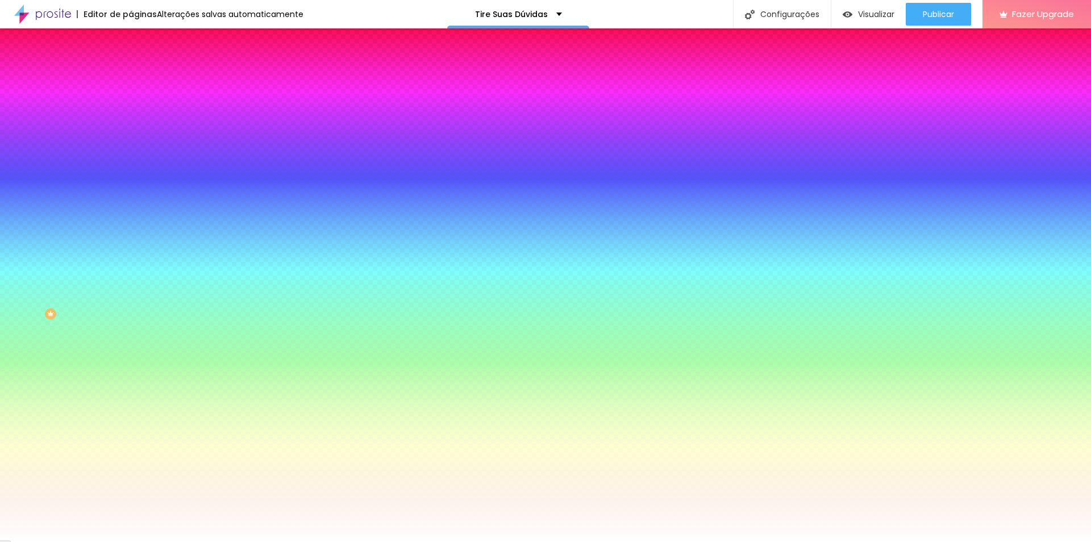
click at [131, 77] on li "Avançado" at bounding box center [196, 82] width 131 height 11
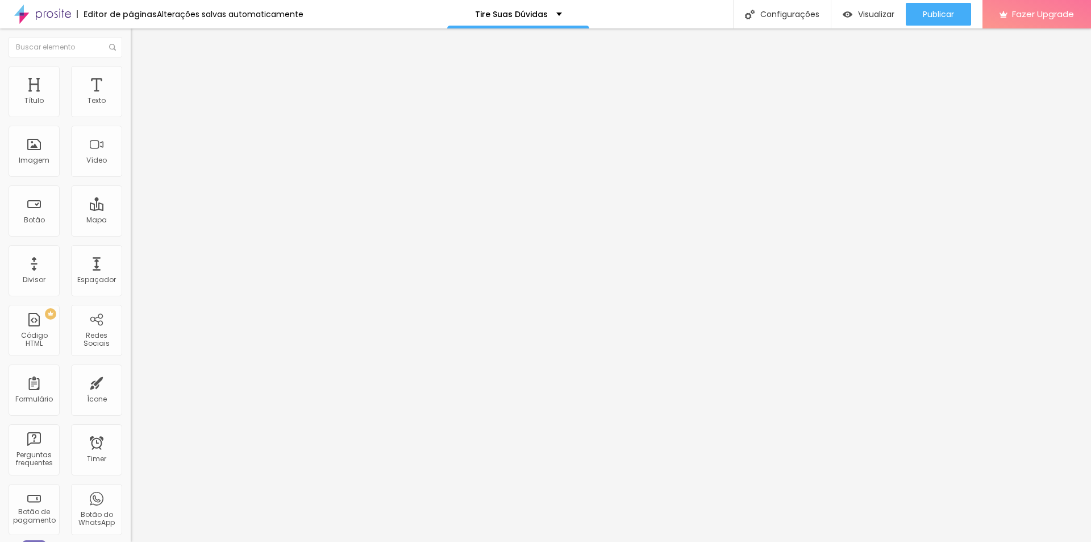
click at [131, 66] on li "Conteúdo" at bounding box center [196, 60] width 131 height 11
click at [131, 125] on div "Conecte seu Instagram para habilitar esta funcionalidade. Conectar" at bounding box center [196, 107] width 131 height 36
click at [148, 118] on div "Conectar" at bounding box center [168, 114] width 41 height 10
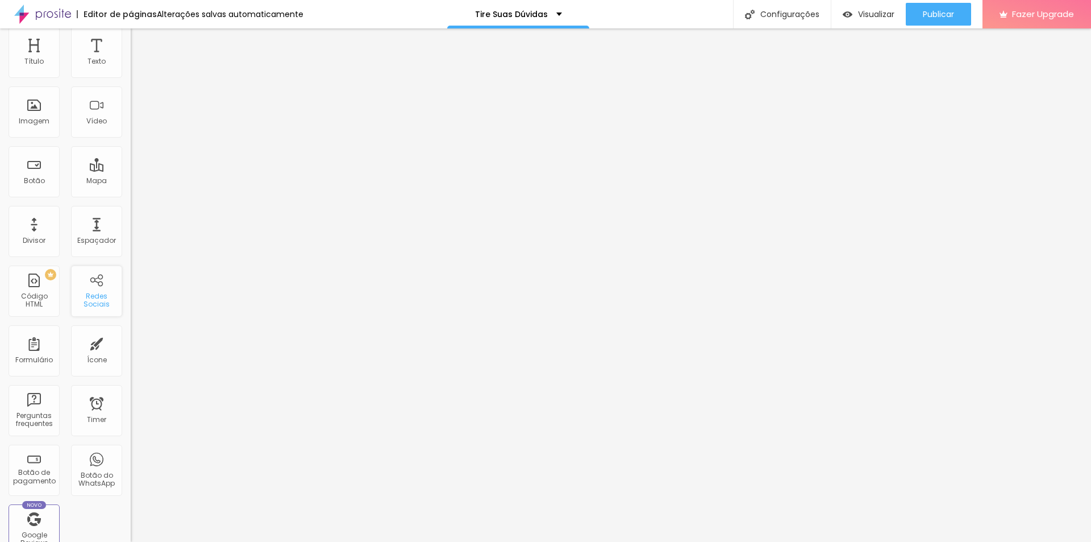
scroll to position [44, 0]
click at [94, 292] on div "Redes Sociais" at bounding box center [96, 296] width 45 height 16
click at [93, 298] on div "Redes Sociais" at bounding box center [96, 296] width 45 height 16
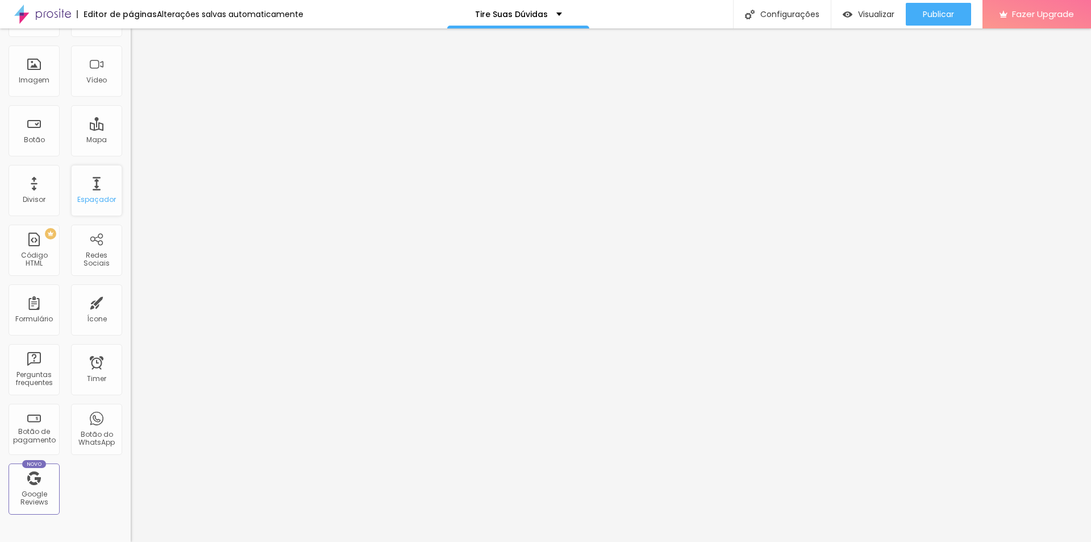
scroll to position [0, 0]
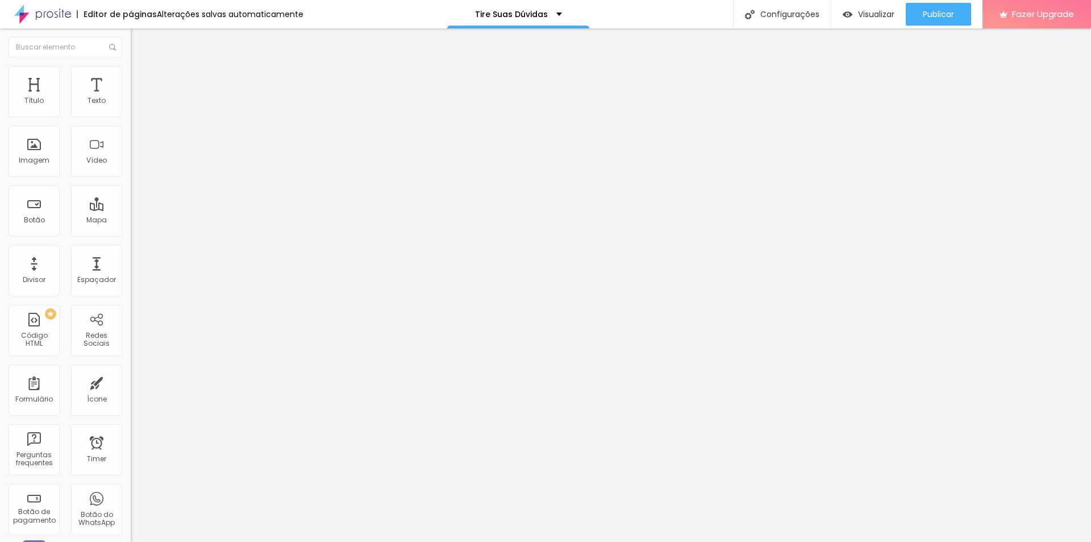
click at [139, 43] on img "button" at bounding box center [143, 41] width 9 height 9
type input "23"
type input "17"
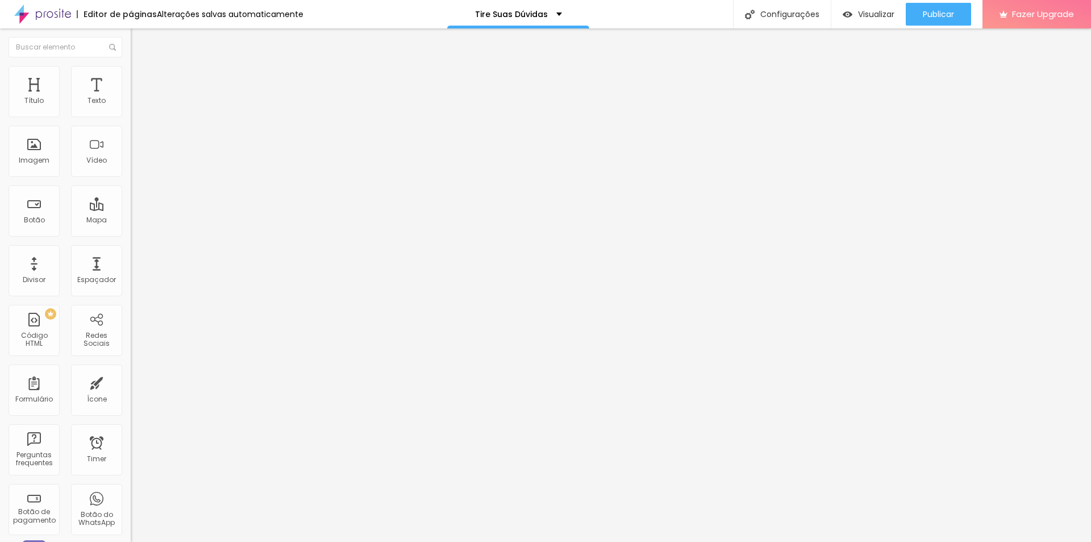
type input "20"
type input "18"
type input "20"
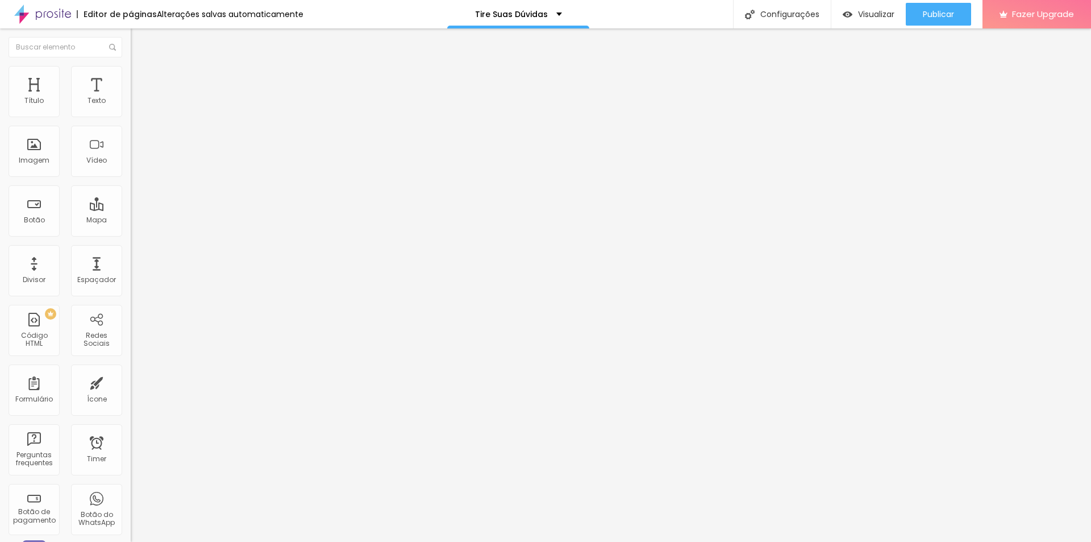
type input "20"
click at [131, 219] on input "18" at bounding box center [152, 225] width 43 height 12
type input "8"
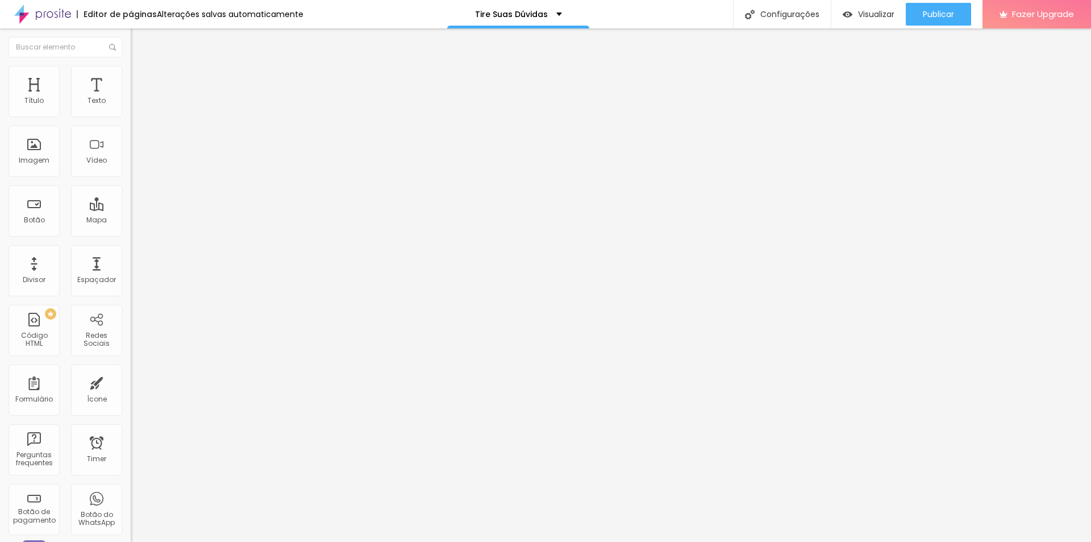
type input "2"
type input "20"
click at [131, 219] on input "18" at bounding box center [152, 225] width 43 height 12
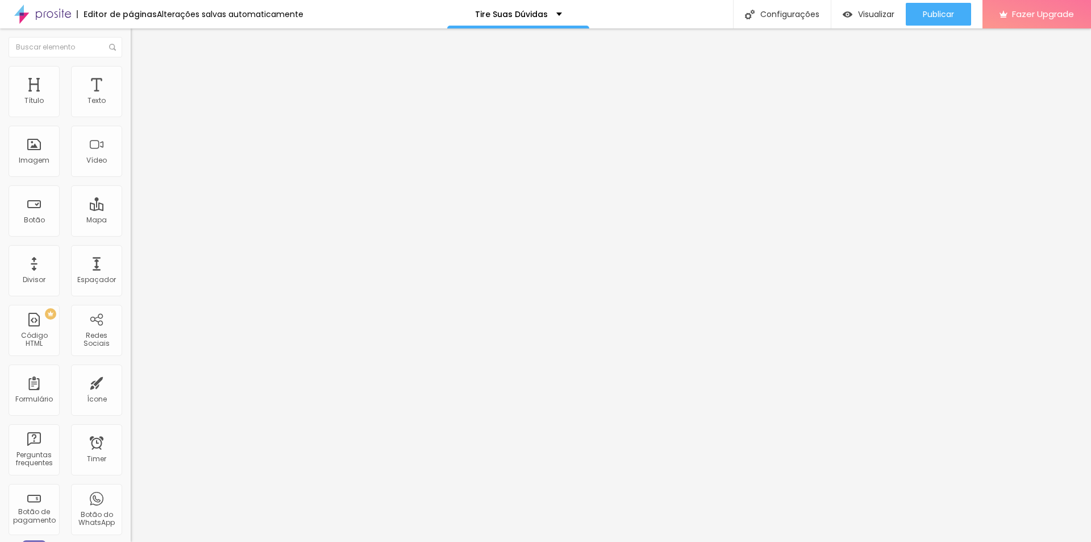
click at [131, 219] on input "18" at bounding box center [152, 225] width 43 height 12
type input "8"
type input "2"
type input "20"
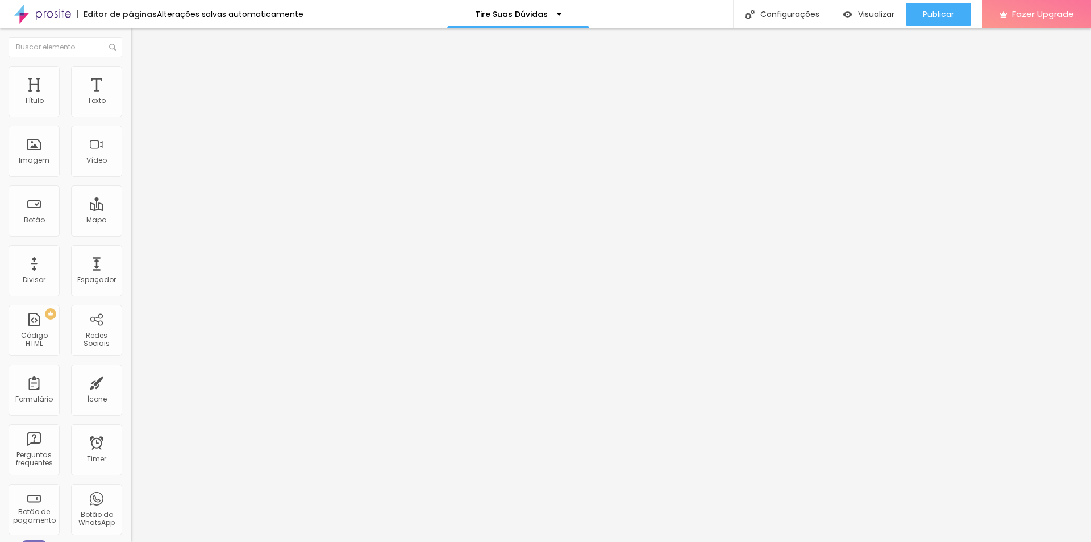
type input "20"
click at [131, 219] on input "18" at bounding box center [152, 225] width 43 height 12
type input "8"
type input "2"
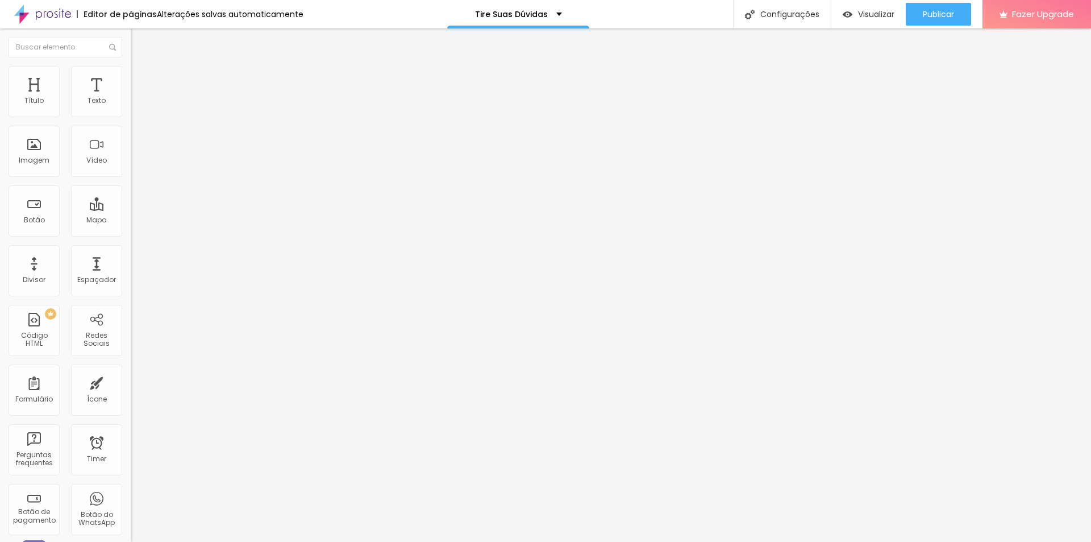
type input "20"
click at [131, 219] on input "18" at bounding box center [152, 225] width 43 height 12
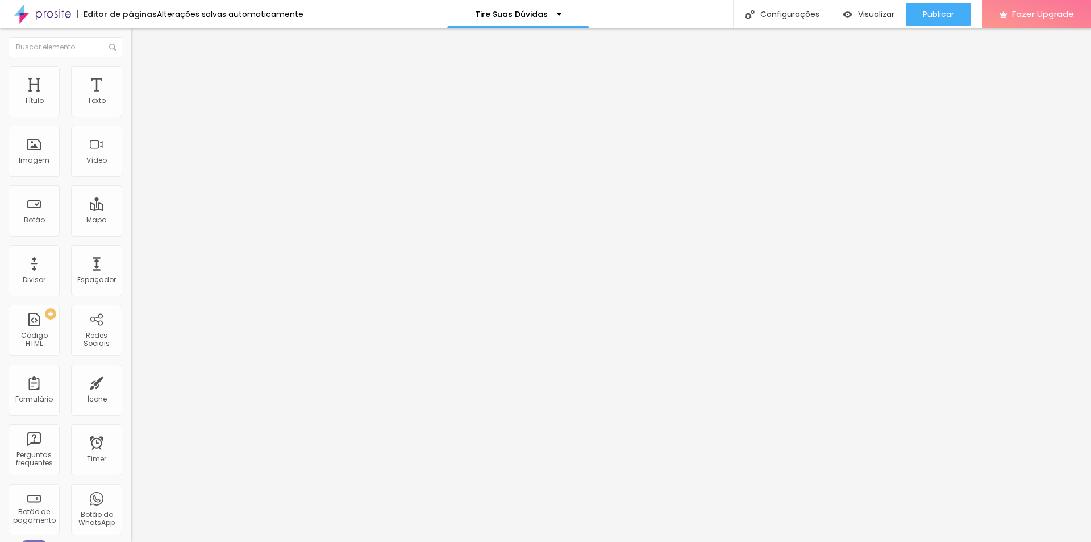
click at [131, 219] on input "18" at bounding box center [152, 225] width 43 height 12
type input "8"
type input "2"
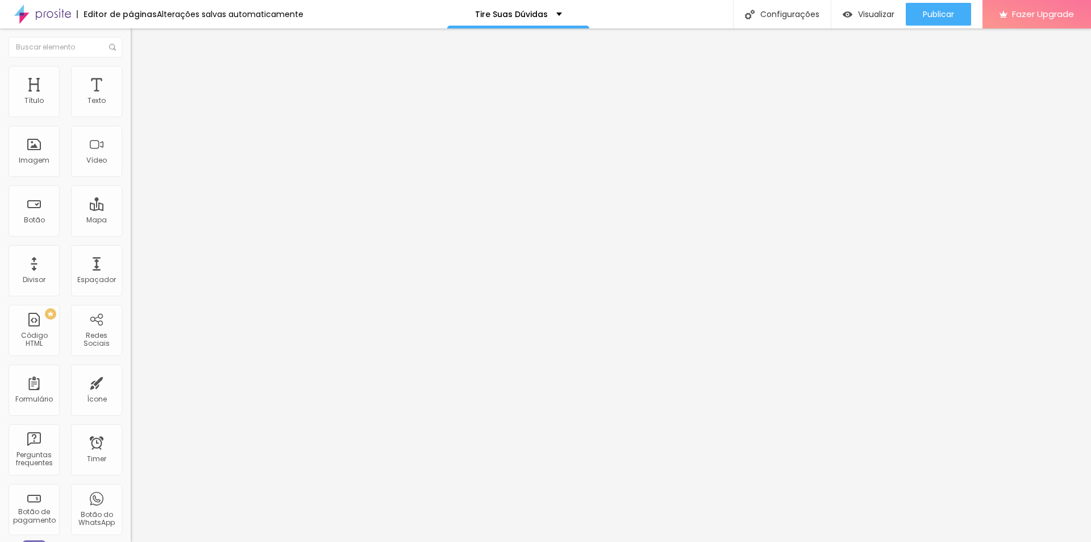
type input "20"
click at [131, 98] on span "Trocar imagem" at bounding box center [162, 93] width 62 height 10
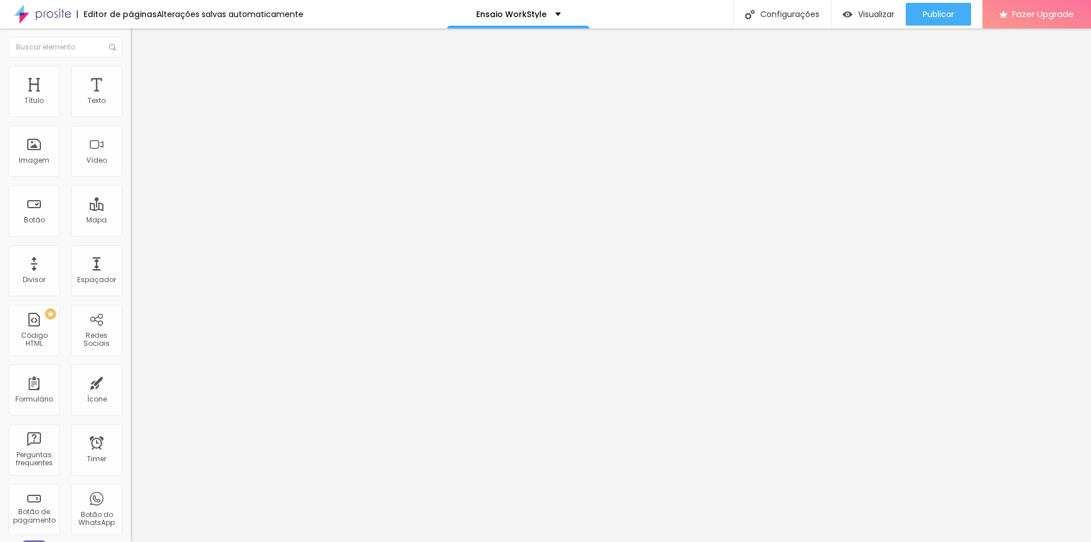
click at [141, 80] on span "Avançado" at bounding box center [160, 85] width 38 height 10
click at [141, 67] on span "Conteúdo" at bounding box center [158, 62] width 35 height 10
click at [131, 76] on li "Estilo" at bounding box center [196, 71] width 131 height 11
click at [131, 118] on div at bounding box center [196, 112] width 131 height 10
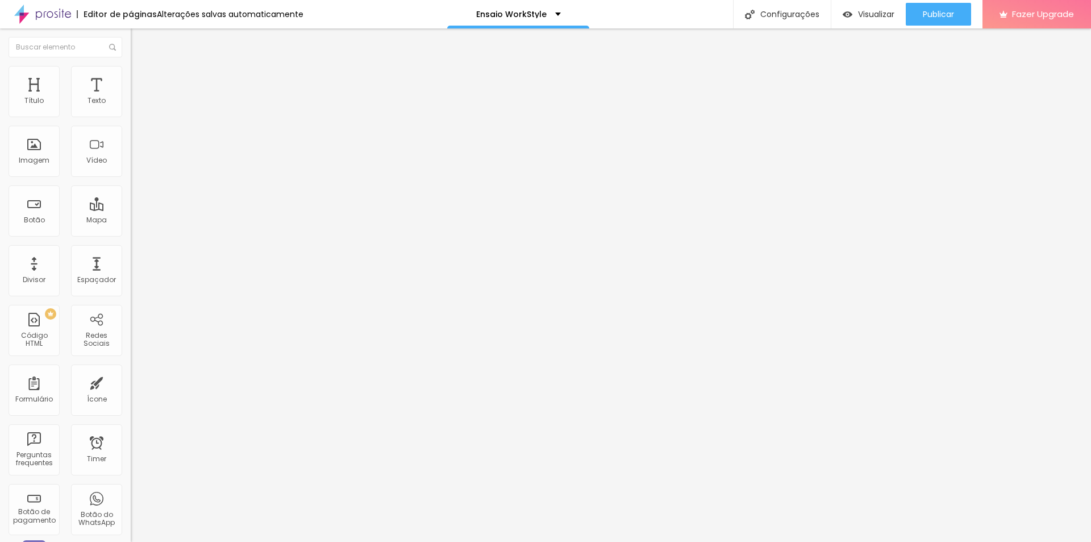
type input "85"
click at [131, 117] on input "range" at bounding box center [167, 111] width 73 height 9
type input "90"
type input "100"
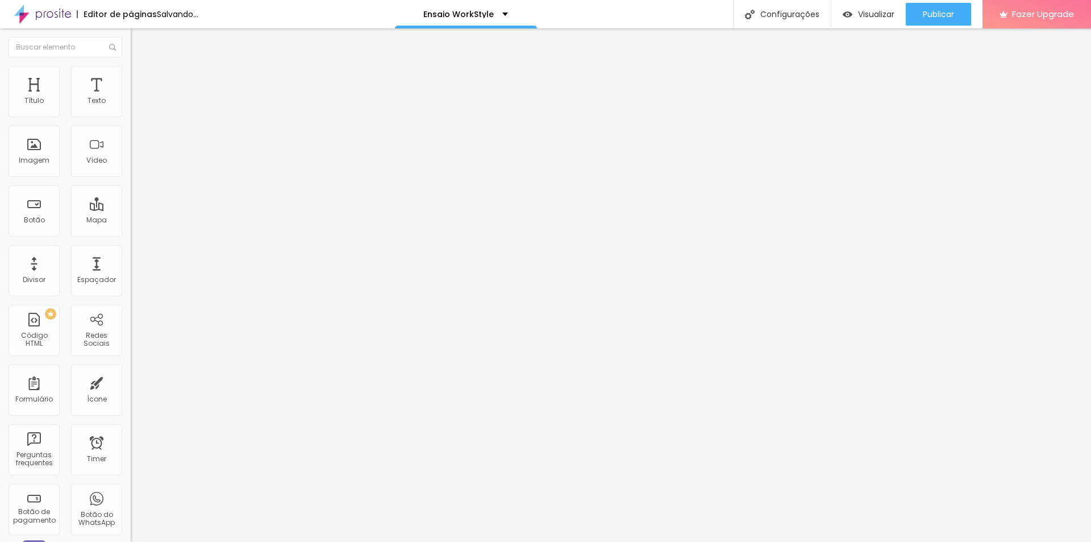
type input "90"
click at [131, 117] on input "range" at bounding box center [167, 111] width 73 height 9
type input "90"
click at [131, 77] on li "Avançado" at bounding box center [196, 82] width 131 height 11
type input "10"
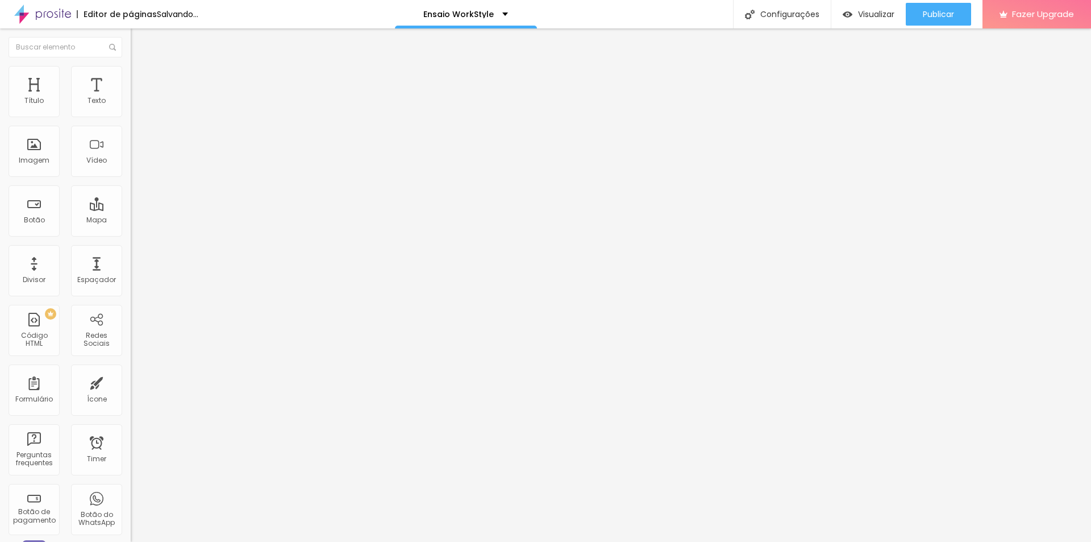
type input "10"
type input "26"
type input "53"
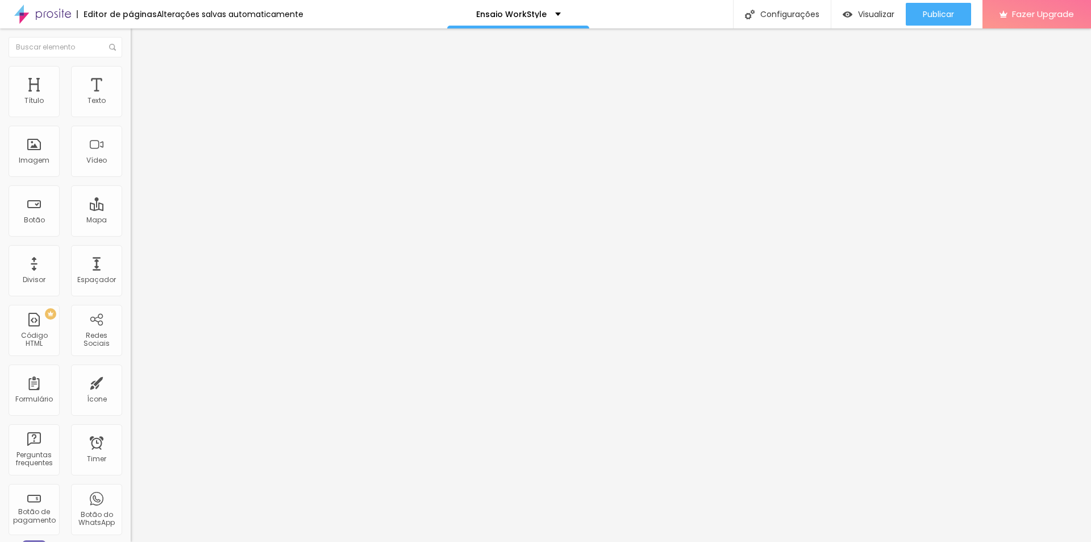
type input "53"
click at [932, 17] on span "Publicar" at bounding box center [938, 14] width 31 height 9
click at [854, 20] on div "Visualizar" at bounding box center [859, 14] width 52 height 23
click at [921, 15] on button "Publicar" at bounding box center [938, 14] width 65 height 23
click at [937, 20] on div "Publicar" at bounding box center [938, 14] width 31 height 23
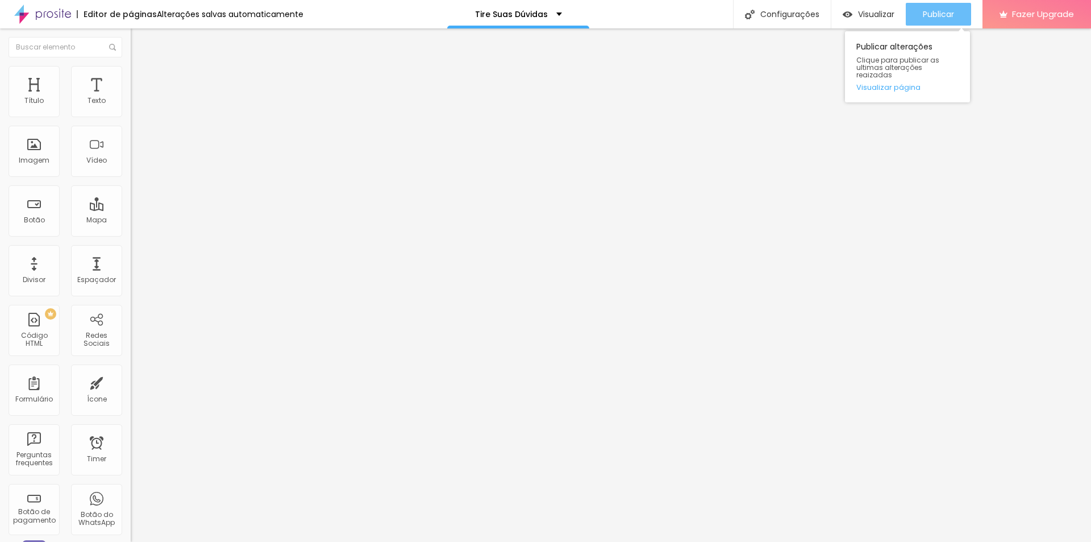
click at [928, 11] on span "Publicar" at bounding box center [938, 14] width 31 height 9
click at [131, 45] on button "Editar Coluna" at bounding box center [196, 41] width 131 height 26
click at [131, 101] on div "Alinhamento" at bounding box center [196, 106] width 131 height 34
click at [139, 43] on img "button" at bounding box center [143, 41] width 9 height 9
click at [139, 46] on img "button" at bounding box center [143, 41] width 9 height 9
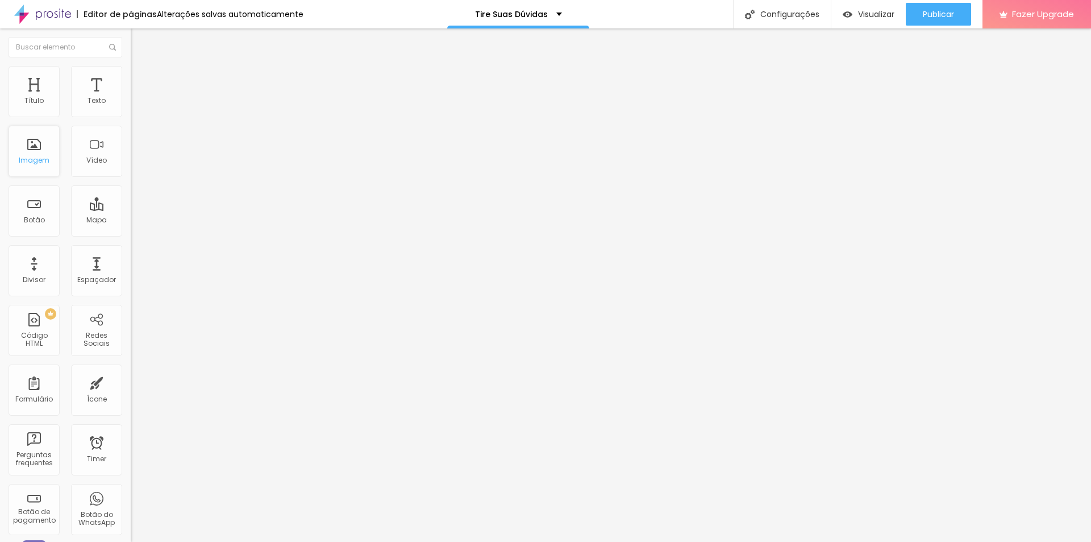
click at [39, 171] on div "Imagem" at bounding box center [34, 151] width 51 height 51
click at [131, 40] on button "Editar Coluna" at bounding box center [196, 41] width 131 height 26
click at [139, 44] on div "Editar Coluna" at bounding box center [174, 41] width 70 height 9
click at [41, 168] on div "Imagem" at bounding box center [34, 151] width 51 height 51
click at [43, 169] on div "Imagem" at bounding box center [34, 151] width 51 height 51
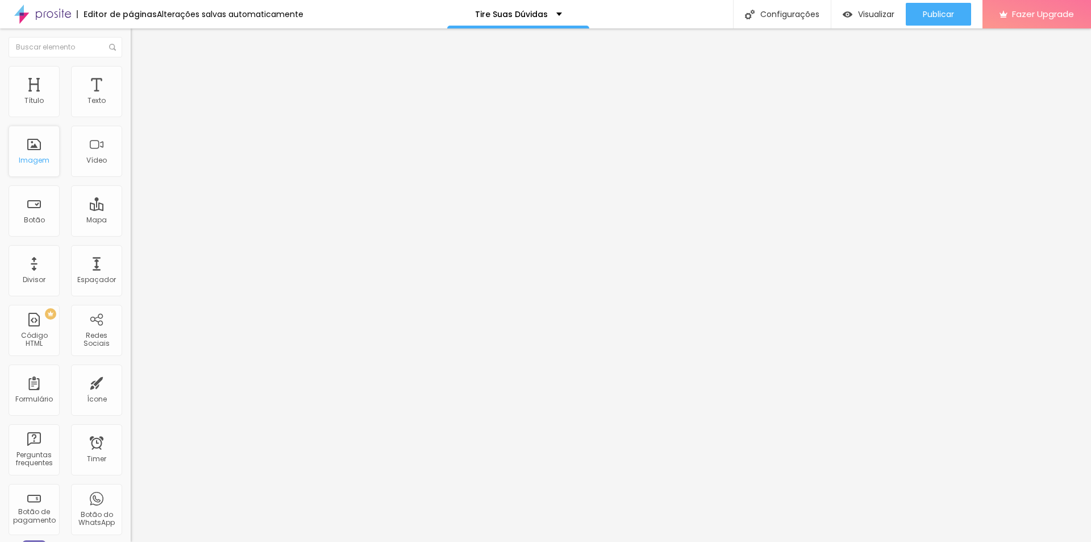
click at [49, 155] on div "Imagem" at bounding box center [34, 151] width 51 height 51
click at [131, 72] on img at bounding box center [136, 71] width 10 height 10
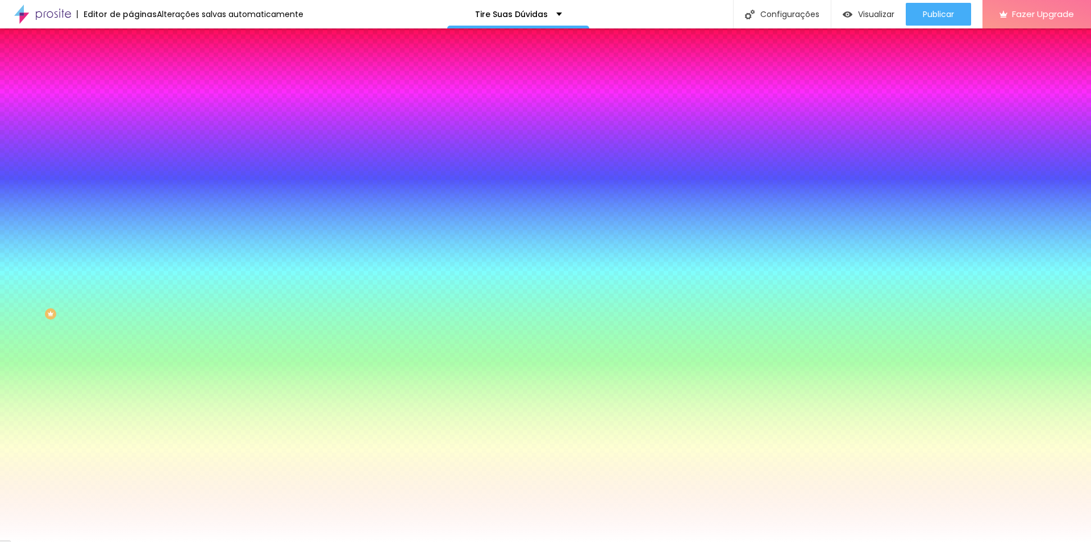
click at [141, 80] on span "Avançado" at bounding box center [160, 85] width 38 height 10
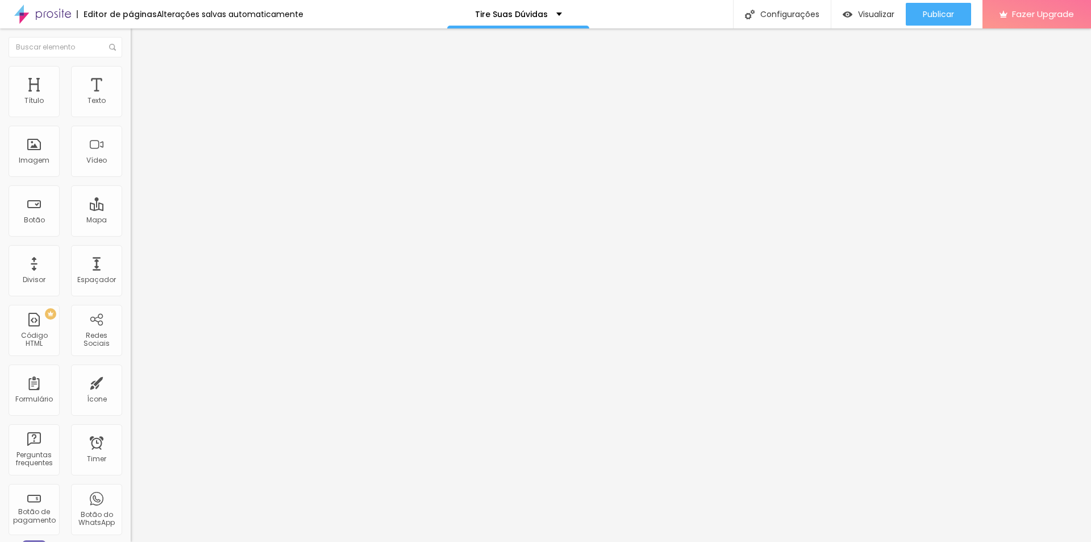
click at [131, 256] on input "text" at bounding box center [199, 261] width 136 height 11
click at [131, 289] on input "text" at bounding box center [199, 294] width 136 height 11
click at [131, 282] on div "Classes Html" at bounding box center [196, 285] width 131 height 7
click at [131, 406] on div "Insira seu código aqui" at bounding box center [175, 411] width 89 height 10
click at [139, 43] on img "button" at bounding box center [143, 41] width 9 height 9
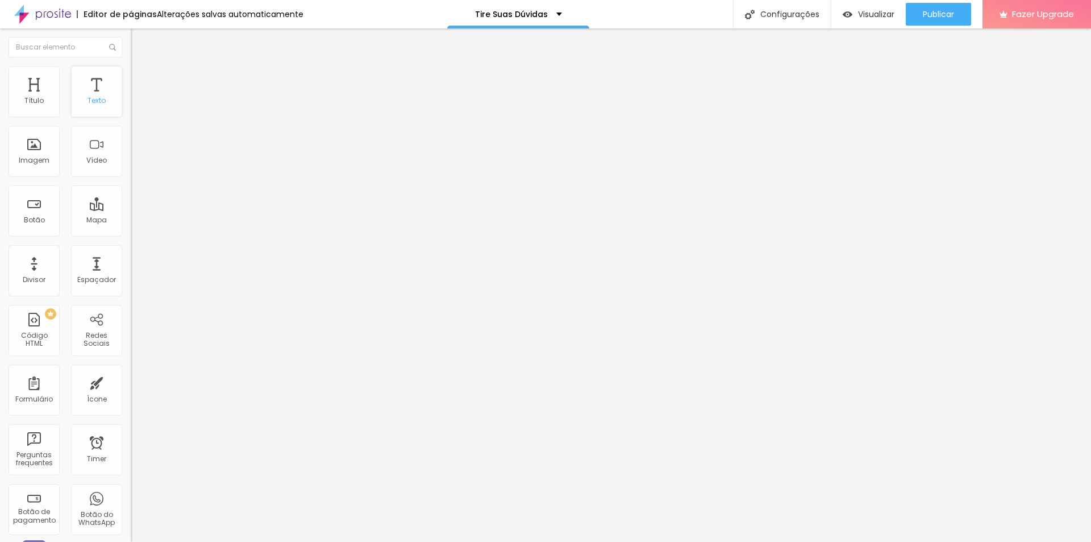
click at [88, 102] on div "Texto" at bounding box center [97, 101] width 18 height 8
click at [61, 156] on div "Título Texto Imagem Vídeo Botão Mapa Divisor Espaçador PREMIUM Código HTML Rede…" at bounding box center [65, 334] width 131 height 537
click at [139, 40] on img "button" at bounding box center [143, 41] width 9 height 9
click at [48, 180] on div "Título Texto Imagem Vídeo Botão Mapa Divisor Espaçador PREMIUM Código HTML Rede…" at bounding box center [65, 334] width 131 height 537
click at [42, 157] on div "Imagem" at bounding box center [34, 160] width 31 height 8
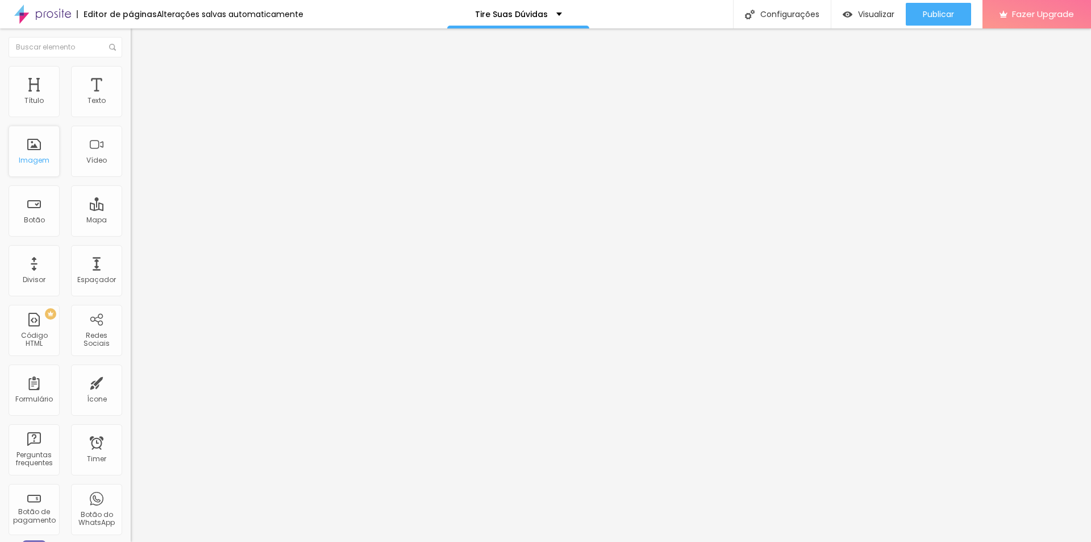
click at [43, 166] on div "Imagem" at bounding box center [34, 151] width 51 height 51
click at [44, 161] on div "Imagem" at bounding box center [34, 160] width 31 height 8
click at [43, 161] on div "Imagem" at bounding box center [34, 160] width 31 height 8
click at [74, 55] on input "text" at bounding box center [66, 47] width 114 height 20
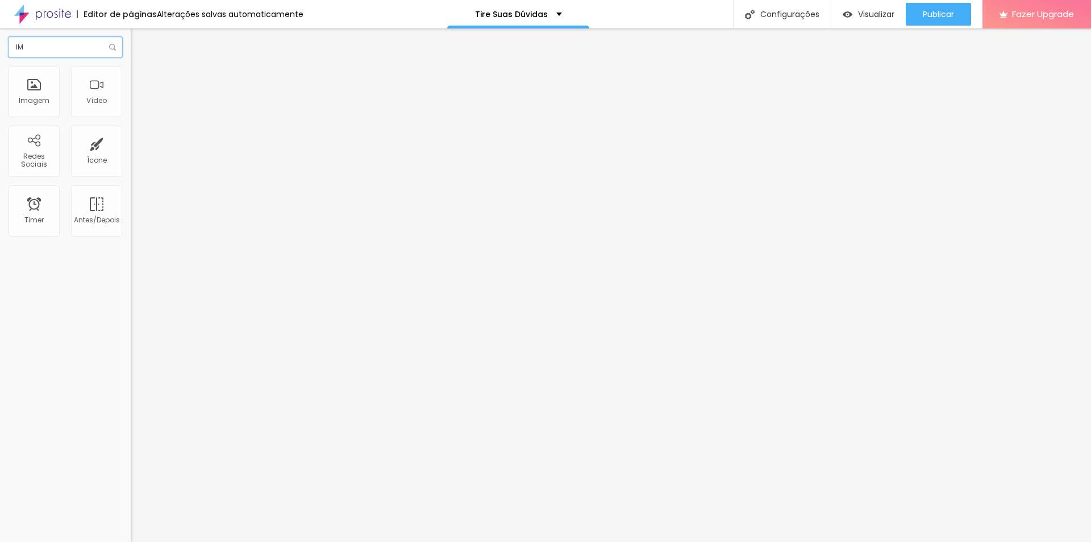
click at [90, 53] on input "IM" at bounding box center [66, 47] width 114 height 20
type input "I"
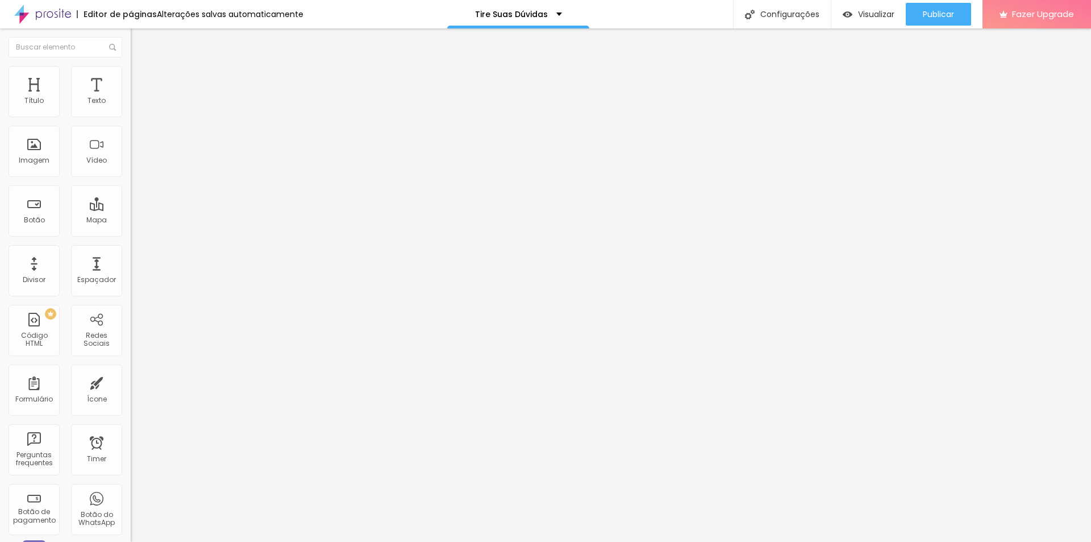
click at [139, 43] on img "button" at bounding box center [143, 41] width 9 height 9
click at [139, 41] on img "button" at bounding box center [143, 41] width 9 height 9
click at [861, 16] on span "Visualizar" at bounding box center [876, 14] width 36 height 9
click at [131, 219] on input "18" at bounding box center [152, 225] width 43 height 12
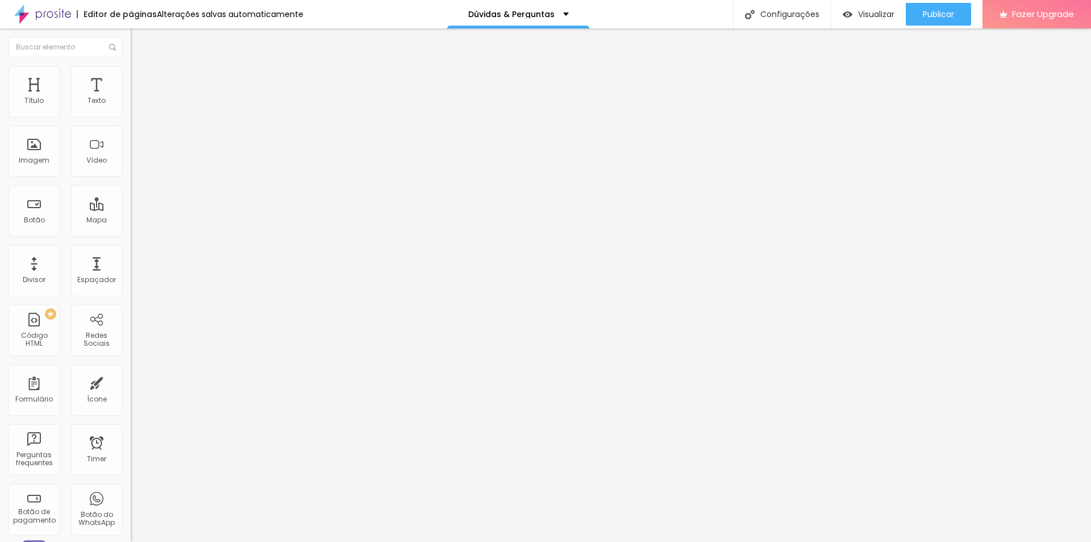
click at [131, 219] on input "18" at bounding box center [152, 225] width 43 height 12
type input "8"
type input "2"
type input "20"
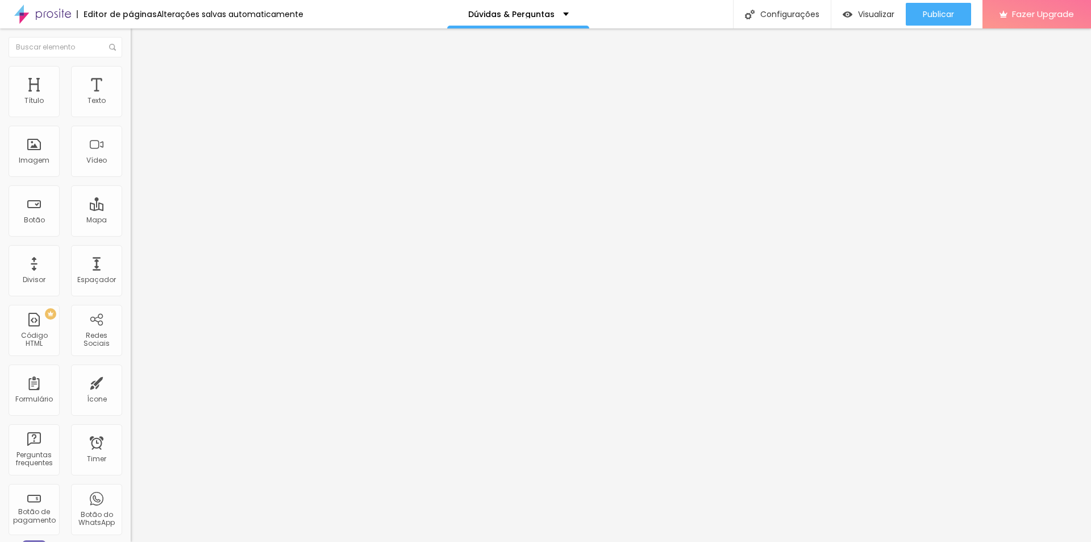
click at [131, 117] on div "Texto Solicite um orçamento" at bounding box center [196, 103] width 131 height 28
click at [131, 107] on input "Solicite um orçamento" at bounding box center [199, 100] width 136 height 11
type input "ENTRE EM CONTATO"
click at [131, 98] on span "Trocar imagem" at bounding box center [162, 93] width 62 height 10
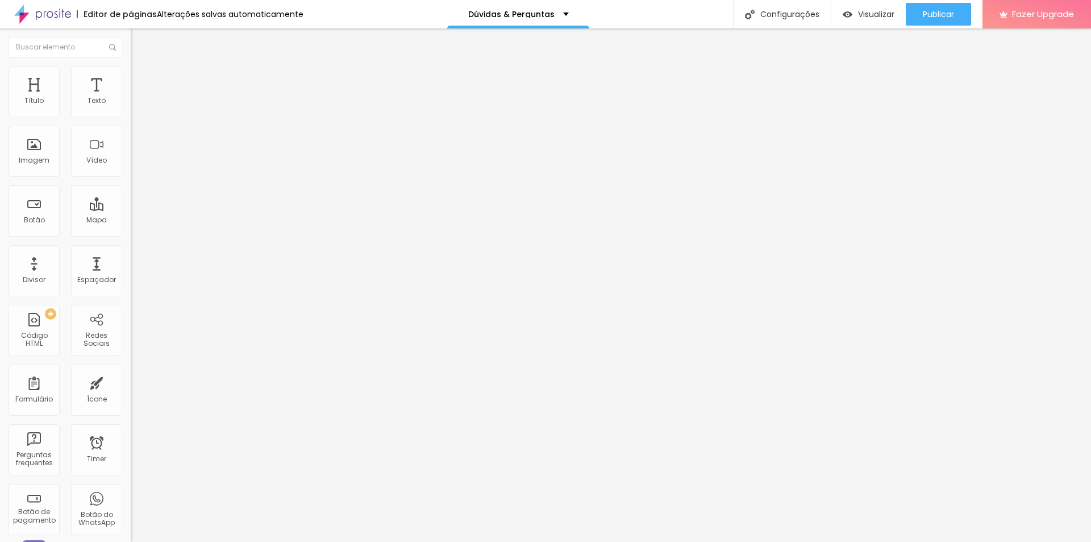
click at [131, 77] on li "Estilo" at bounding box center [196, 71] width 131 height 11
type input "95"
type input "85"
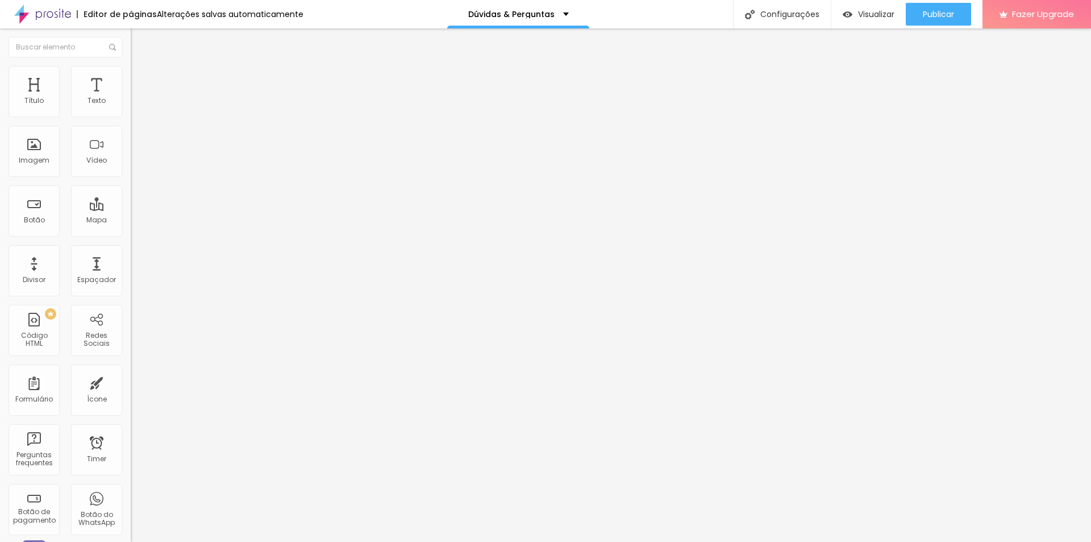
type input "85"
type input "80"
type input "75"
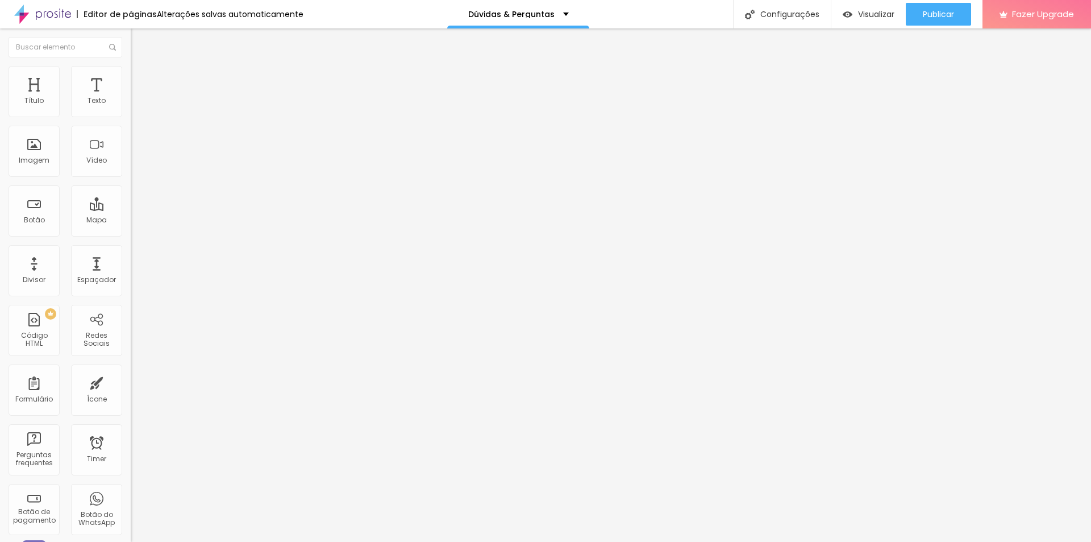
type input "65"
type input "60"
type input "55"
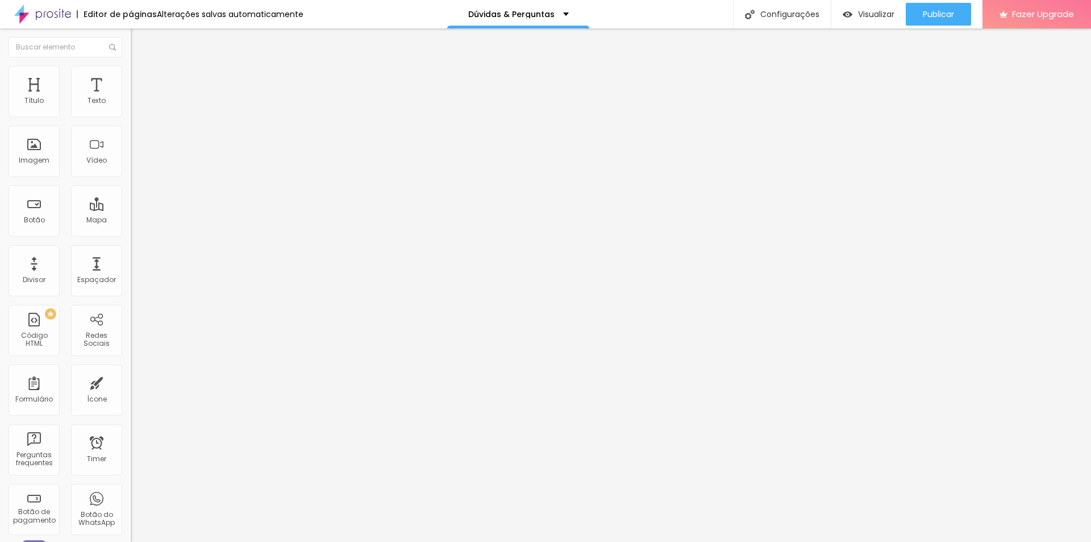
type input "55"
type input "60"
type input "100"
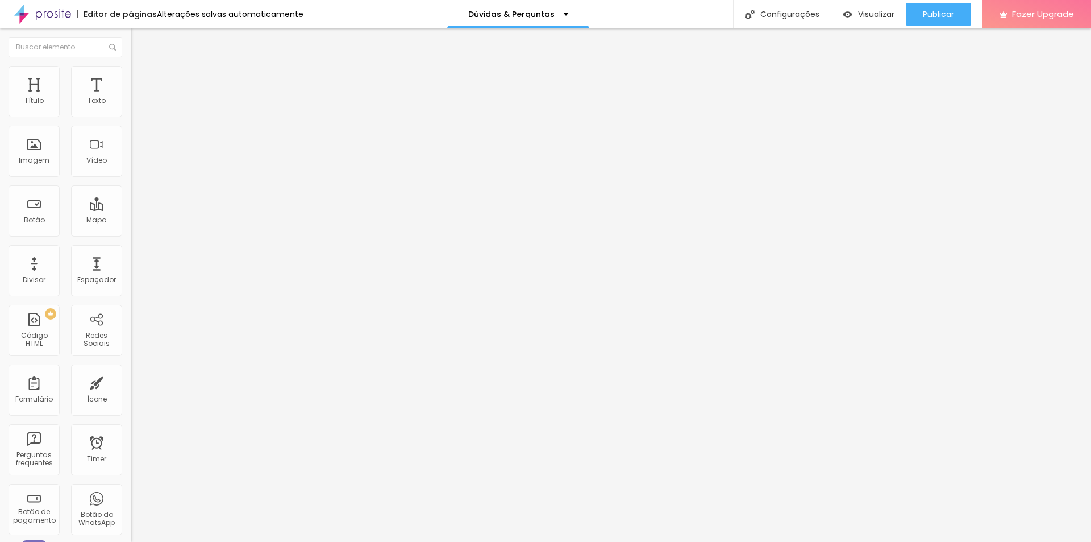
click at [131, 77] on img at bounding box center [136, 82] width 10 height 10
type input "22"
type input "65"
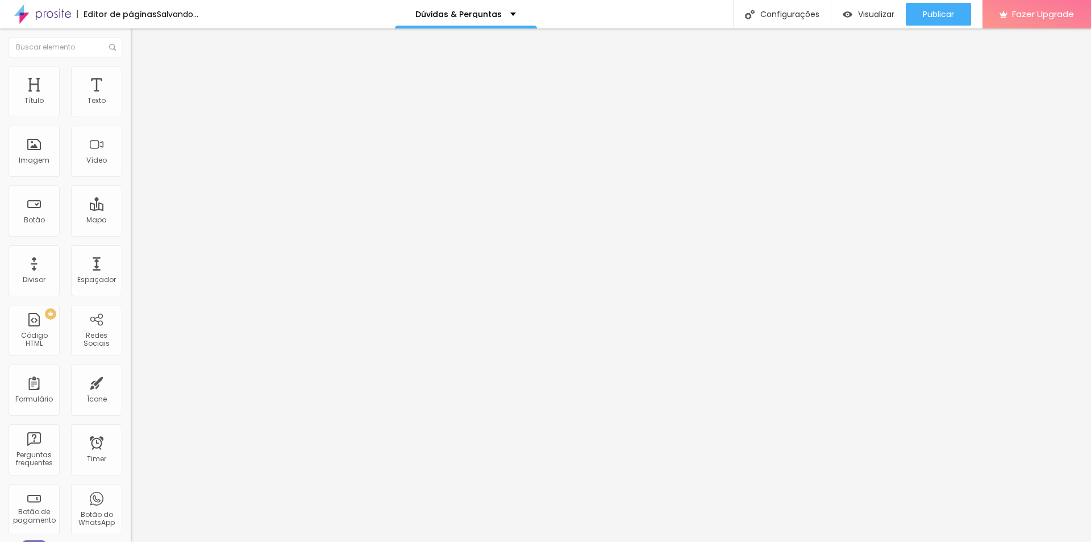
type input "66"
type input "69"
type input "70"
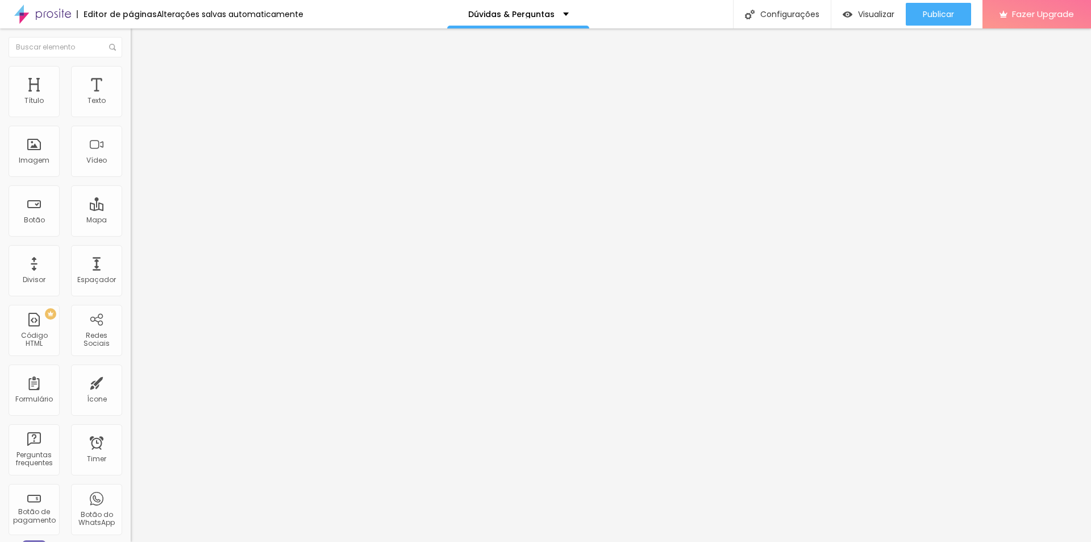
type input "70"
type input "71"
type input "73"
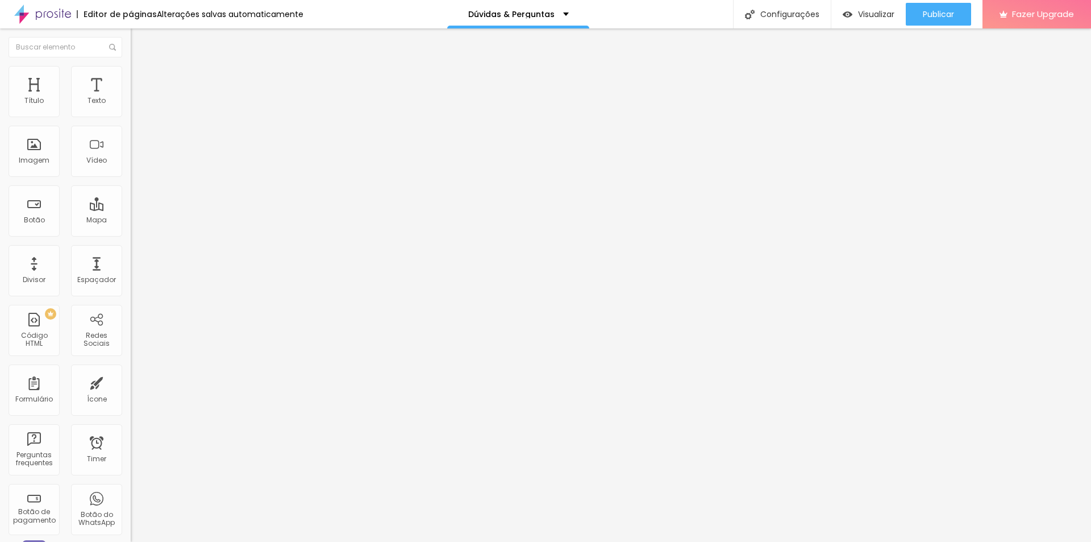
type input "74"
type input "76"
type input "77"
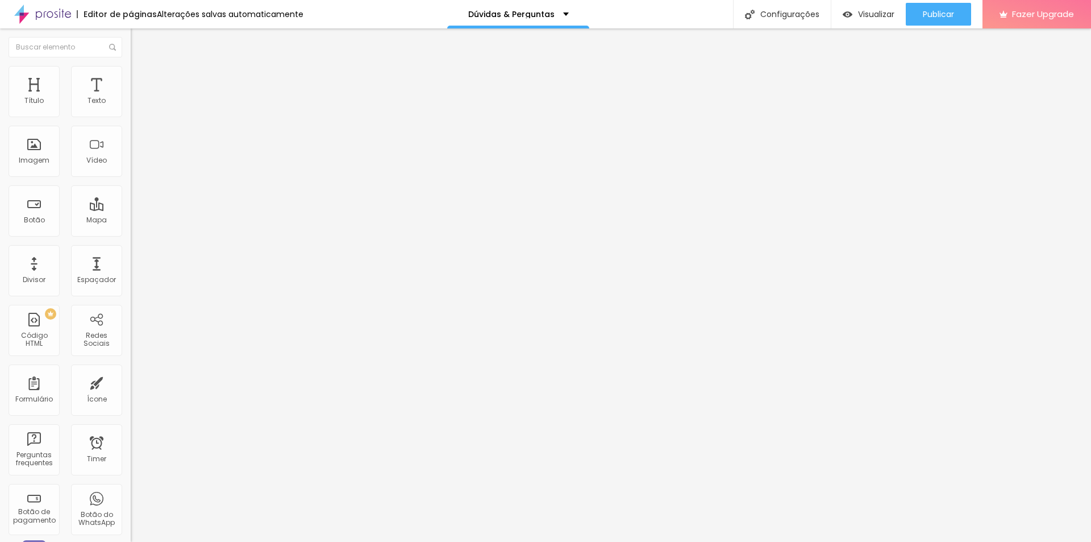
type input "77"
type input "87"
type input "94"
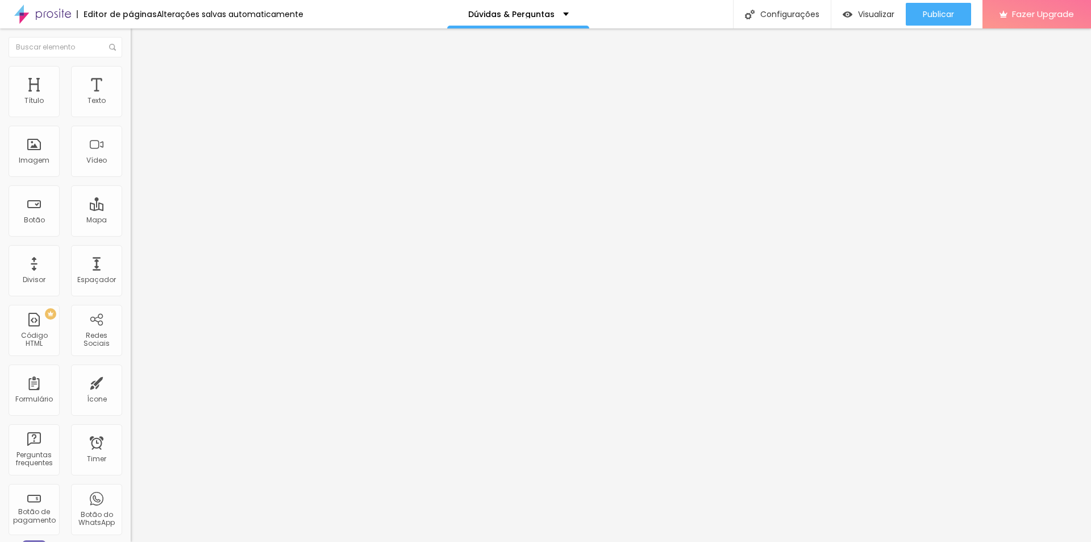
click at [141, 78] on span "Estilo" at bounding box center [150, 74] width 18 height 10
type input "54"
type input "114"
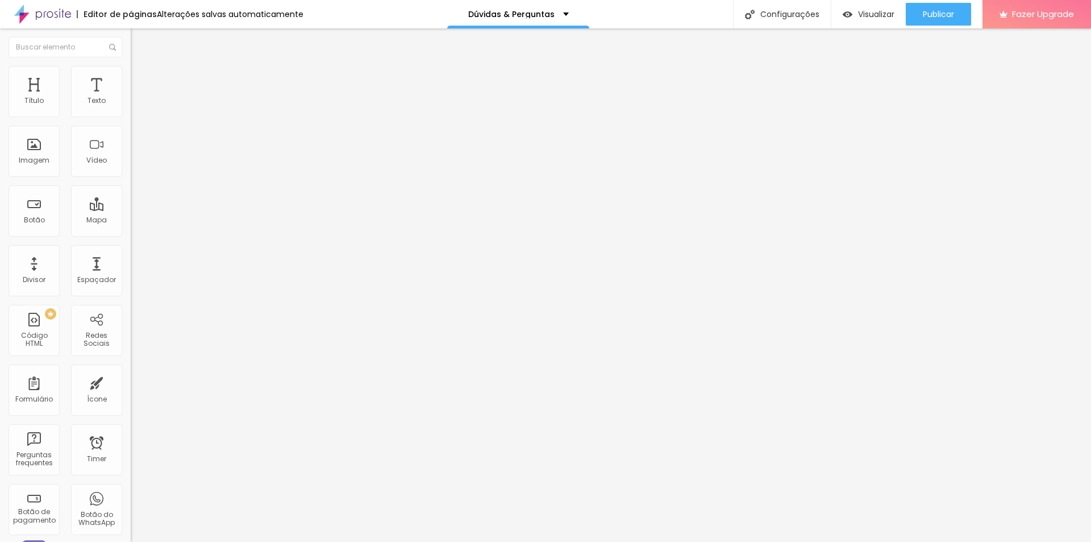
type input "112"
type input "110"
type input "109"
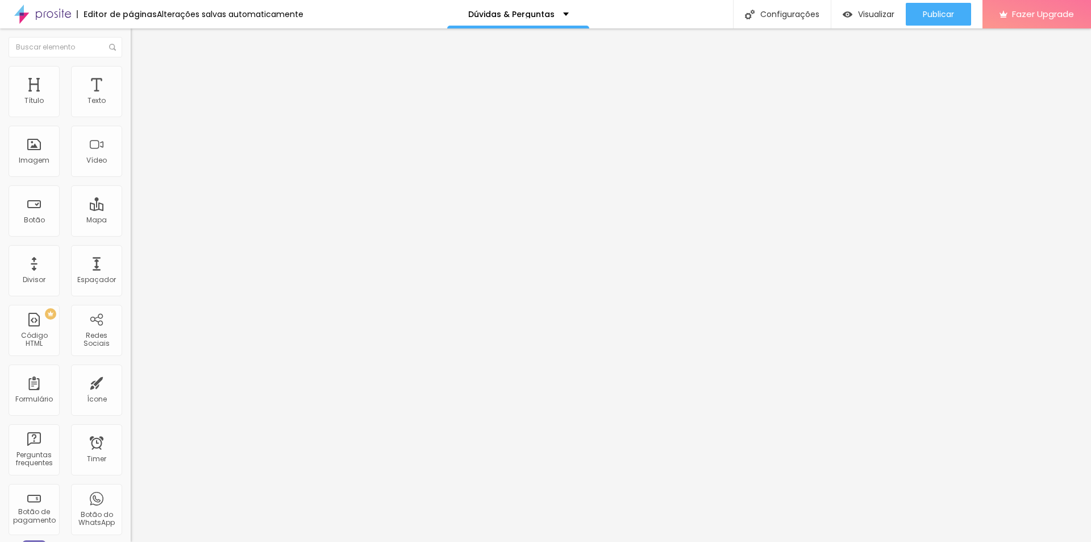
type input "109"
type input "107"
type input "105"
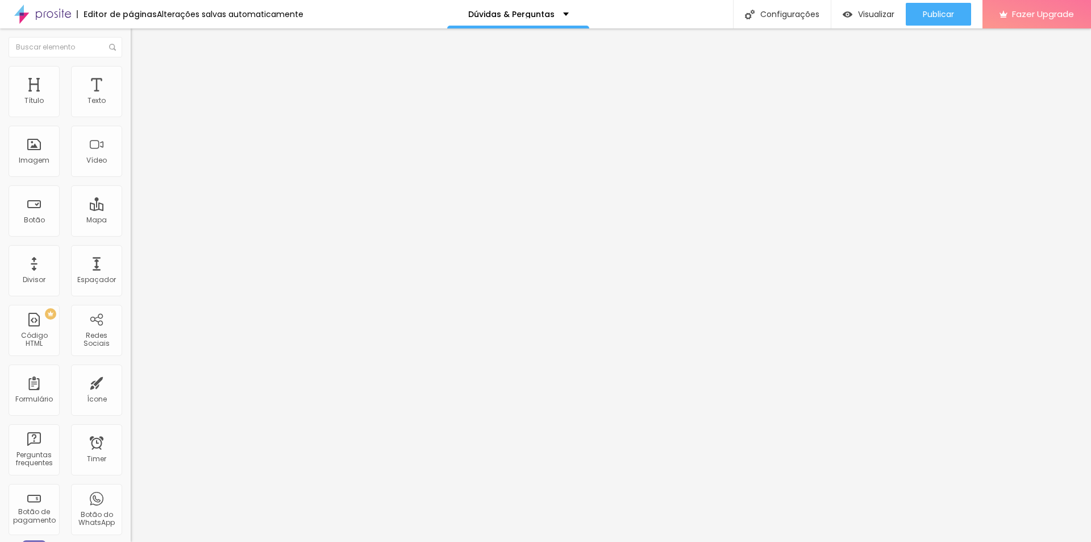
type input "102"
type input "100"
type input "99"
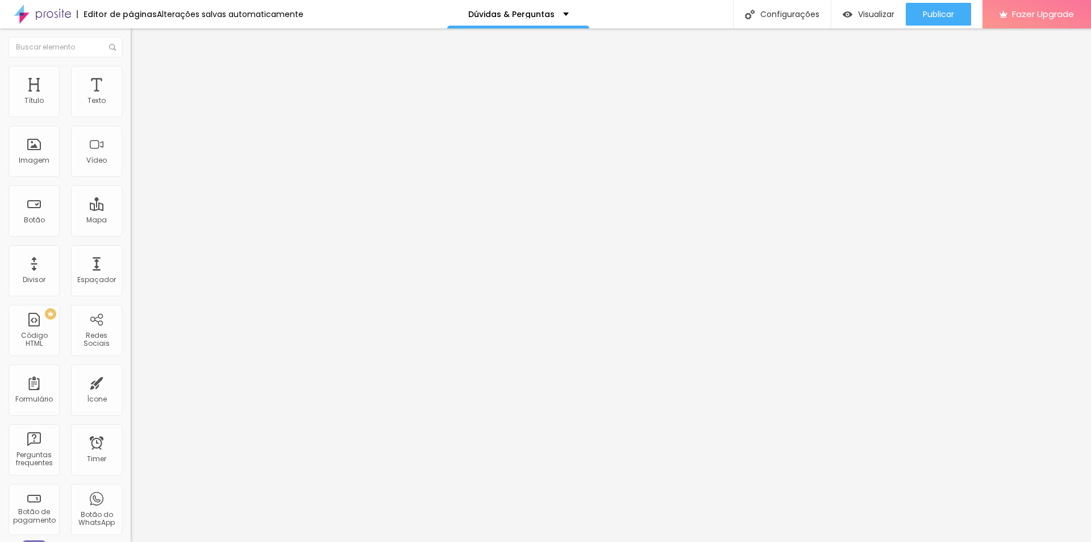
type input "99"
type input "97"
type input "99"
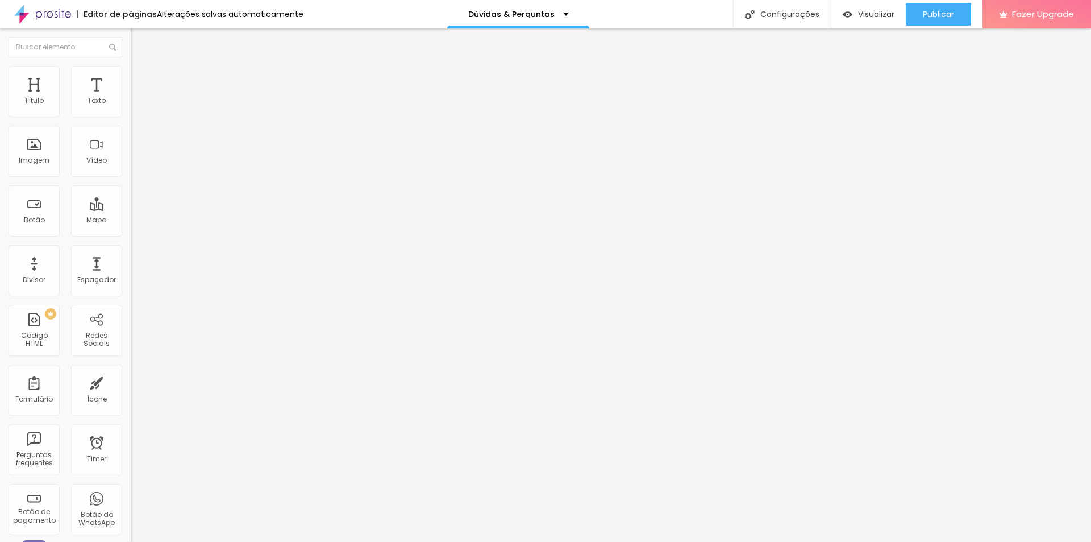
click at [139, 43] on img "button" at bounding box center [143, 41] width 9 height 9
click at [131, 76] on li "Estilo" at bounding box center [196, 71] width 131 height 11
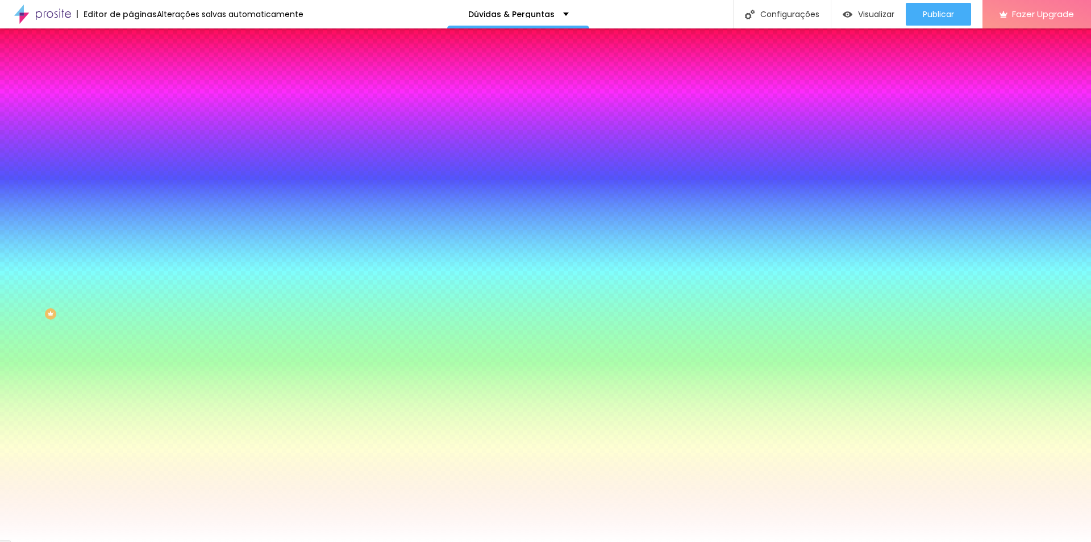
click at [131, 66] on li "Conteúdo" at bounding box center [196, 60] width 131 height 11
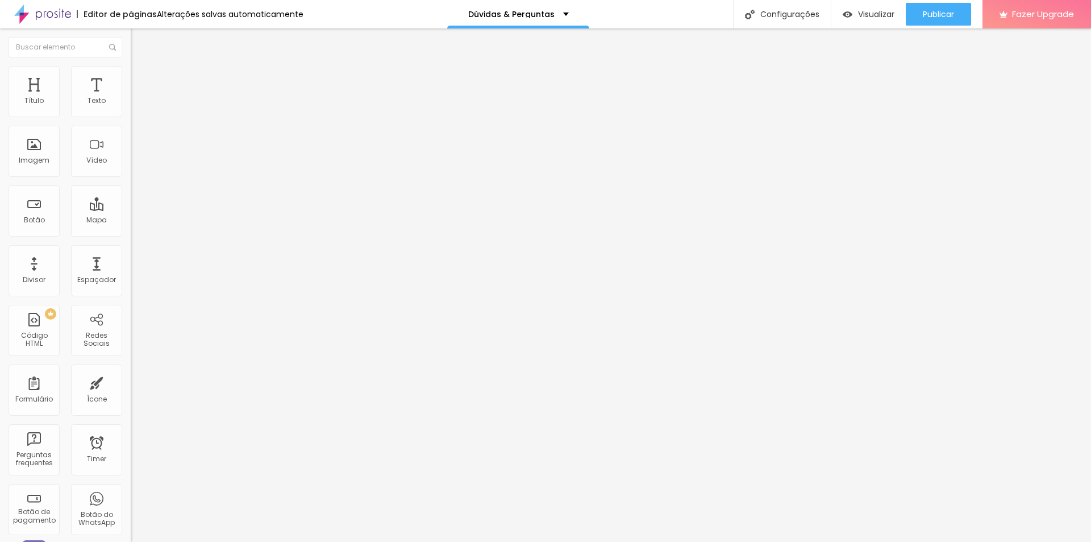
click at [131, 76] on ul "Conteúdo Estilo Avançado" at bounding box center [196, 72] width 131 height 34
click at [131, 69] on img at bounding box center [136, 71] width 10 height 10
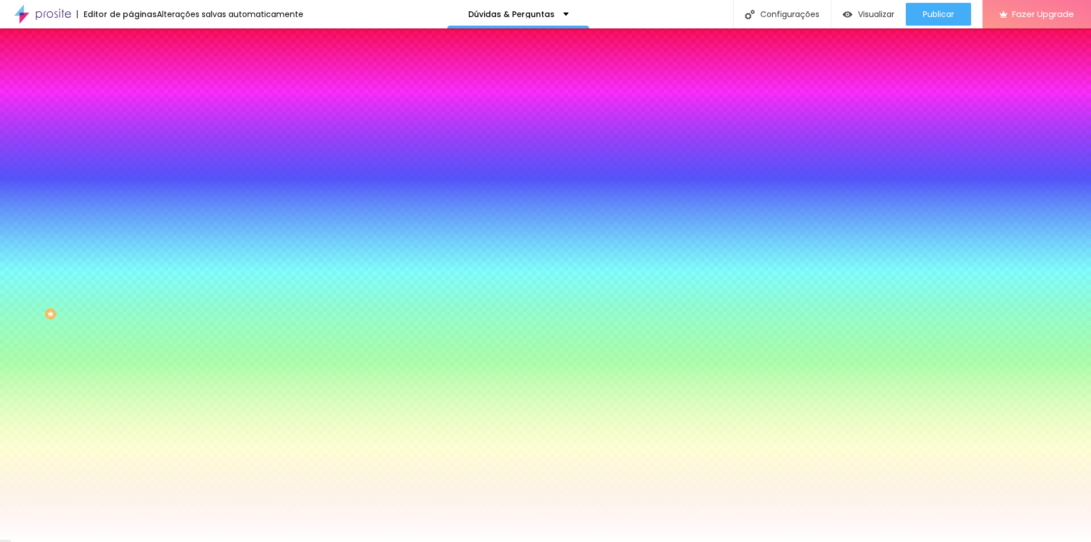
click at [131, 103] on div "Trocar imagem" at bounding box center [196, 99] width 131 height 8
click at [131, 105] on span "Trocar imagem" at bounding box center [162, 100] width 62 height 10
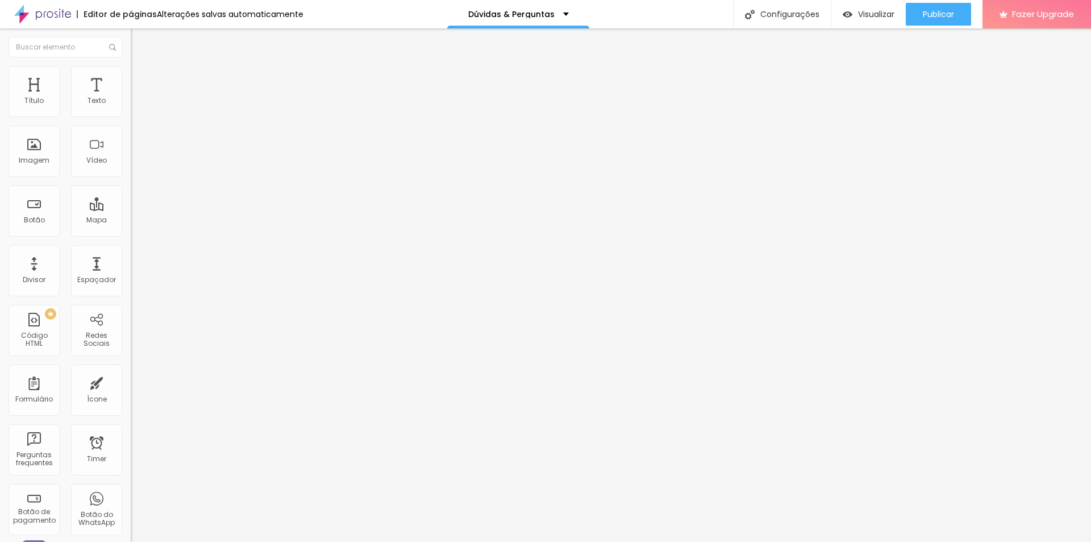
click at [131, 84] on ul "Conteúdo Estilo Avançado" at bounding box center [196, 72] width 131 height 34
click at [131, 75] on li "Estilo" at bounding box center [196, 71] width 131 height 11
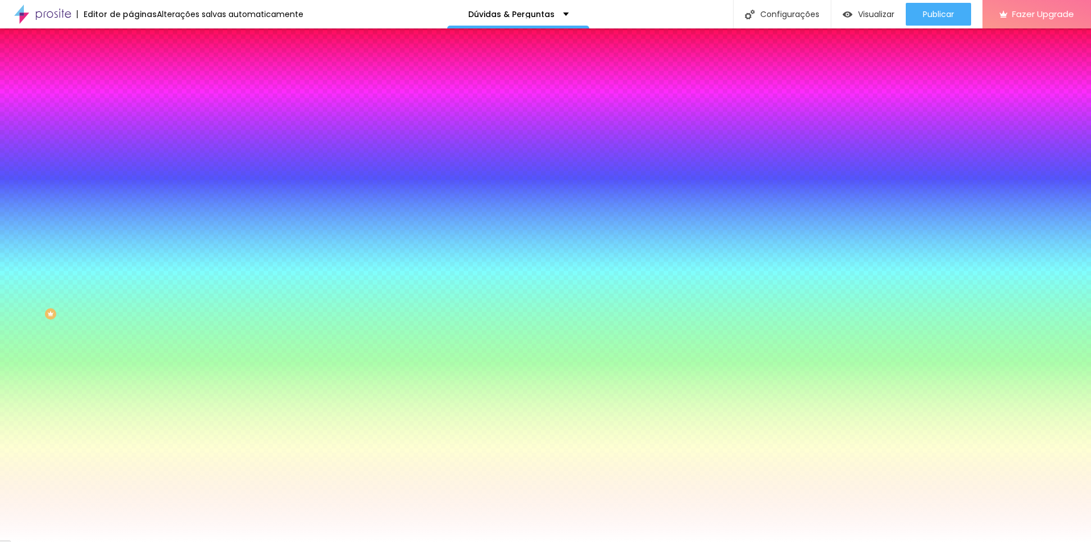
click at [131, 77] on li "Avançado" at bounding box center [196, 82] width 131 height 11
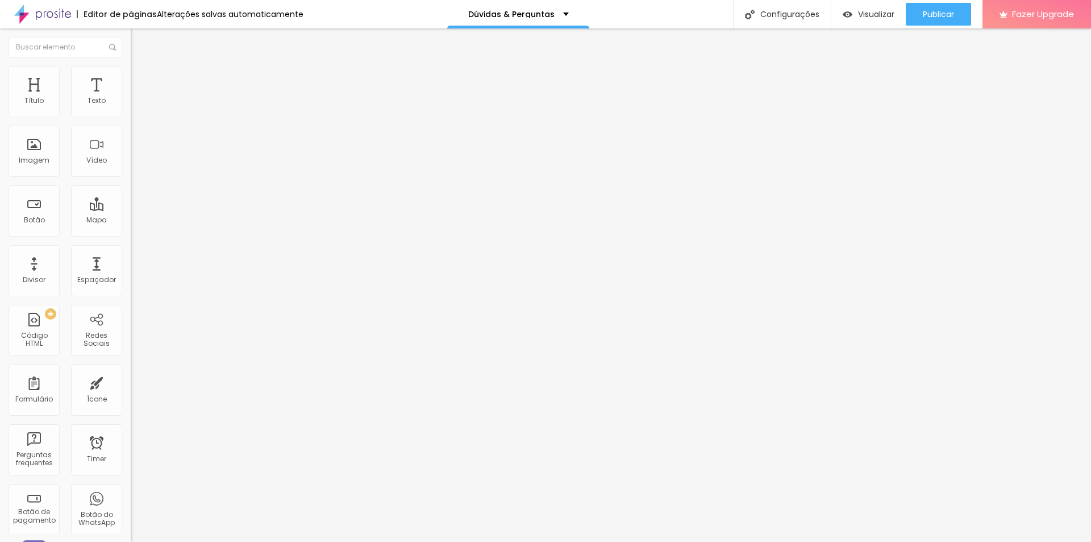
type input "35"
type input "40"
type input "25"
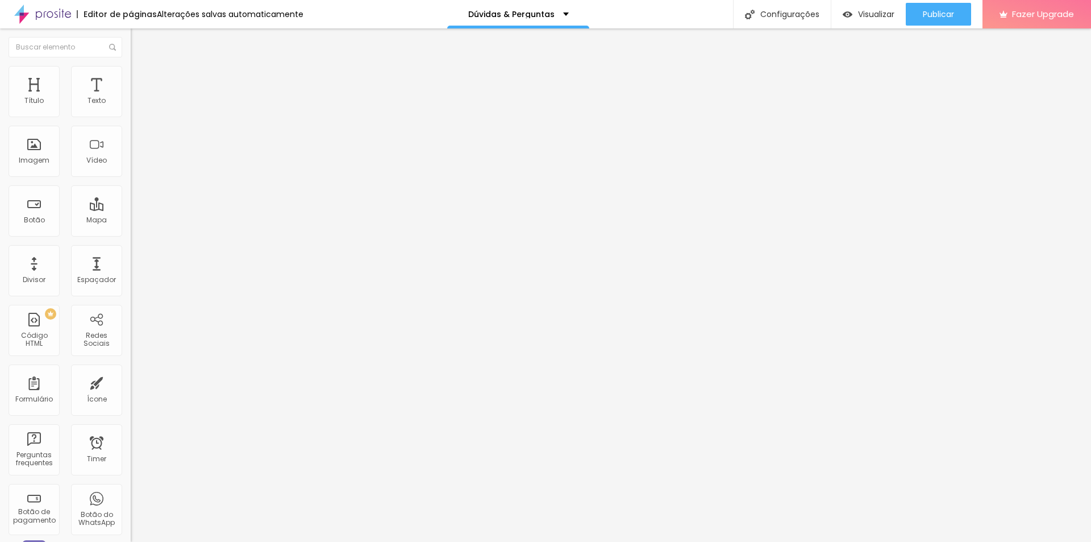
type input "25"
type input "20"
type input "15"
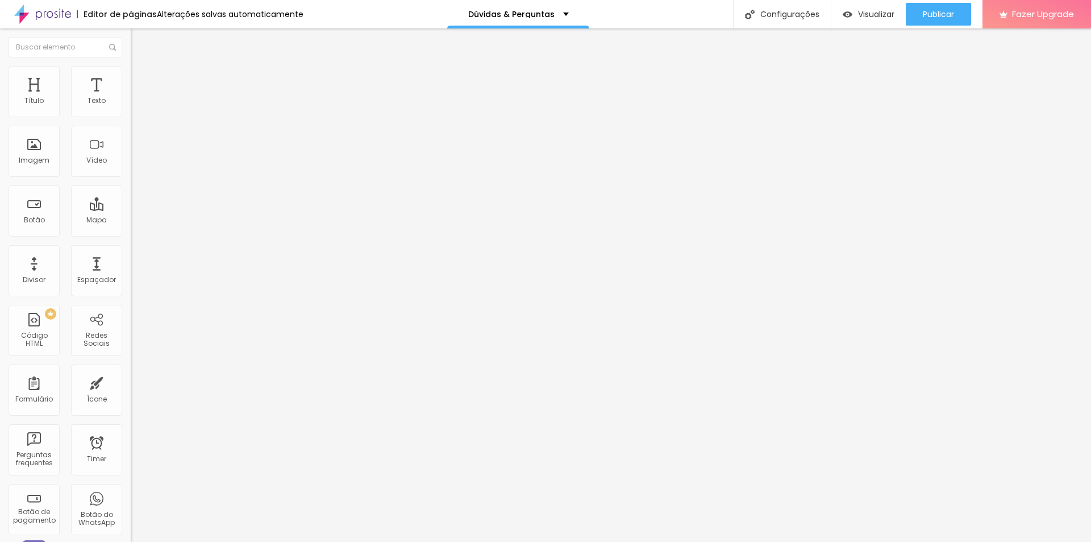
type input "10"
type input "5"
type input "0"
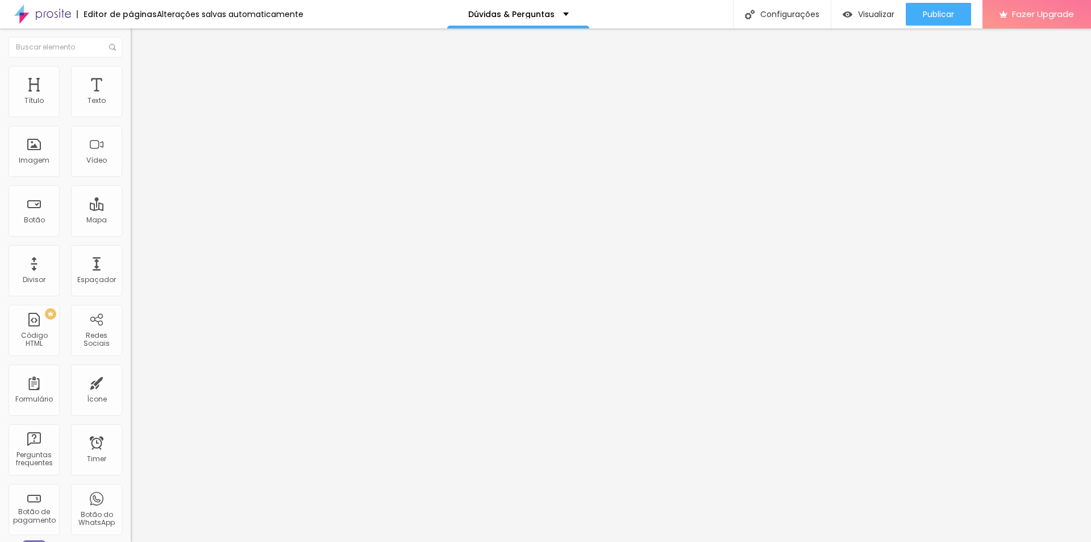
type input "0"
click at [131, 144] on img at bounding box center [135, 140] width 8 height 8
click at [131, 153] on img at bounding box center [135, 149] width 8 height 8
click at [131, 69] on ul "Conteúdo Estilo Avançado" at bounding box center [196, 72] width 131 height 34
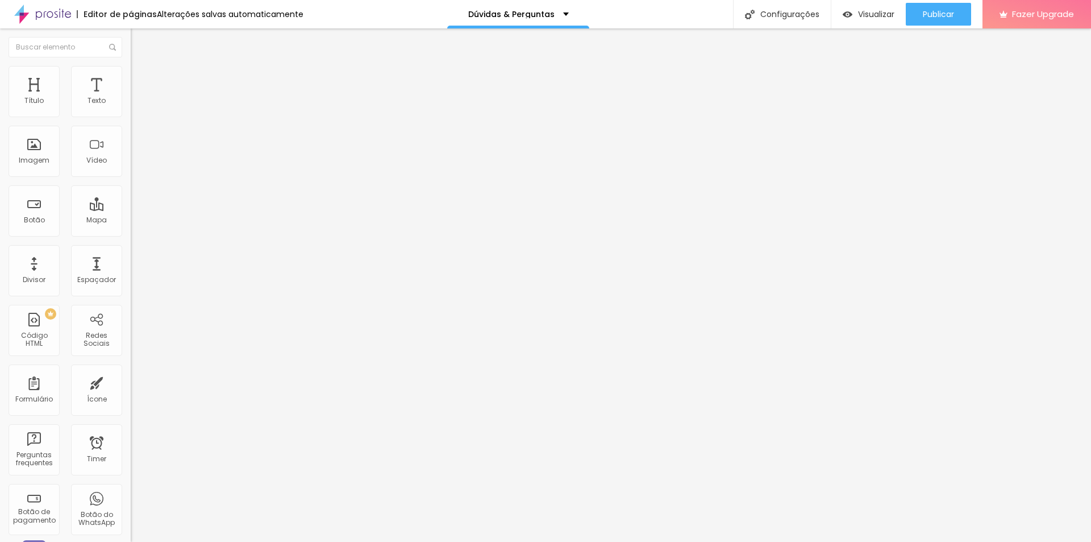
click at [131, 178] on span "Original" at bounding box center [144, 173] width 27 height 10
click at [131, 184] on div "Cinema 16:9" at bounding box center [196, 180] width 131 height 7
click at [131, 196] on span "Padrão" at bounding box center [144, 191] width 26 height 10
click at [131, 209] on span "Original" at bounding box center [144, 204] width 27 height 10
click at [131, 185] on span "Cinema" at bounding box center [145, 180] width 28 height 10
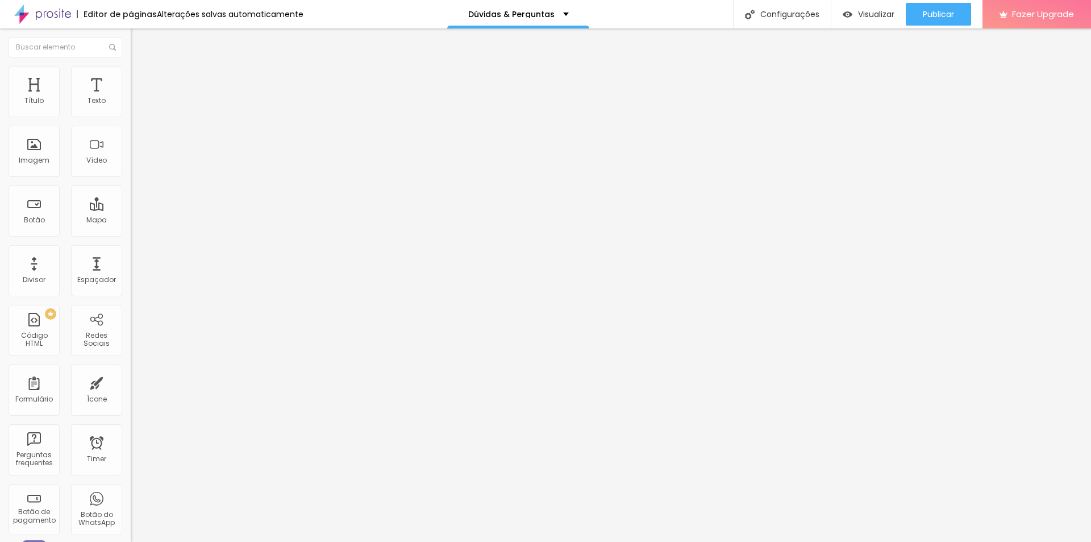
click at [131, 196] on span "Padrão" at bounding box center [144, 191] width 26 height 10
click at [131, 202] on span "Quadrado" at bounding box center [149, 198] width 37 height 10
click at [140, 209] on span "Original" at bounding box center [153, 204] width 27 height 10
click at [131, 208] on div "Proporção Original Cinema 16:9 Padrão 4:3 Quadrado 1:1 Original" at bounding box center [196, 185] width 131 height 45
click at [131, 68] on img at bounding box center [136, 71] width 10 height 10
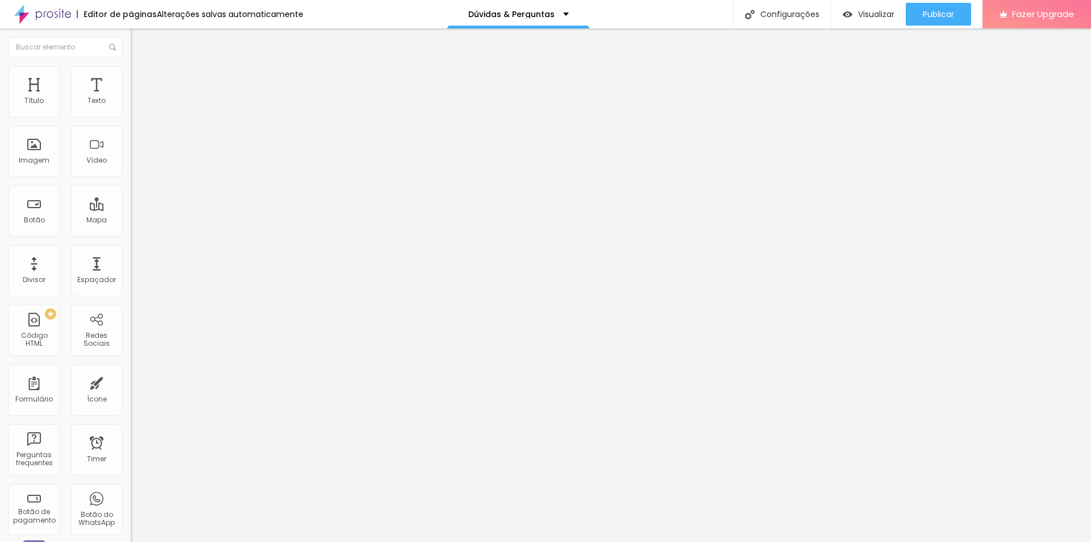
type input "95"
type input "75"
type input "70"
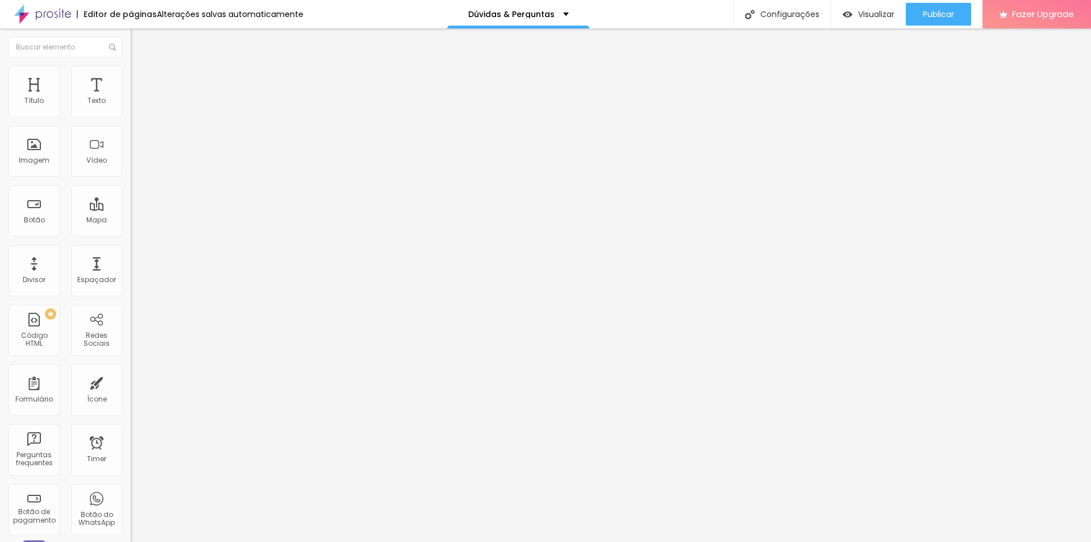
type input "70"
type input "65"
type input "60"
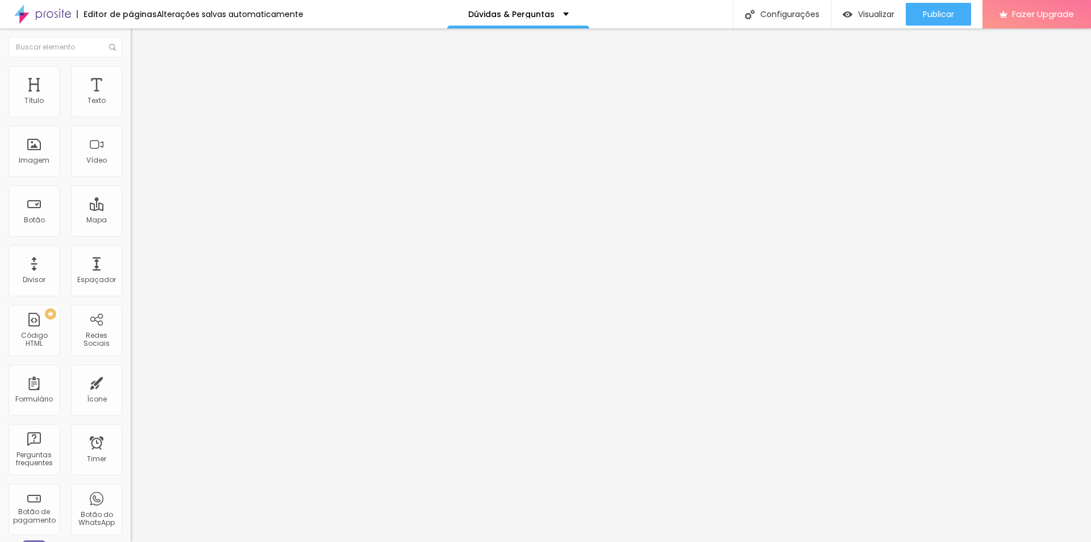
type input "50"
type input "45"
type input "15"
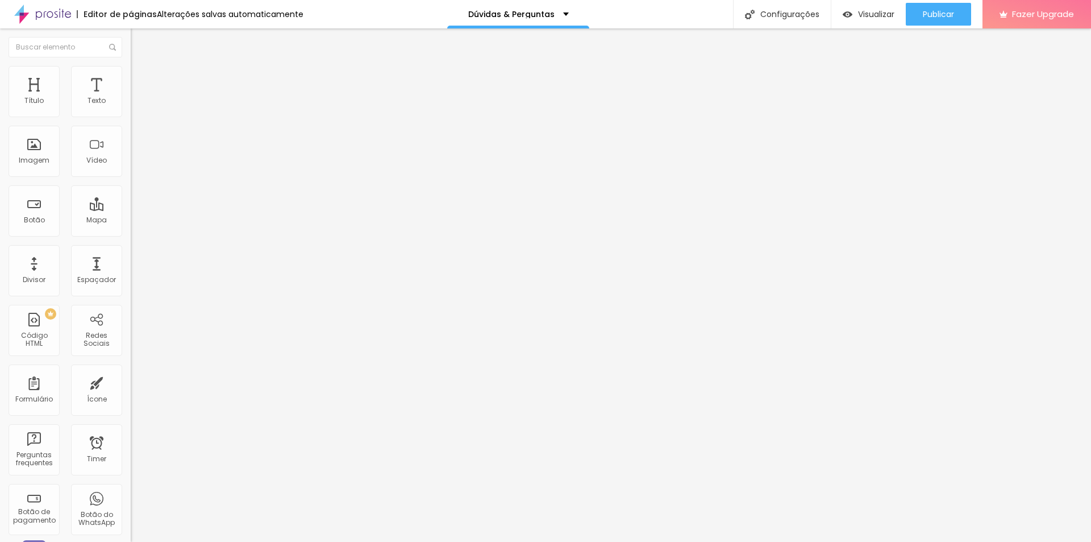
type input "15"
type input "10"
type input "75"
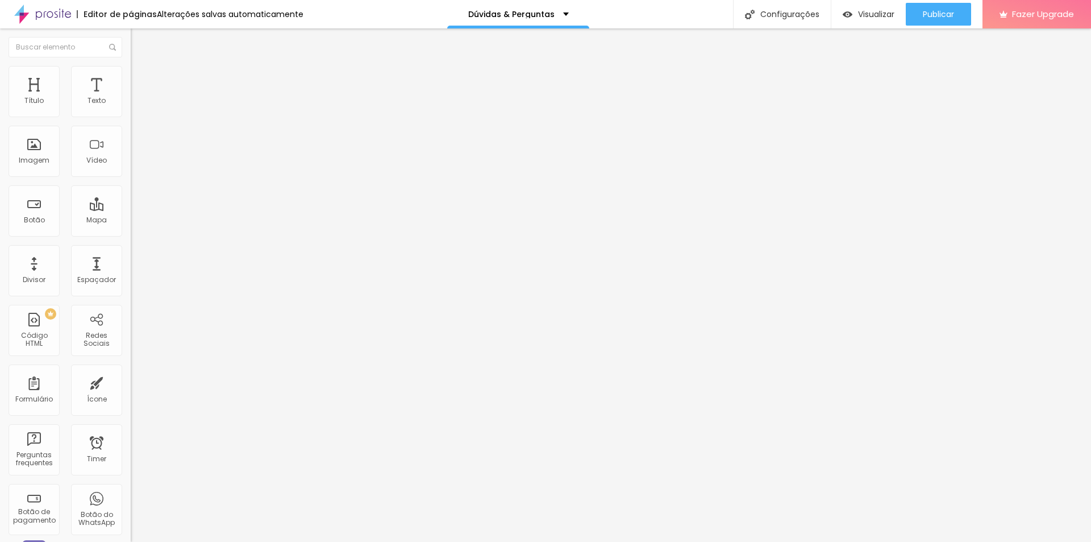
type input "100"
click at [928, 14] on span "Publicar" at bounding box center [938, 14] width 31 height 9
click at [859, 14] on span "Visualizar" at bounding box center [866, 14] width 36 height 9
click at [932, 10] on span "Publicar" at bounding box center [938, 14] width 31 height 9
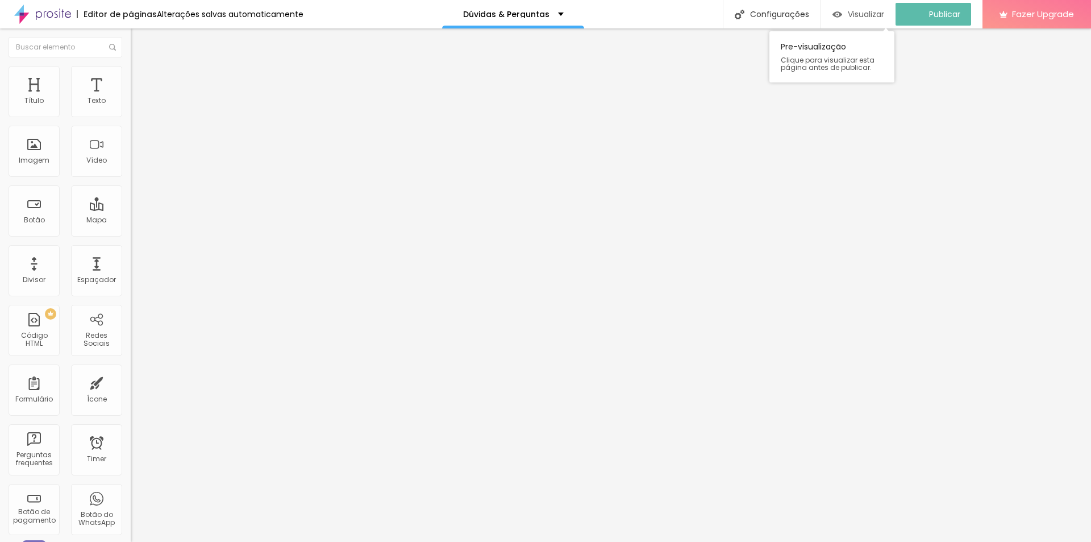
click at [874, 23] on div "Visualizar" at bounding box center [859, 14] width 52 height 23
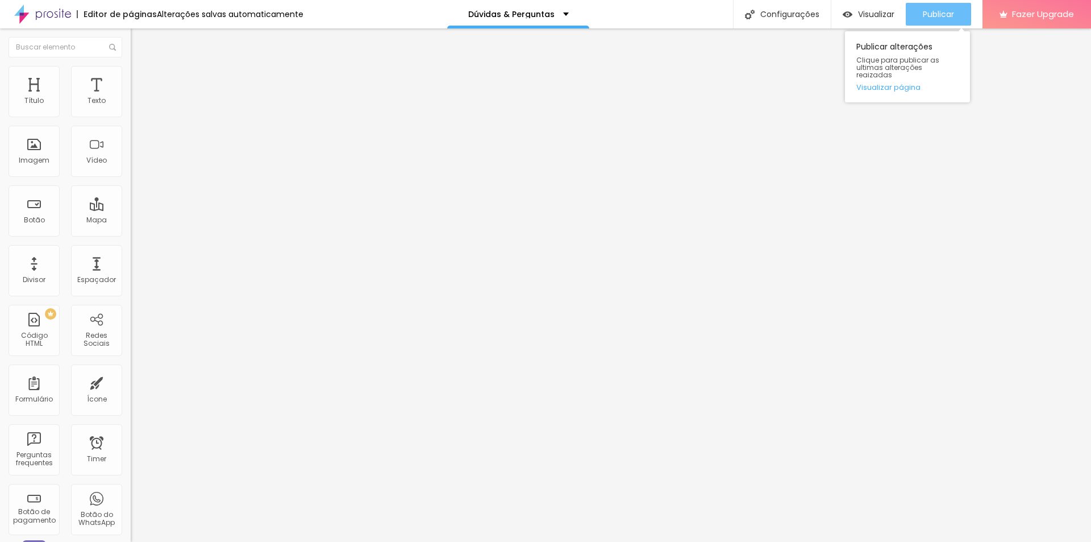
click at [943, 13] on span "Publicar" at bounding box center [938, 14] width 31 height 9
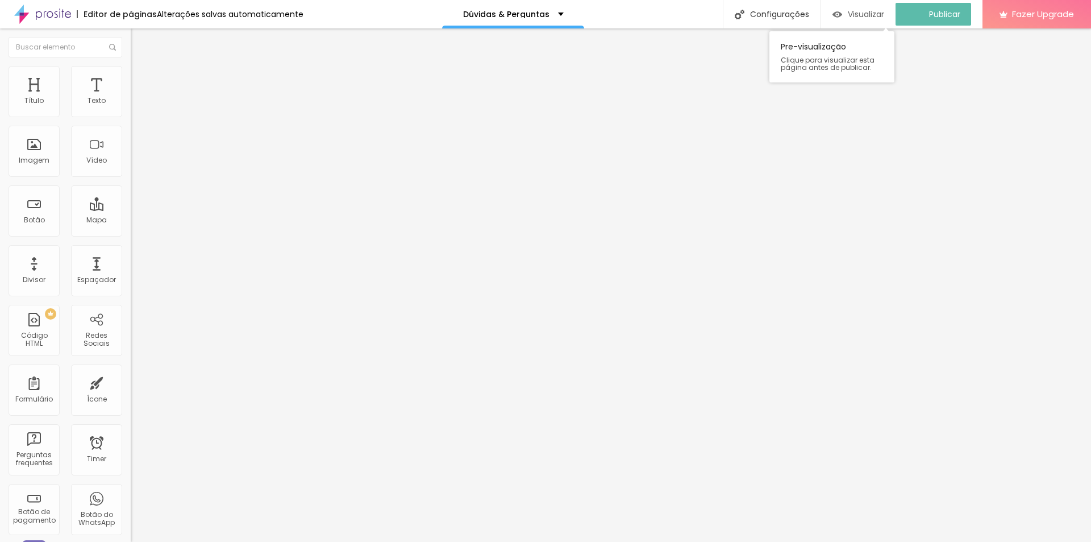
click at [854, 14] on div "Visualizar" at bounding box center [859, 15] width 52 height 10
click at [139, 43] on img "button" at bounding box center [143, 41] width 9 height 9
click at [139, 44] on img "button" at bounding box center [143, 41] width 9 height 9
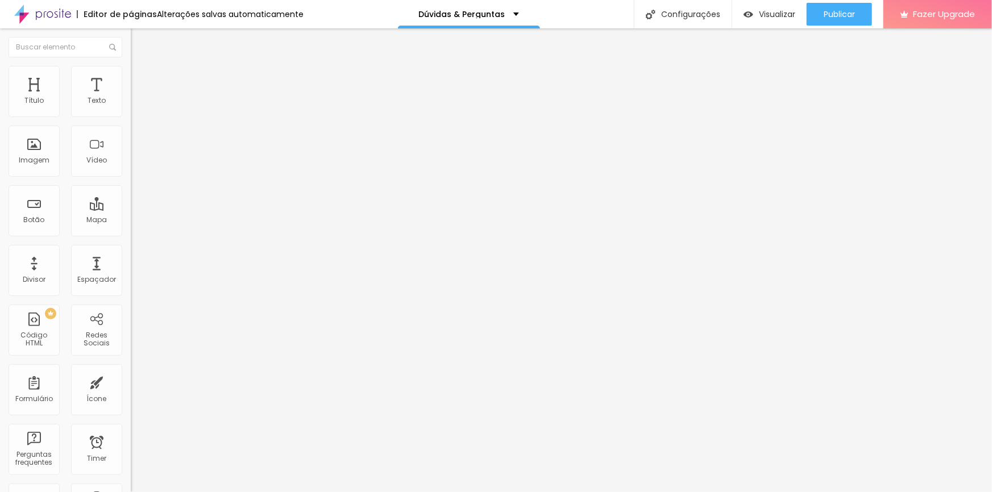
click at [579, 18] on div "Editor de páginas Alterações salvas automaticamente Dúvidas & Perguntas Configu…" at bounding box center [496, 14] width 992 height 28
click at [745, 16] on img "button" at bounding box center [748, 15] width 10 height 10
click at [357, 6] on div "Editor de páginas Alterações salvas automaticamente Dúvidas & Perguntas Configu…" at bounding box center [496, 14] width 992 height 28
click at [350, 12] on div "Editor de páginas Alterações salvas automaticamente Dúvidas & Perguntas Configu…" at bounding box center [496, 14] width 992 height 28
click at [131, 107] on input "ENTRE EM CONTATO" at bounding box center [199, 100] width 136 height 11
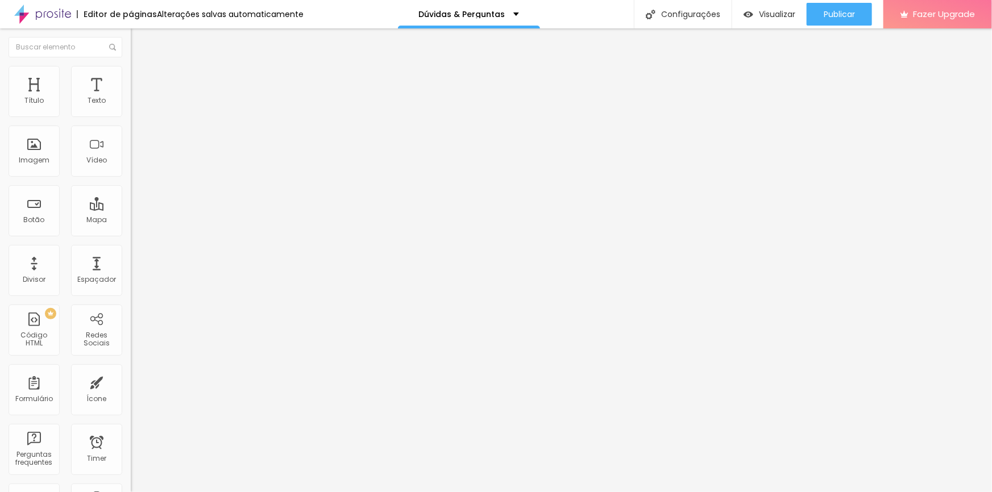
click at [131, 107] on input "ENTRE EM CONTATO" at bounding box center [199, 100] width 136 height 11
paste input "Quero agendar meu Ensaio WorkStyle"
type input "Quero agendar meu Ensaio WorkStyle"
click at [847, 11] on span "Publicar" at bounding box center [839, 14] width 31 height 9
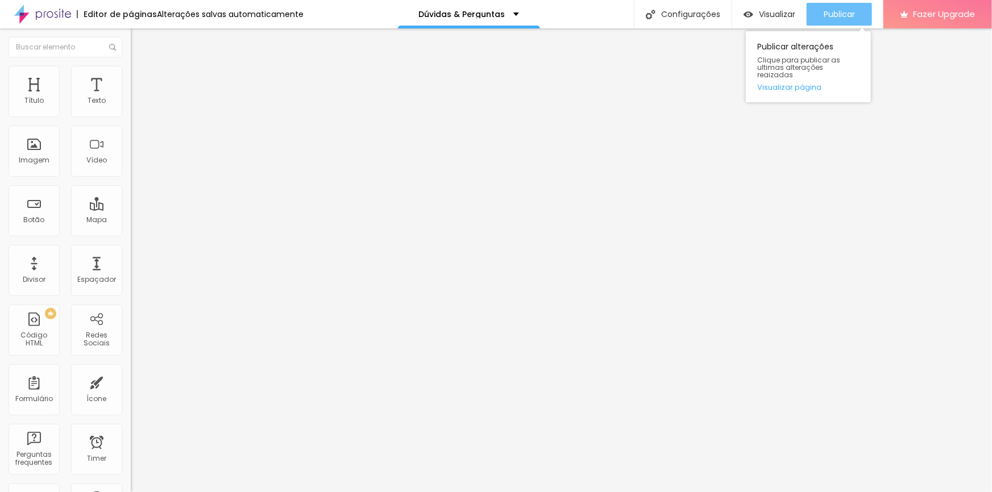
click at [838, 13] on span "Publicar" at bounding box center [839, 14] width 31 height 9
